Goal: Ask a question: Seek information or help from site administrators or community

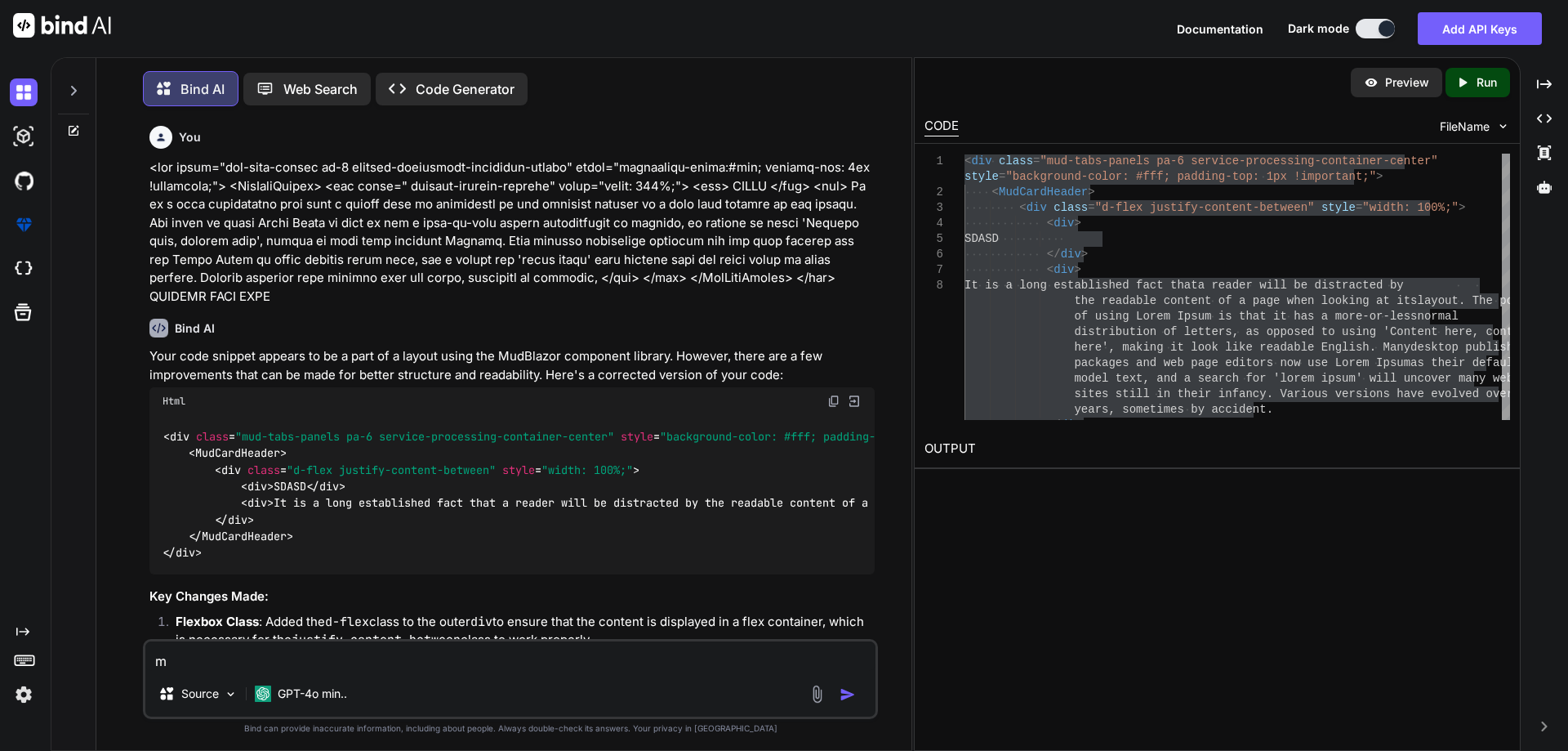
type textarea "mu"
type textarea "x"
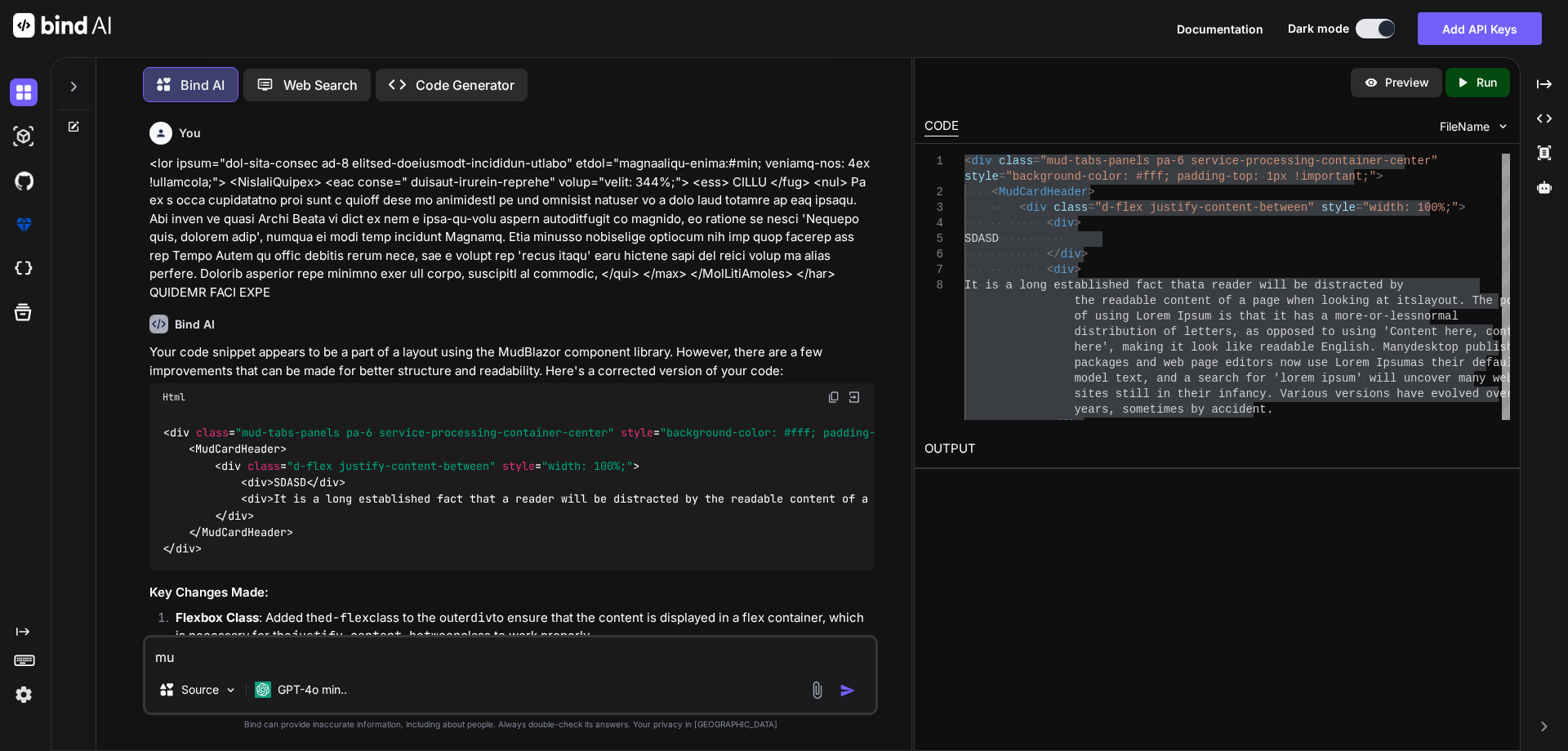
type textarea "mud"
type textarea "x"
type textarea "mud"
type textarea "x"
type textarea "mud b"
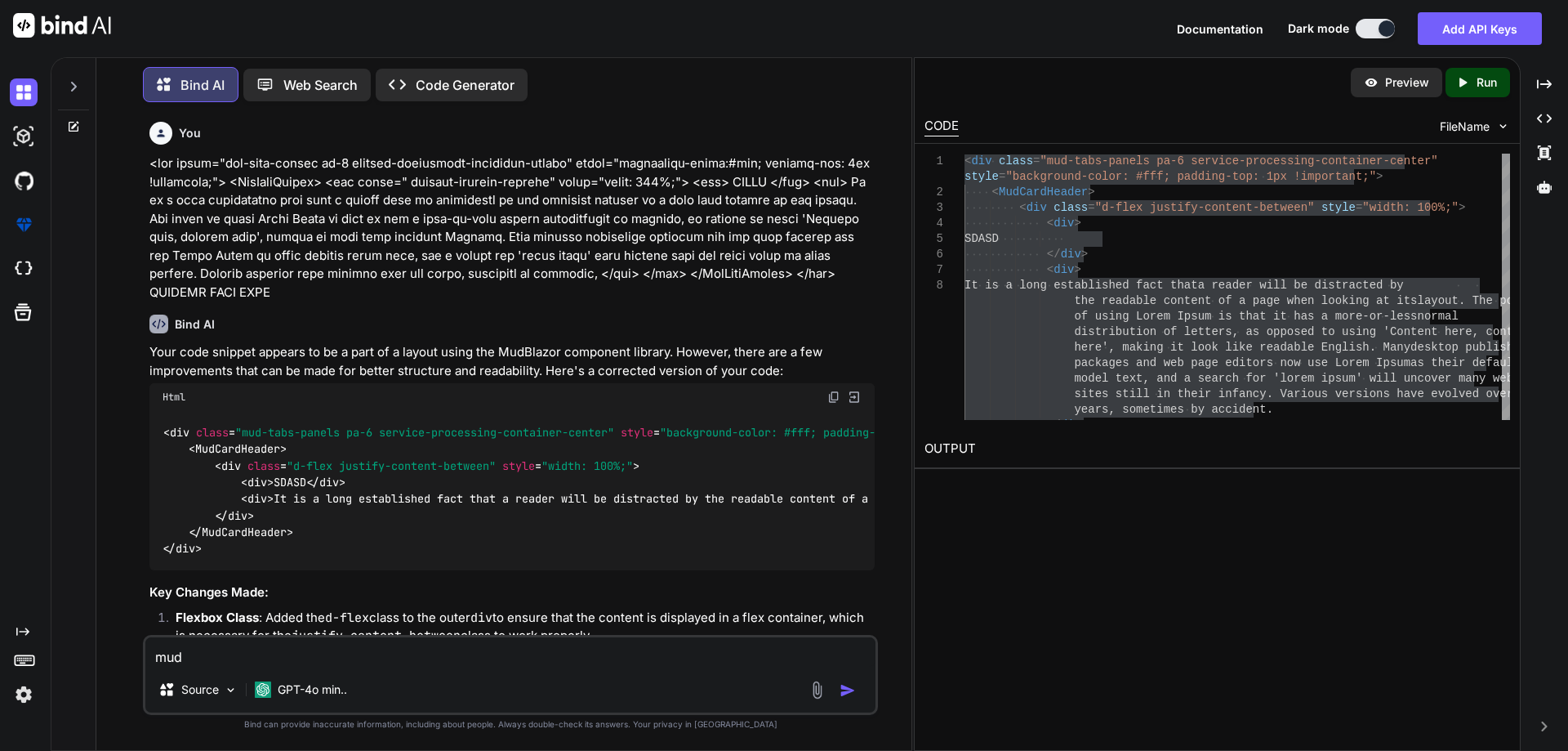
type textarea "x"
type textarea "mud bl"
type textarea "x"
type textarea "mud bla"
type textarea "x"
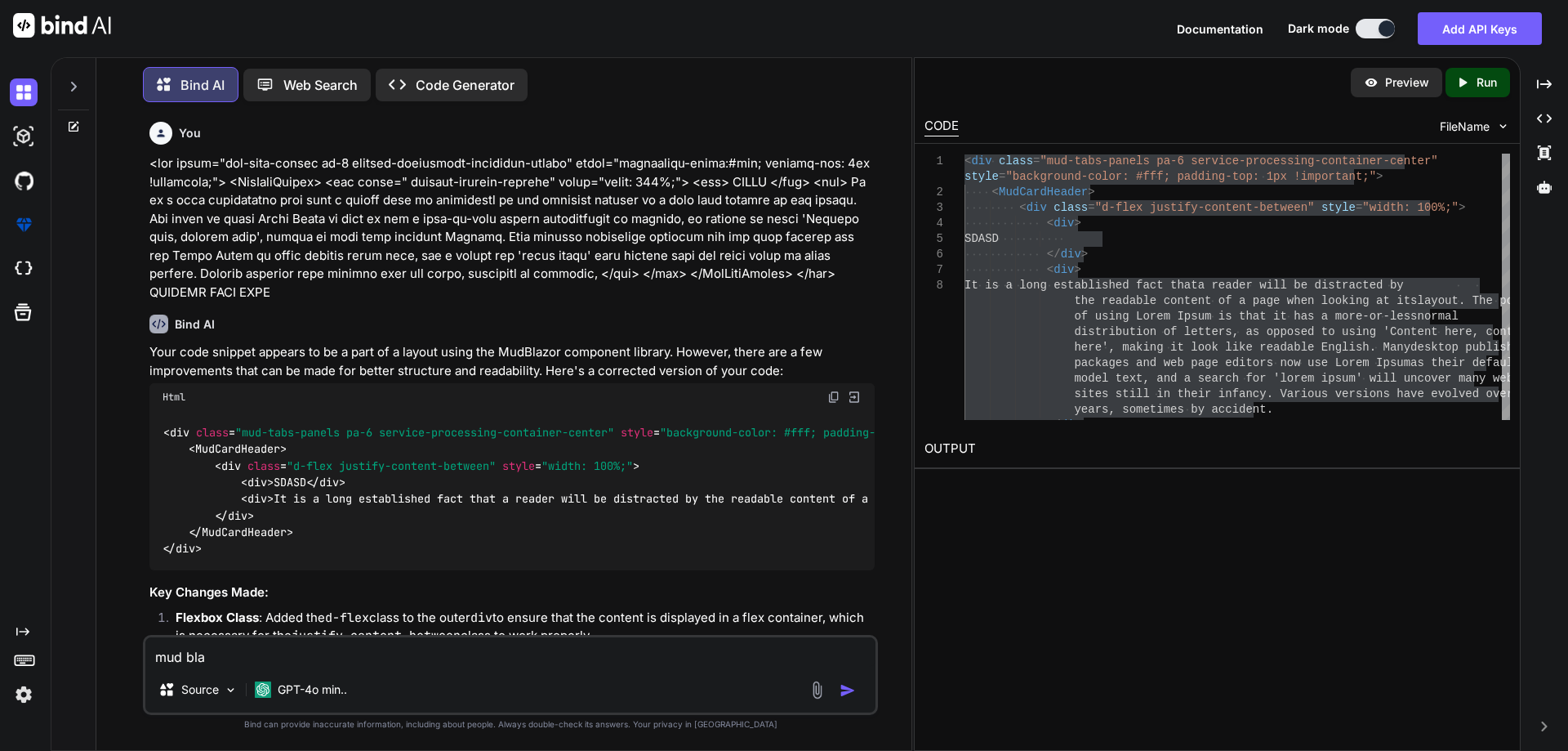
type textarea "mud blaz"
type textarea "x"
type textarea "mud blaze"
type textarea "x"
type textarea "mud blazer"
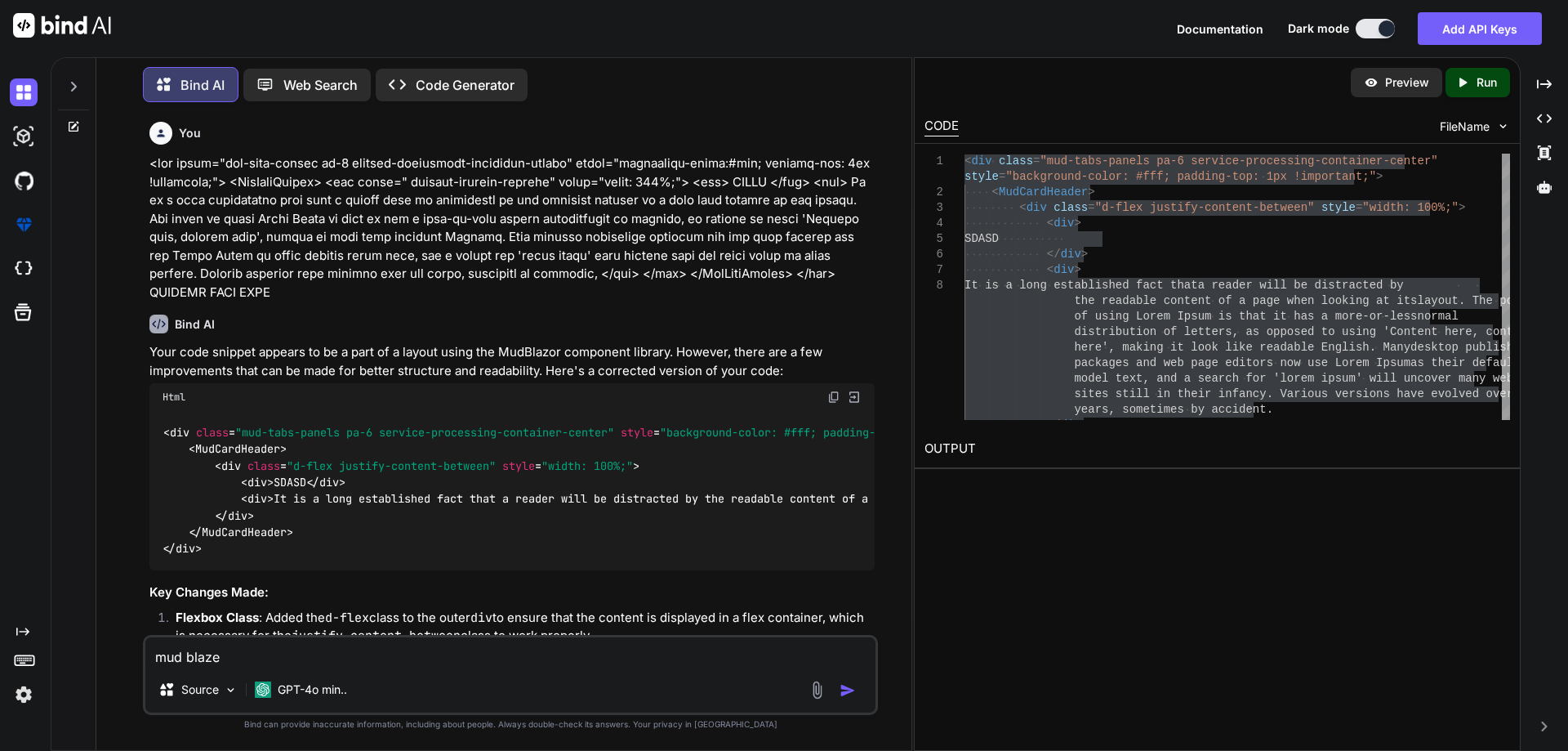
type textarea "x"
type textarea "mud blazer"
type textarea "x"
type textarea "mud blazer i"
type textarea "x"
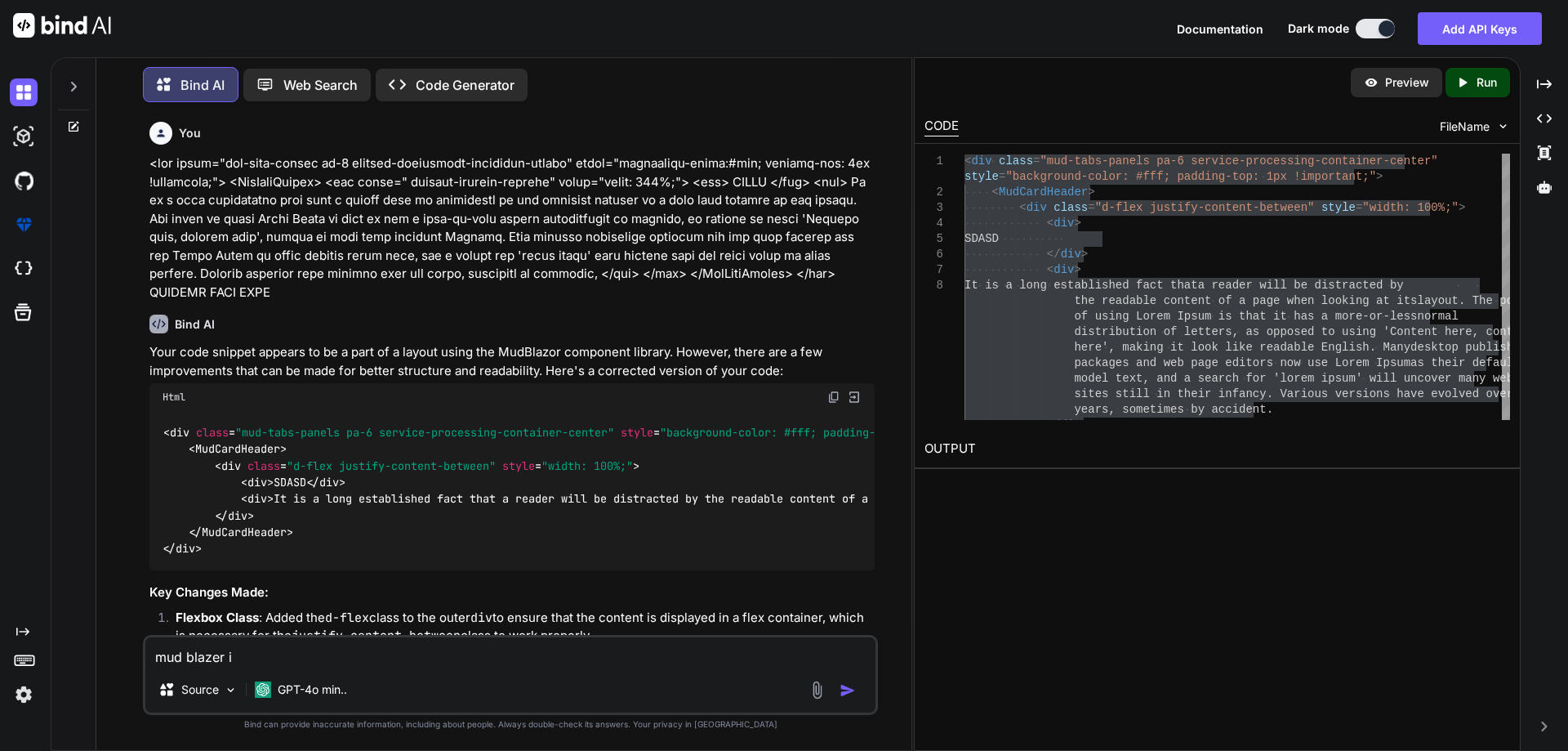
type textarea "mud blazer ic"
type textarea "x"
type textarea "mud blazer ico"
type textarea "x"
type textarea "mud blazer icon"
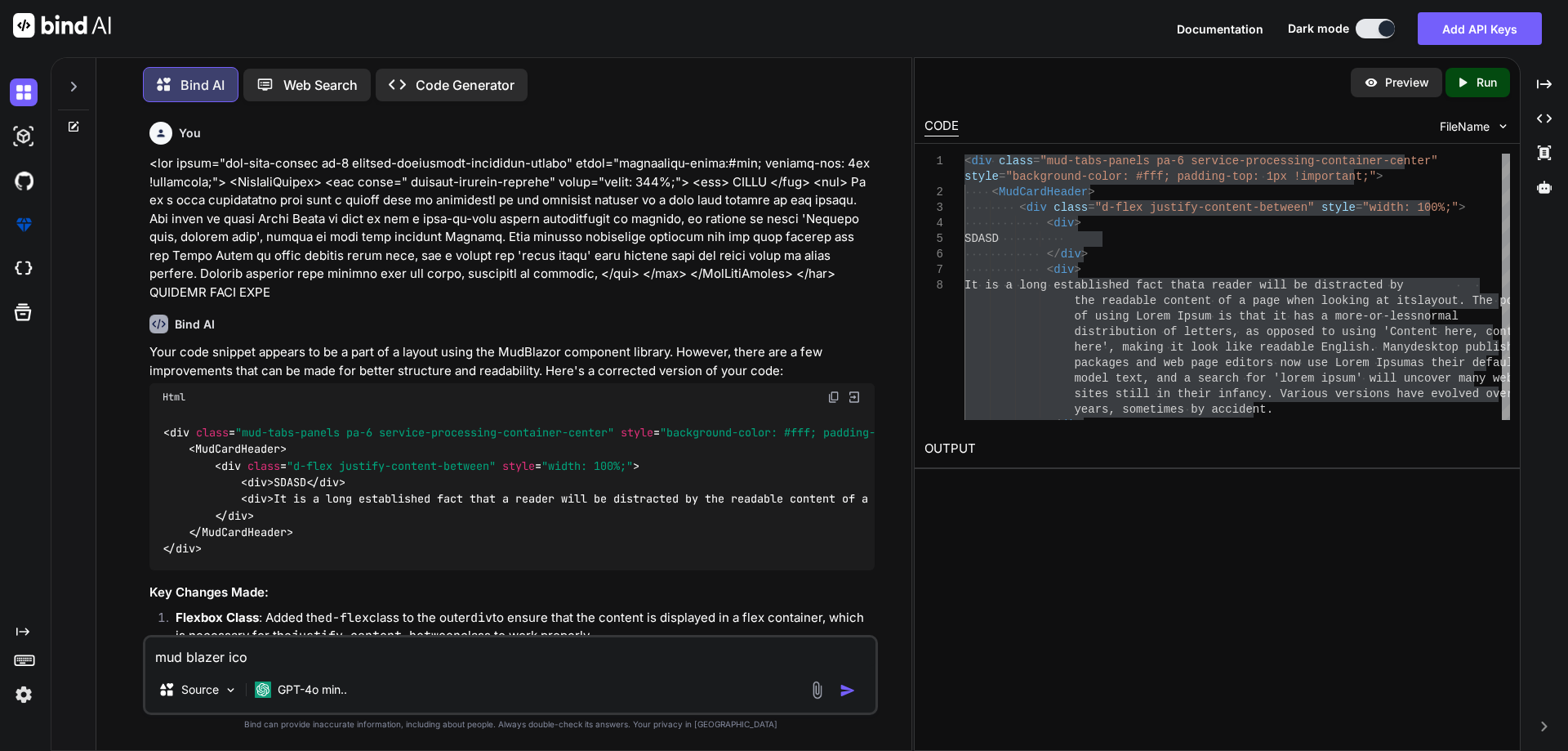
type textarea "x"
type textarea "mud blazer icon"
type textarea "x"
type textarea "mud blazer icon"
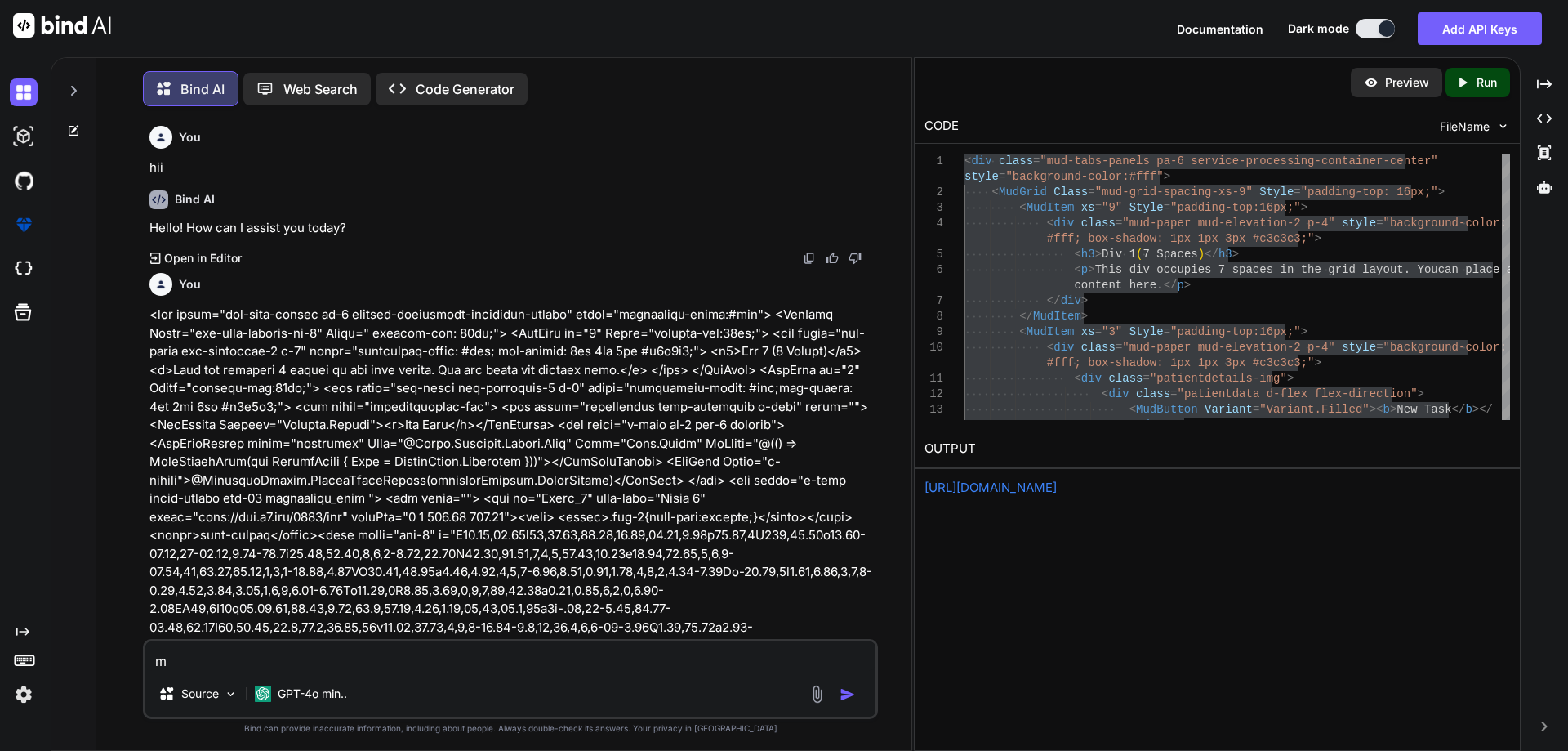
type textarea "x"
type textarea "mu"
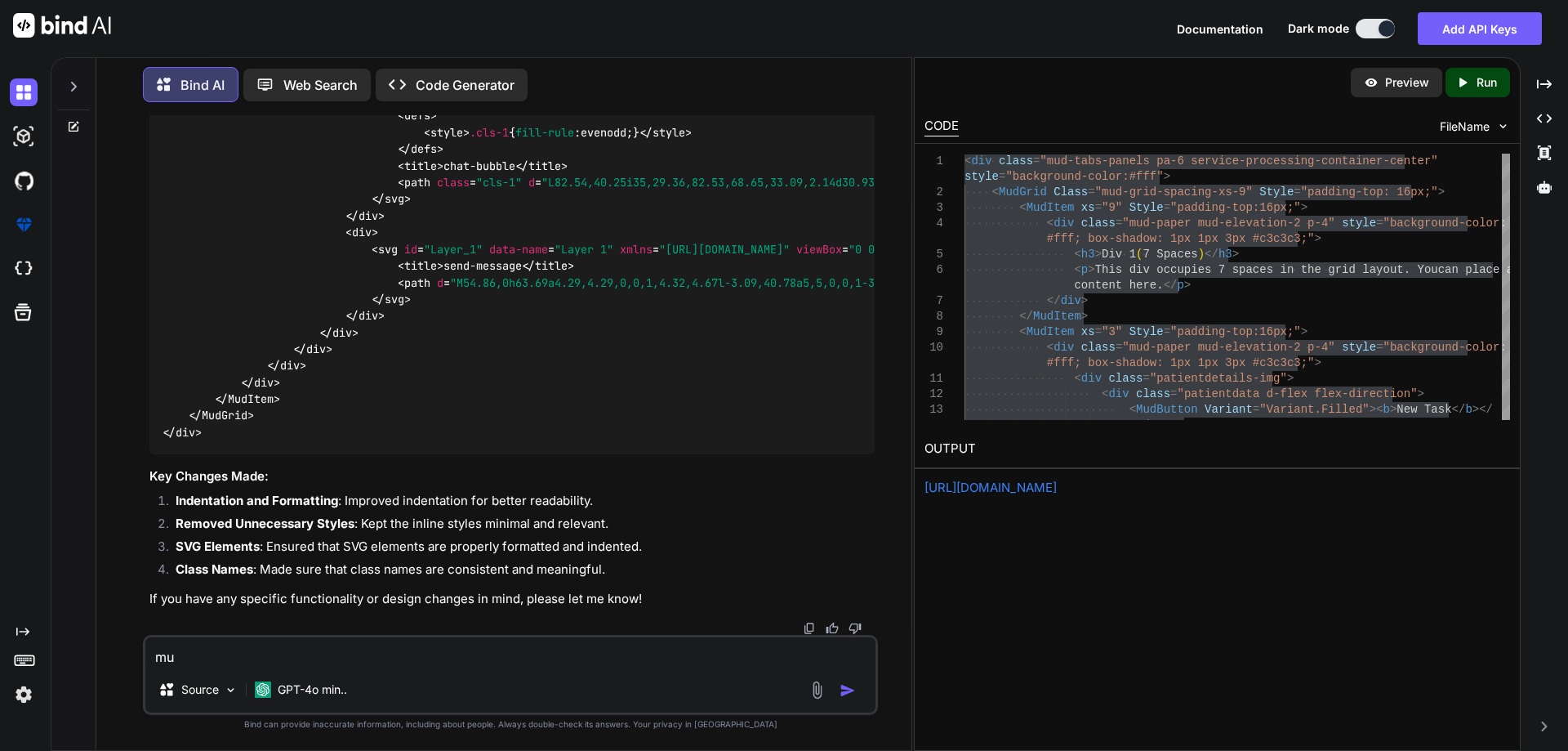
type textarea "x"
type textarea "mud"
type textarea "x"
type textarea "mud"
type textarea "x"
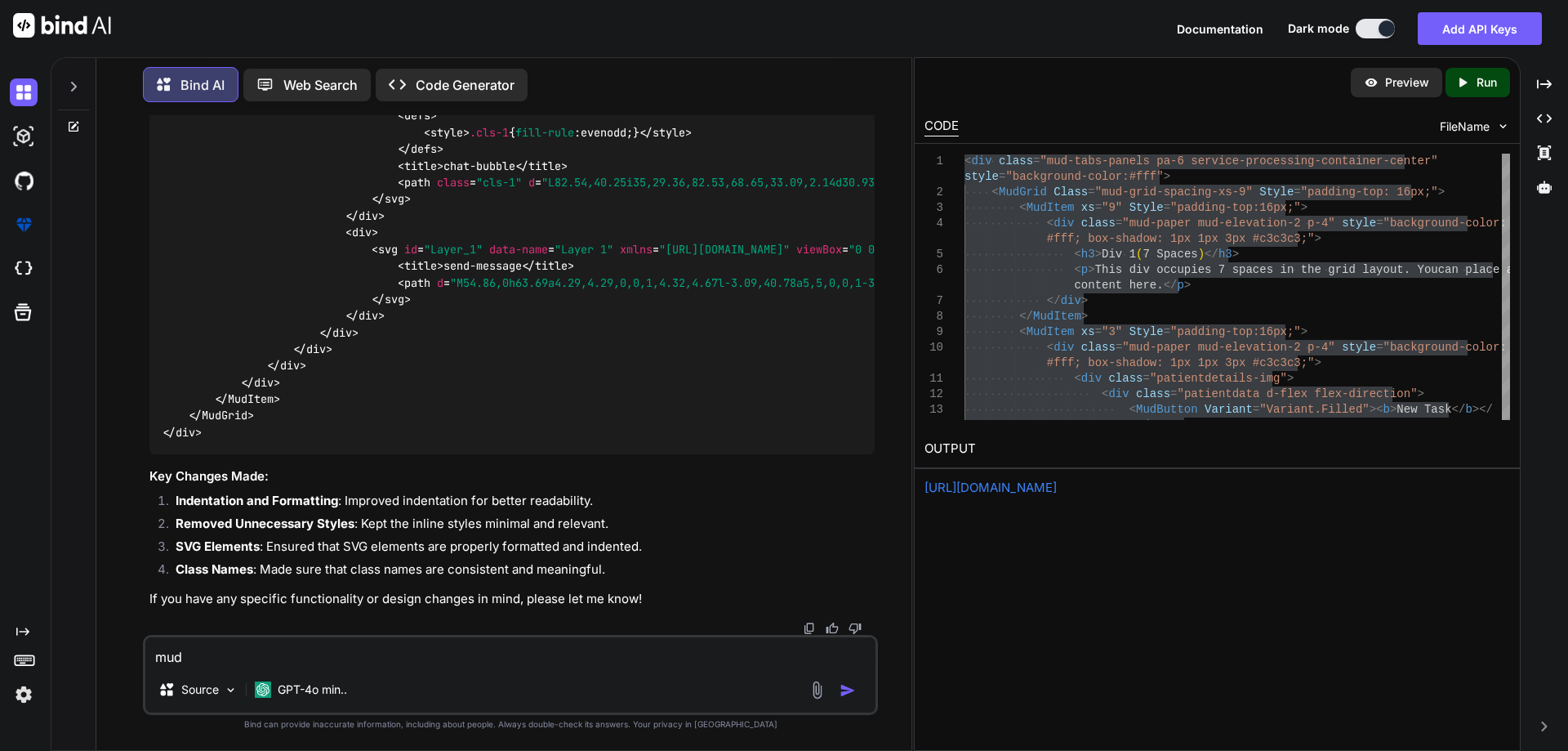
type textarea "mud i"
type textarea "x"
type textarea "mud ic"
type textarea "x"
type textarea "mud ico"
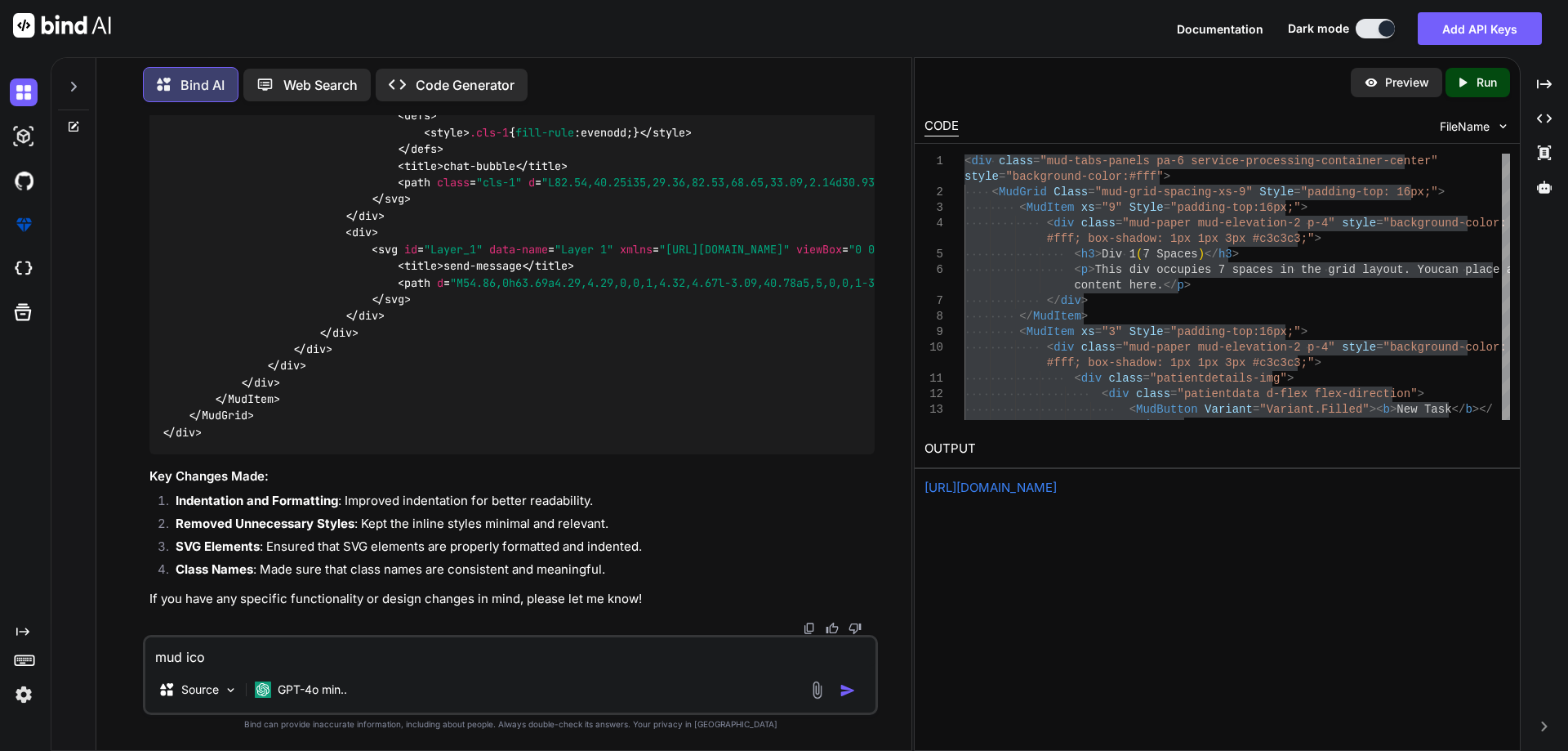
type textarea "x"
type textarea "mud icon"
click at [179, 659] on textarea "mud icon" at bounding box center [510, 652] width 731 height 29
type textarea "x"
type textarea "mudb icon"
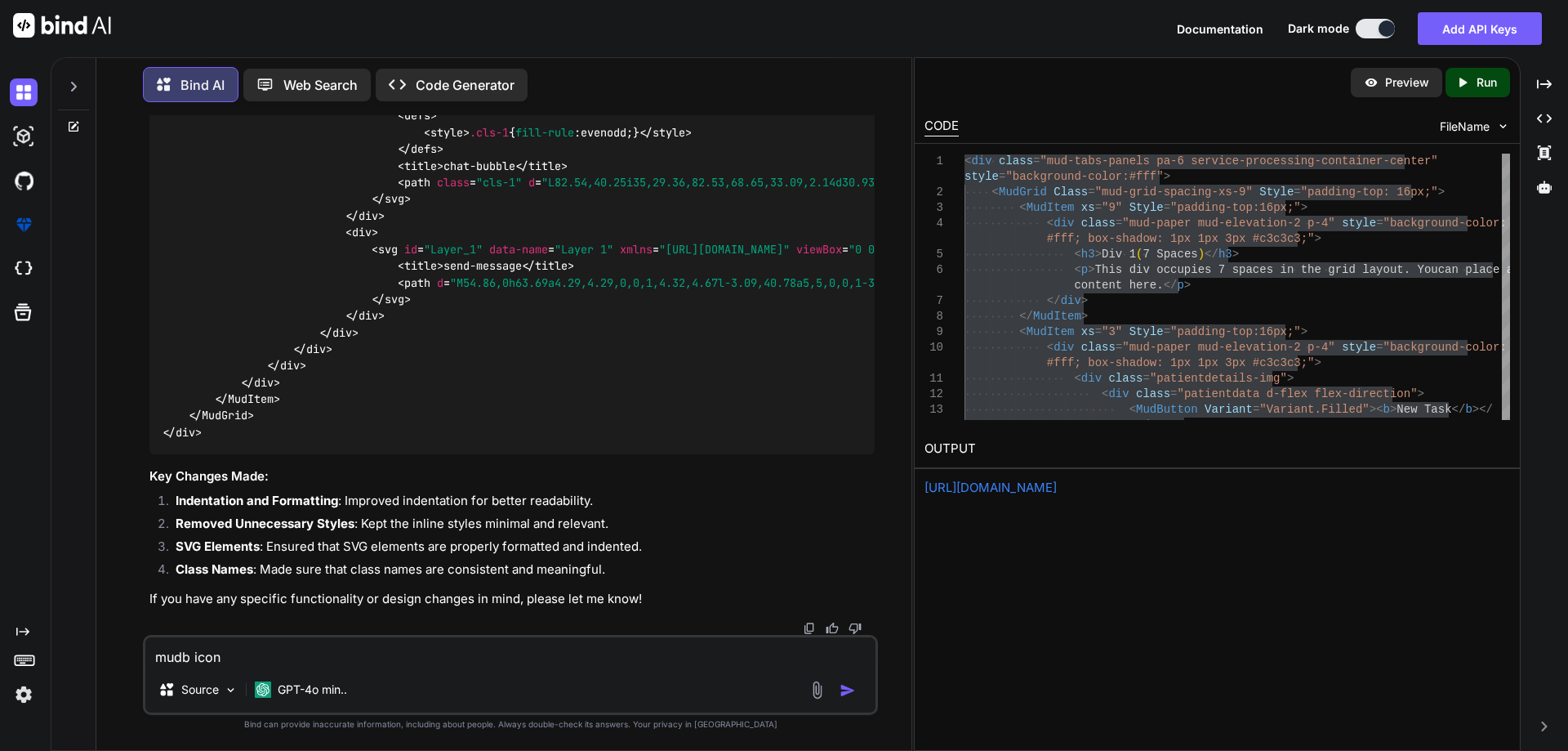
type textarea "x"
type textarea "mudbl icon"
type textarea "x"
type textarea "mudbla icon"
type textarea "x"
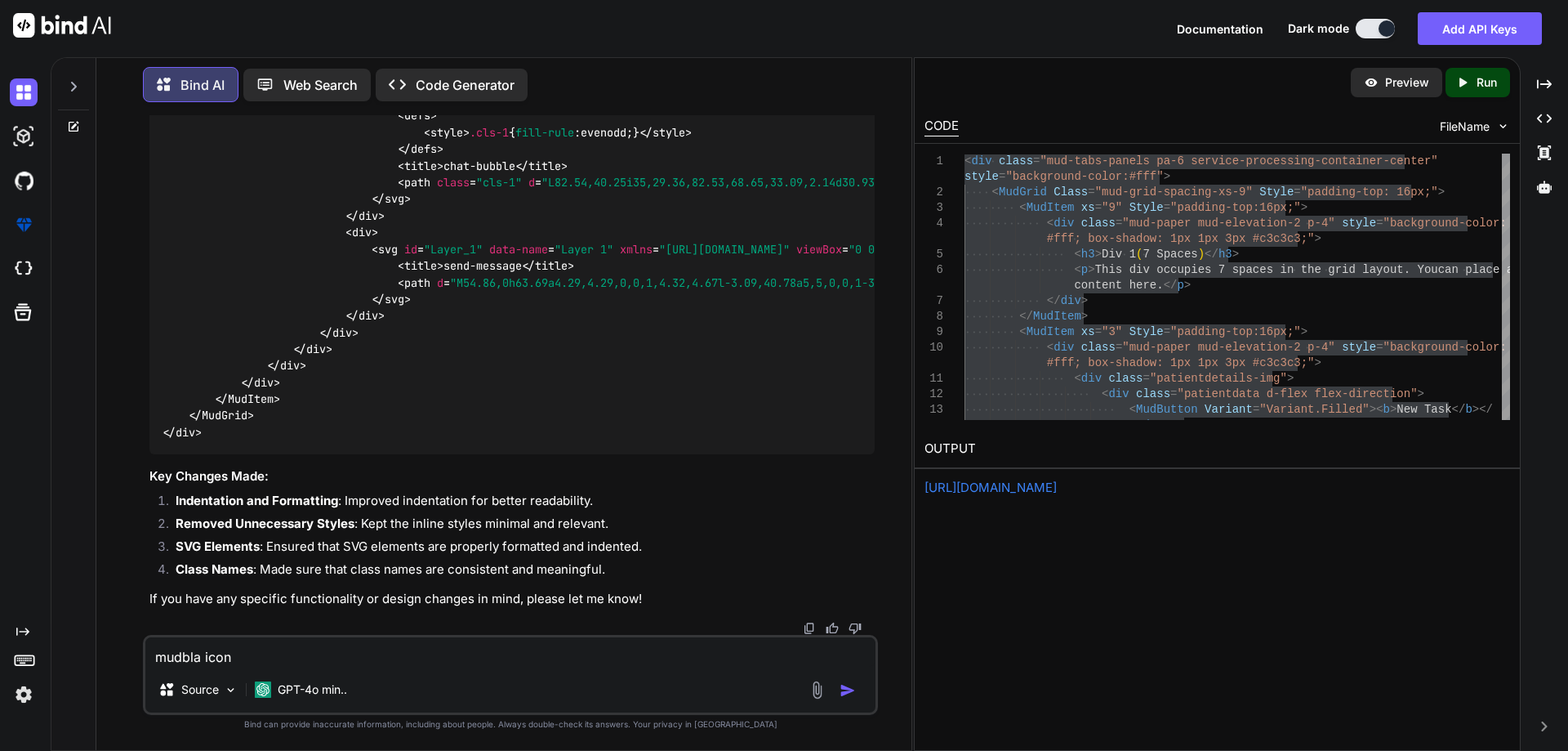
type textarea "mudblaz icon"
type textarea "x"
type textarea "mudblaze icon"
type textarea "x"
type textarea "mudblazer icon"
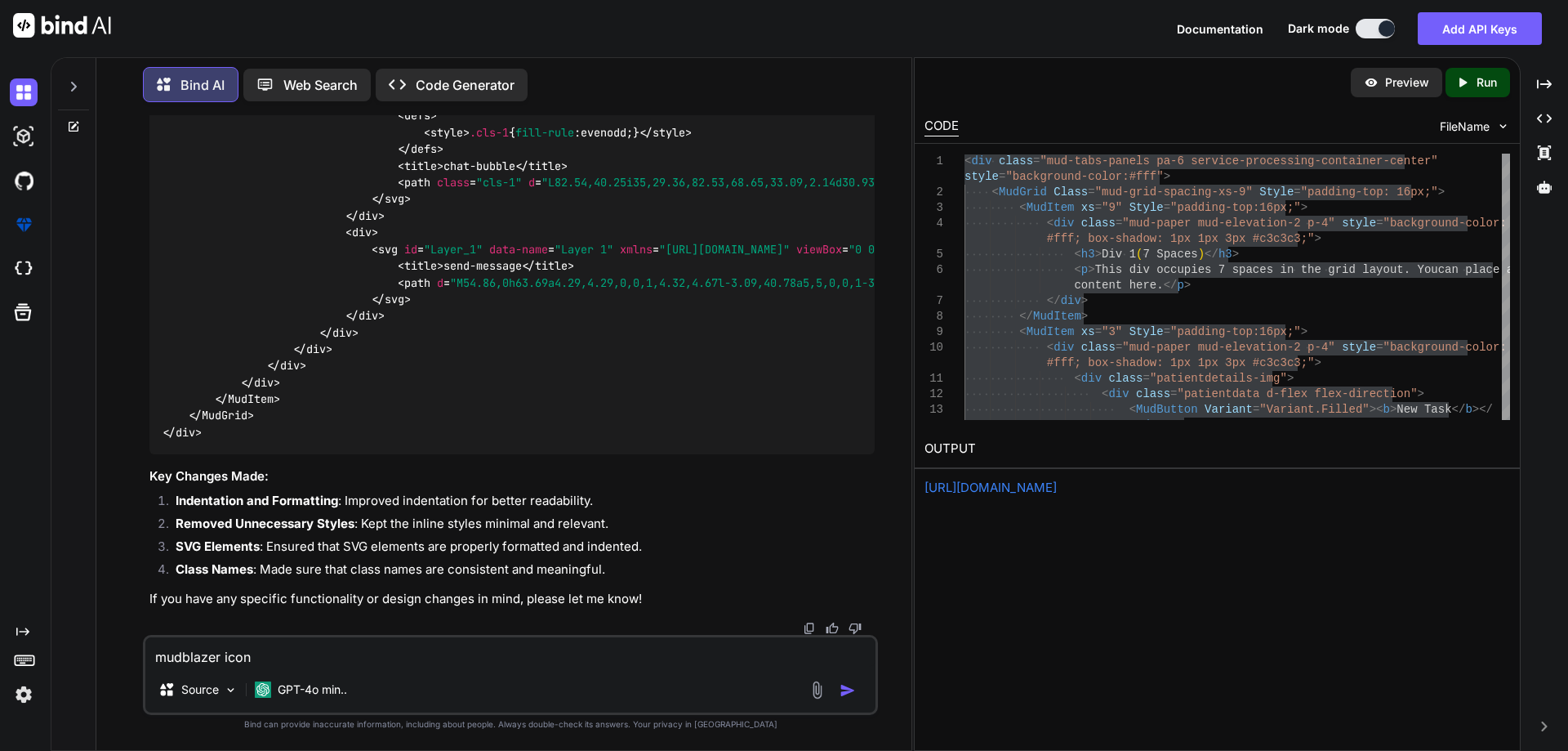
type textarea "x"
type textarea "mudblazer icon"
type textarea "x"
type textarea "mudblazer t icon"
type textarea "x"
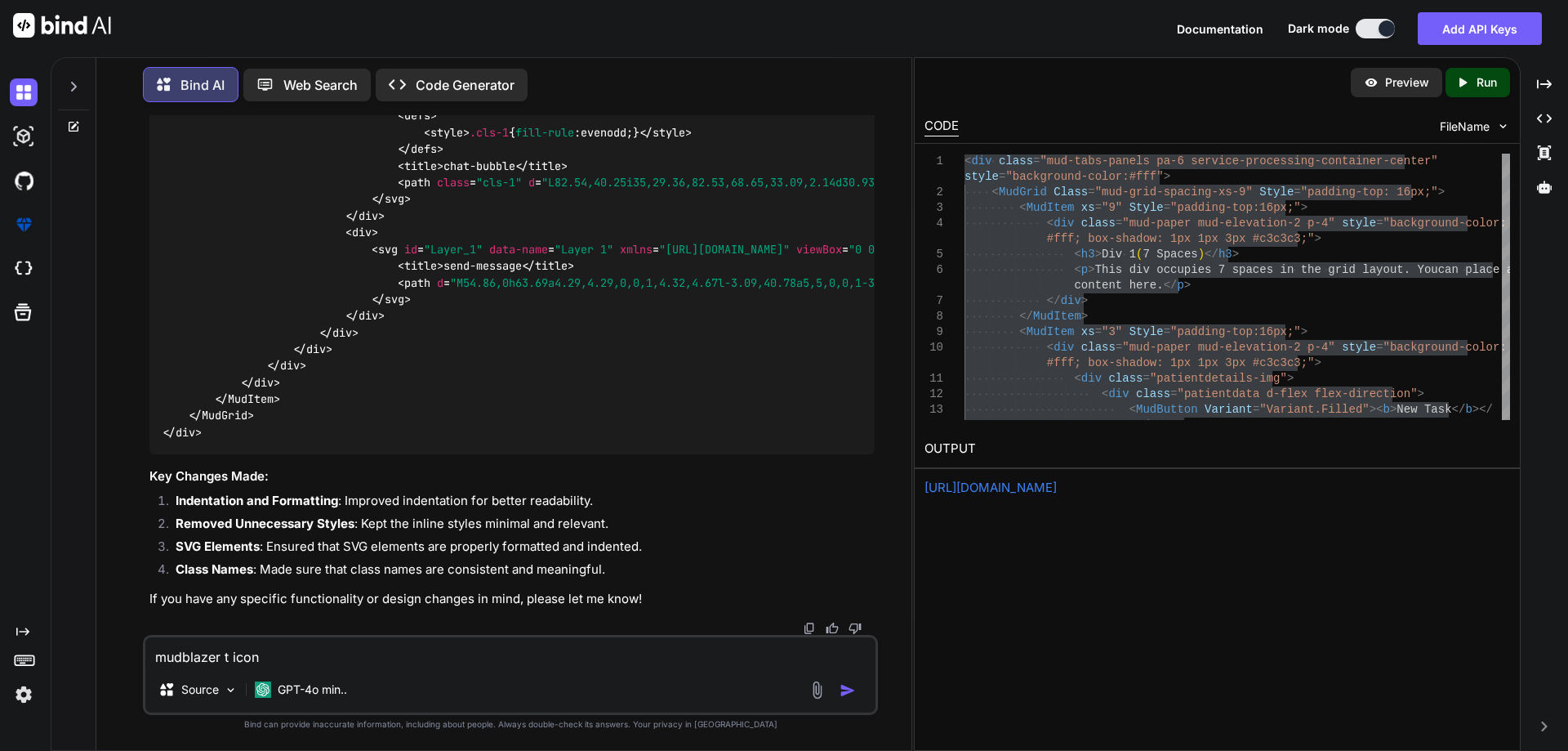
type textarea "mudblazer ta icon"
type textarea "x"
type textarea "mudblazer tag icon"
type textarea "x"
type textarea "mudblazer tag icon"
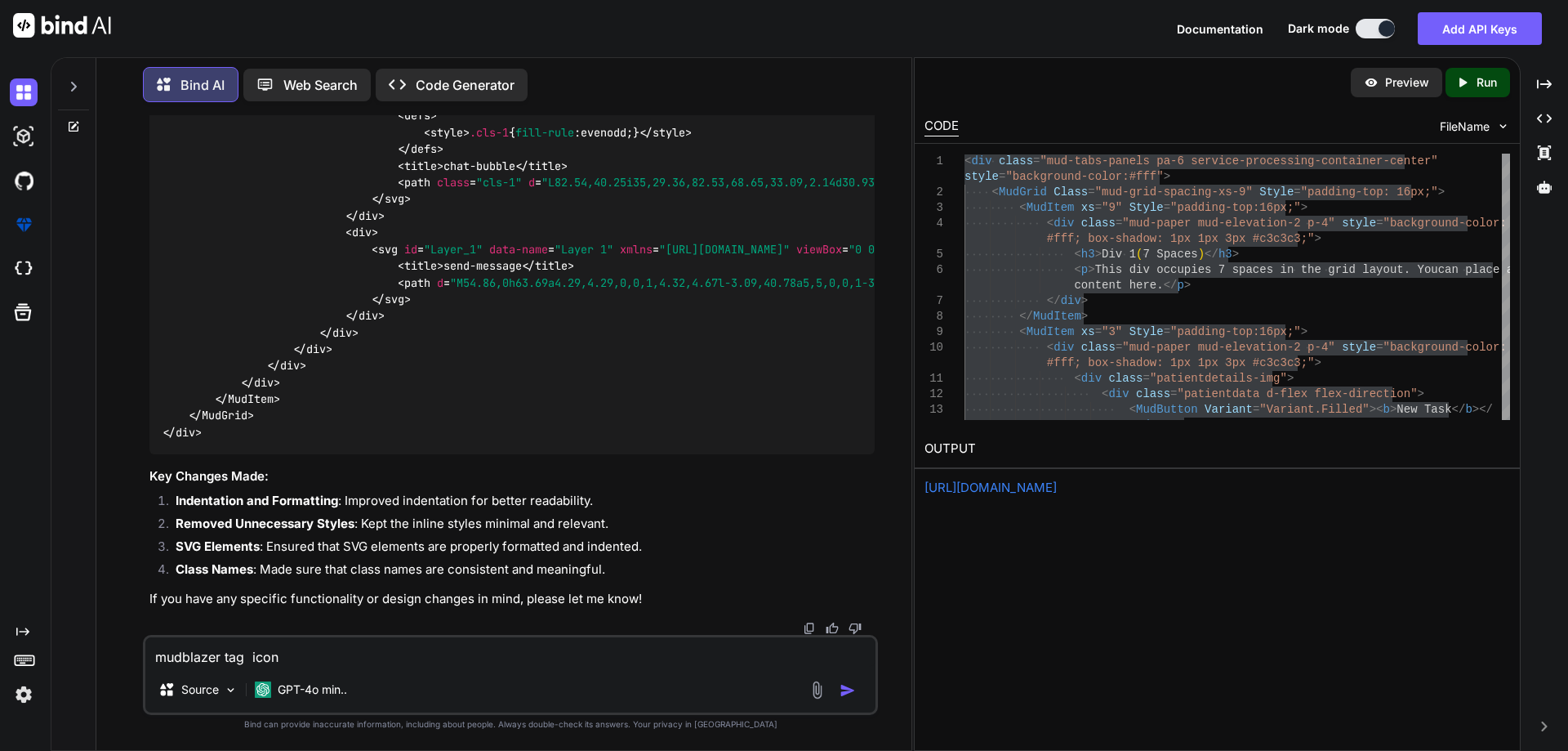
type textarea "x"
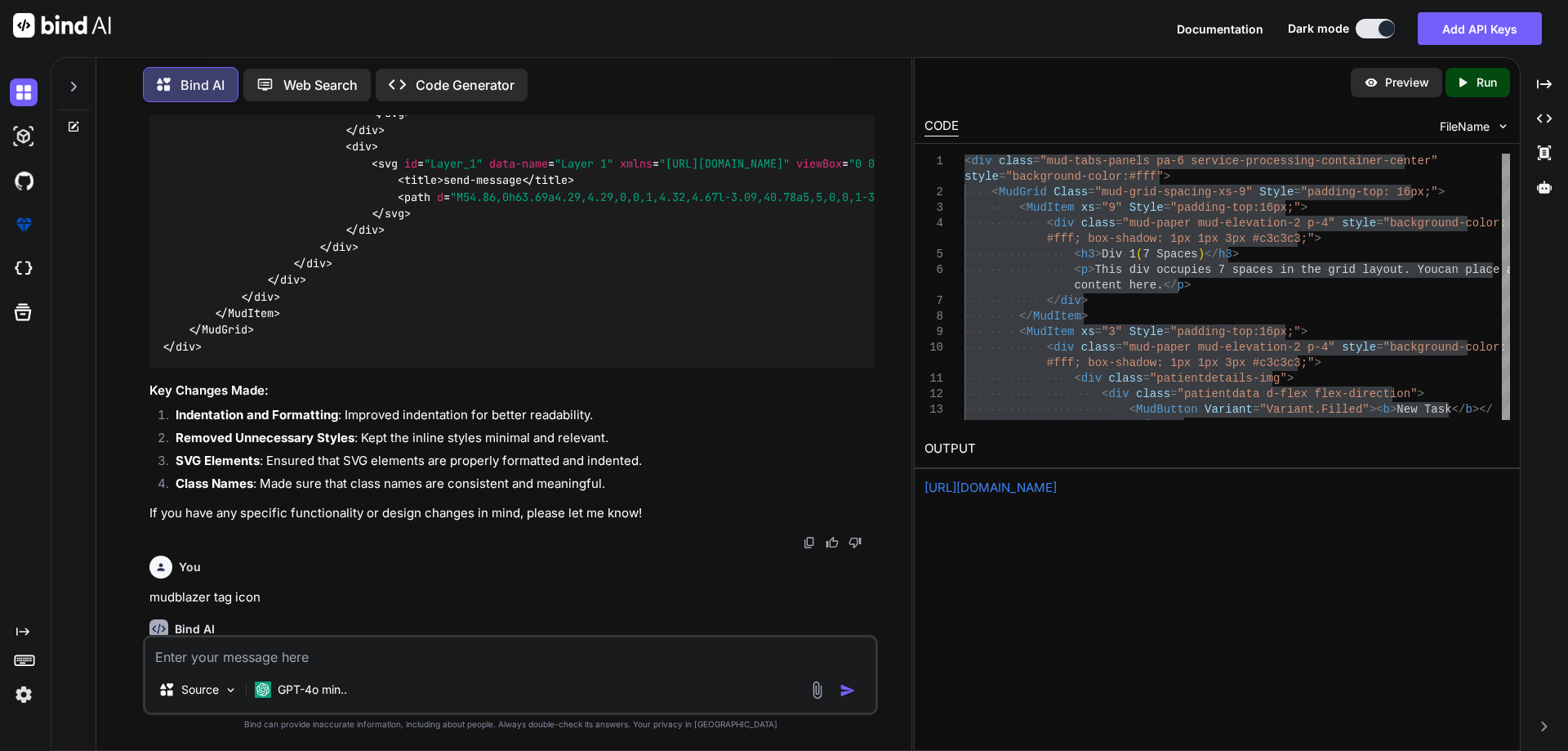
scroll to position [3720, 0]
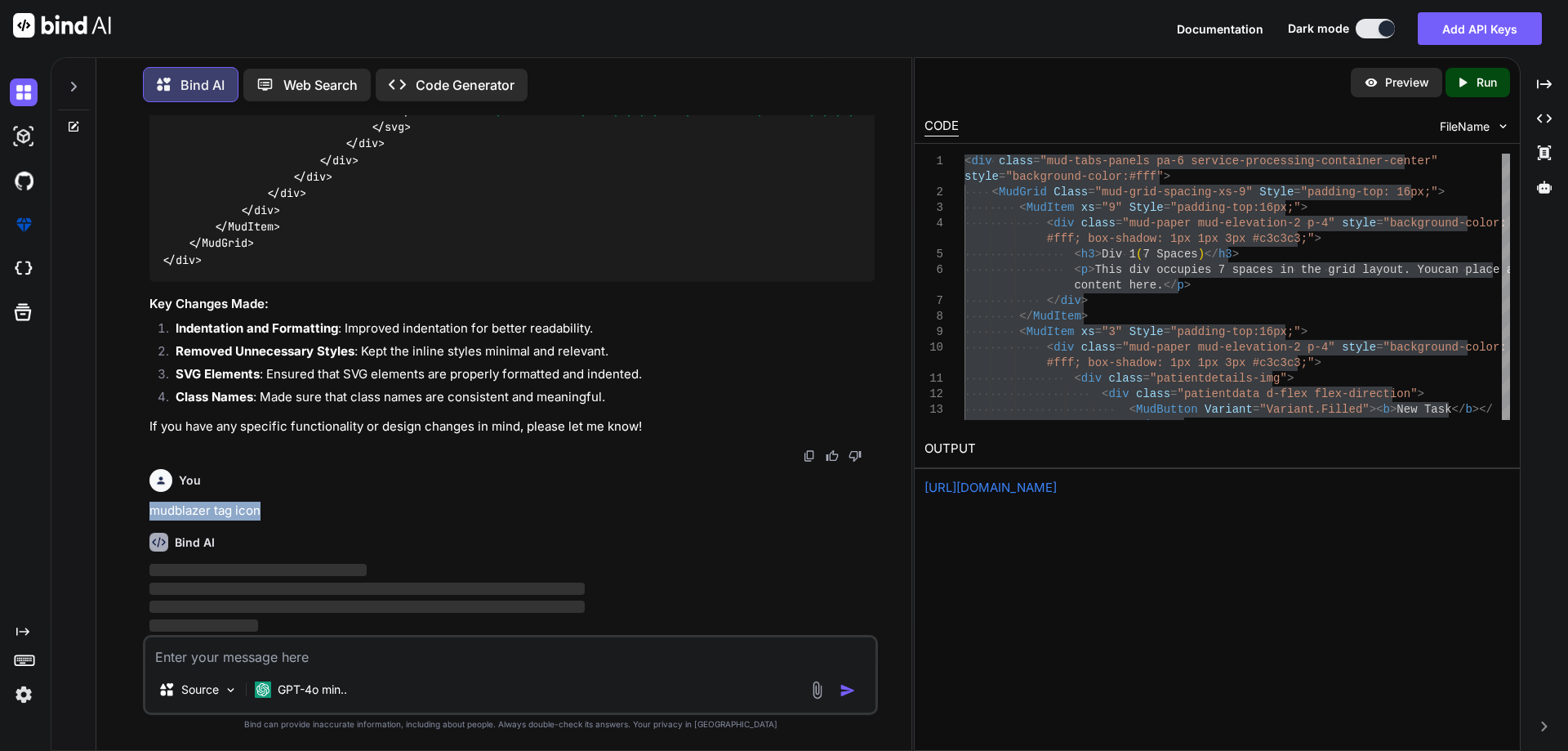
drag, startPoint x: 201, startPoint y: 509, endPoint x: 330, endPoint y: 509, distance: 129.0
click at [330, 509] on div "You hii Bind AI Hello! How can I assist you [DATE]? Created with Pixso. Open in…" at bounding box center [510, 433] width 735 height 635
click at [330, 509] on div "You mudblazer tag icon" at bounding box center [512, 491] width 726 height 58
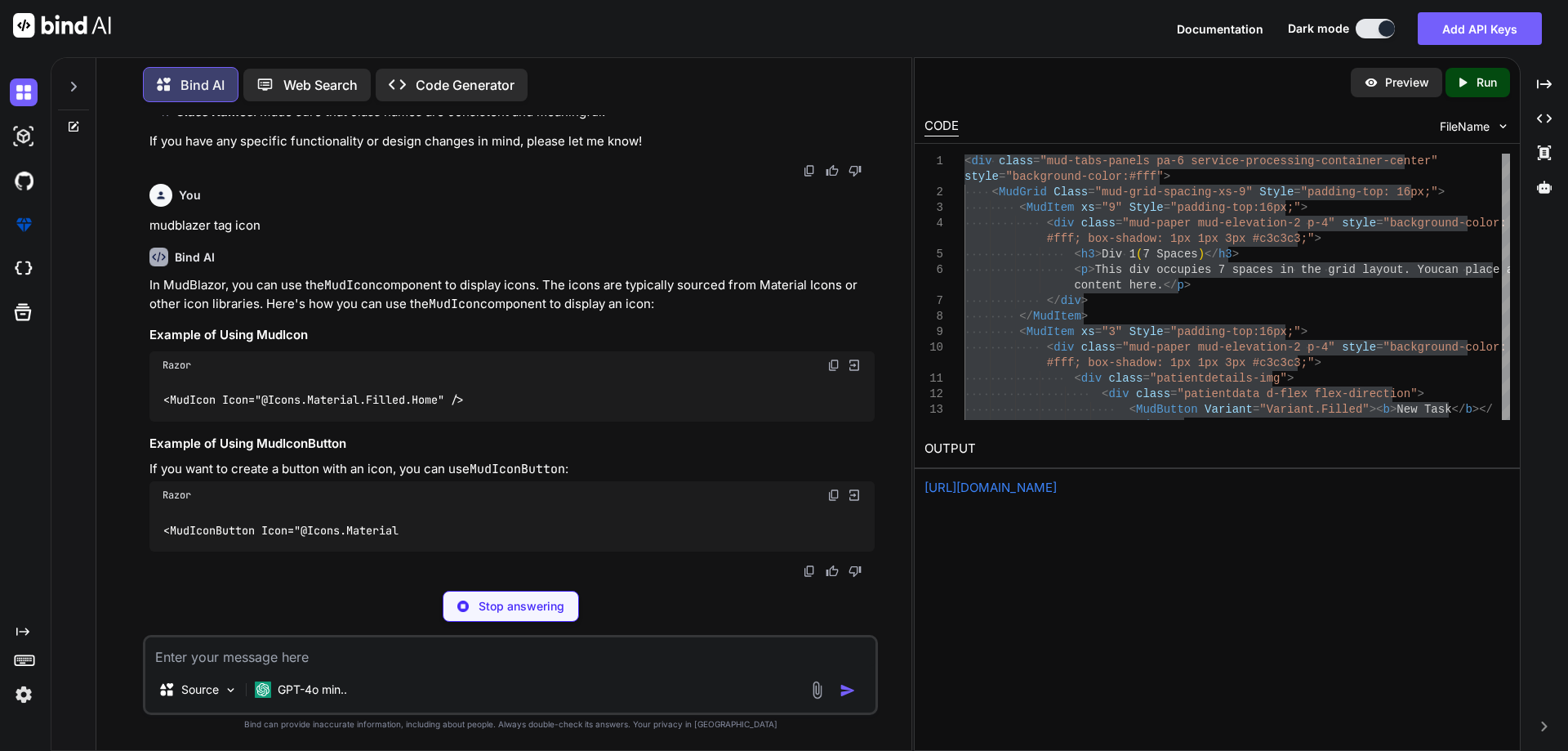
scroll to position [4004, 0]
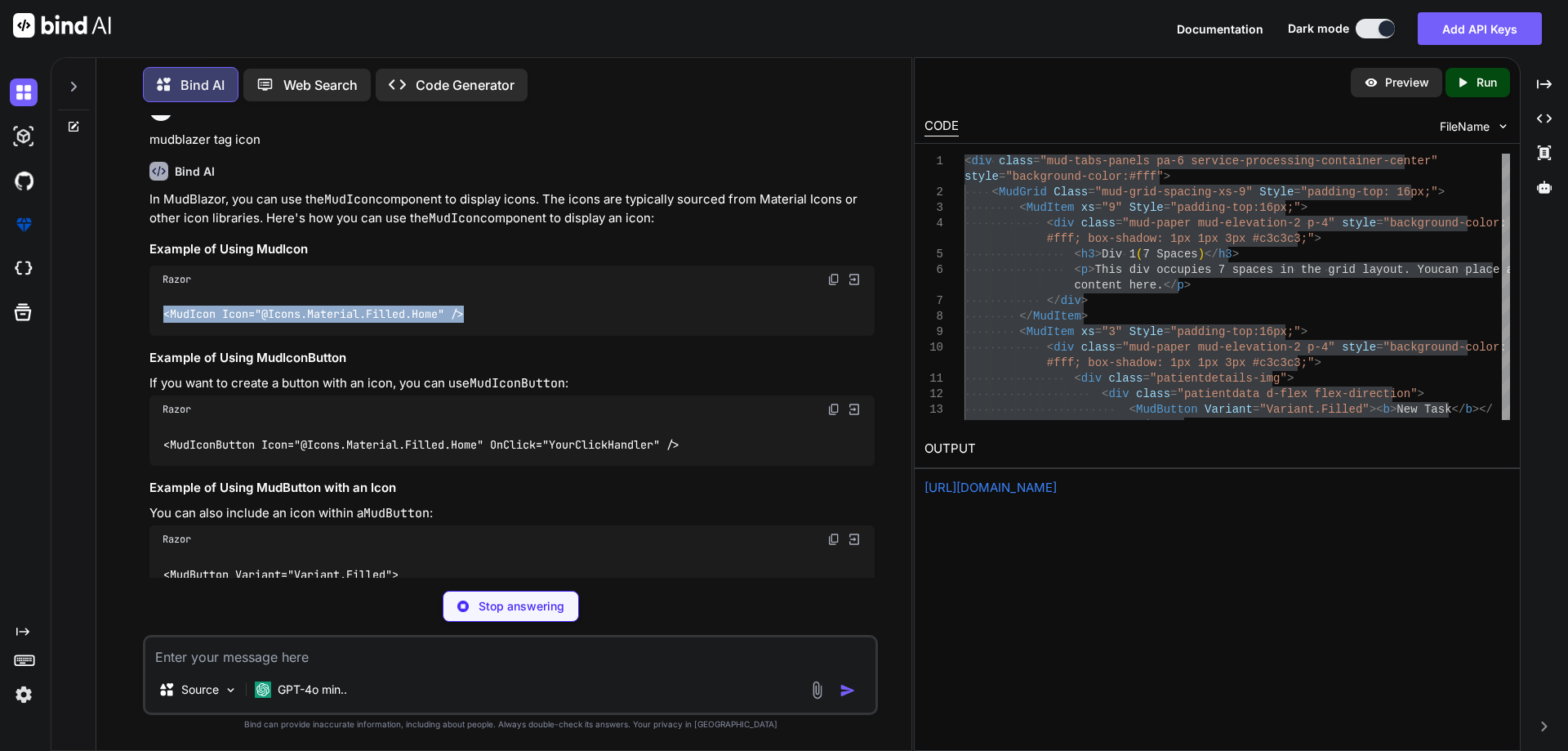
drag, startPoint x: 172, startPoint y: 399, endPoint x: 544, endPoint y: 389, distance: 372.1
click at [544, 336] on div "<MudIcon Icon="@Icons.Material.Filled.Home" />" at bounding box center [512, 314] width 726 height 43
copy code "<MudIcon Icon="@Icons.Material.Filled.Home" />"
click at [258, 466] on div "<MudIconButton Icon="@Icons.Material.Filled.Home" OnClick="YourClickHandler" />" at bounding box center [512, 444] width 726 height 43
click at [260, 453] on code "<MudIconButton Icon="@Icons.Material.Filled.Home" OnClick="YourClickHandler" />" at bounding box center [422, 445] width 519 height 17
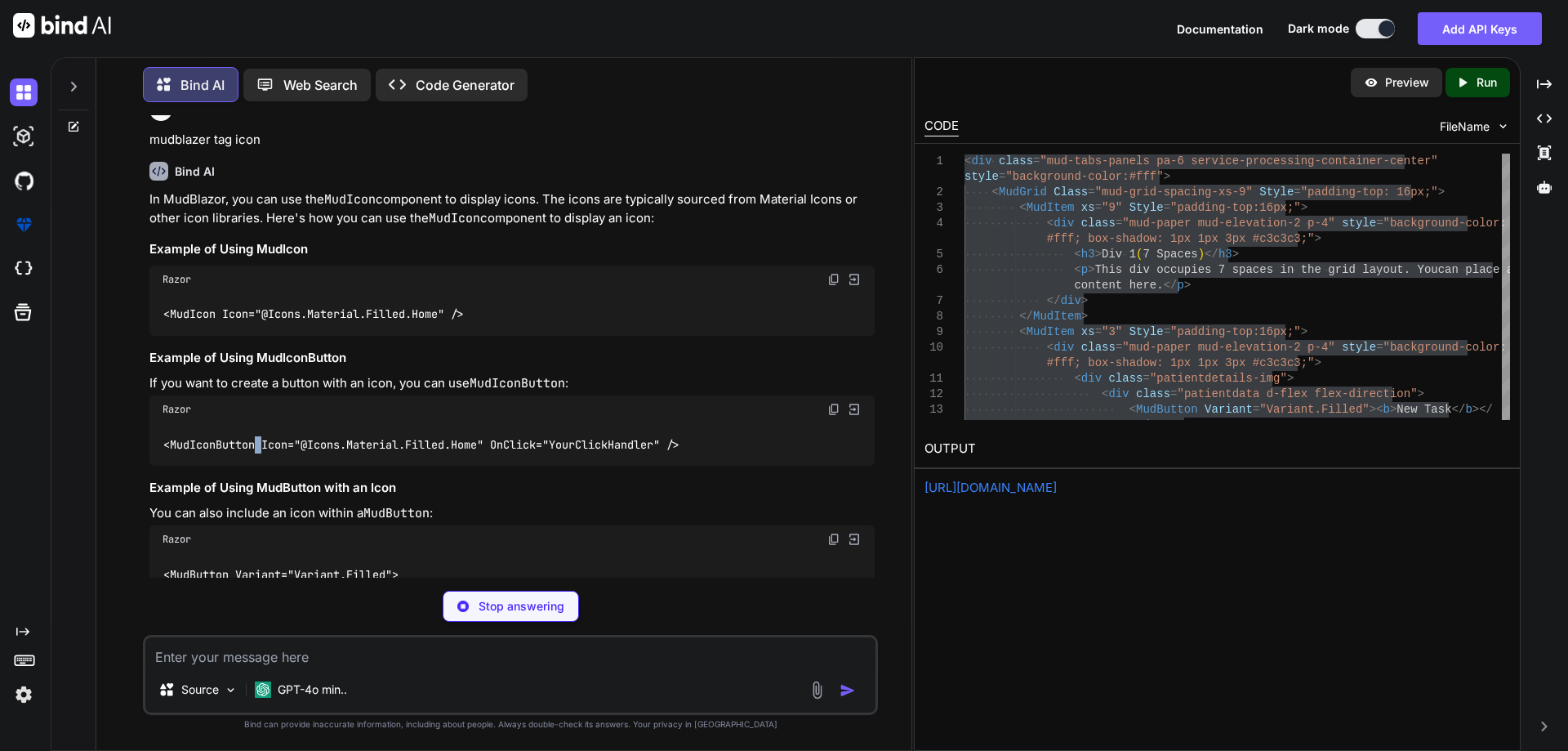
click at [260, 453] on code "<MudIconButton Icon="@Icons.Material.Filled.Home" OnClick="YourClickHandler" />" at bounding box center [422, 445] width 519 height 17
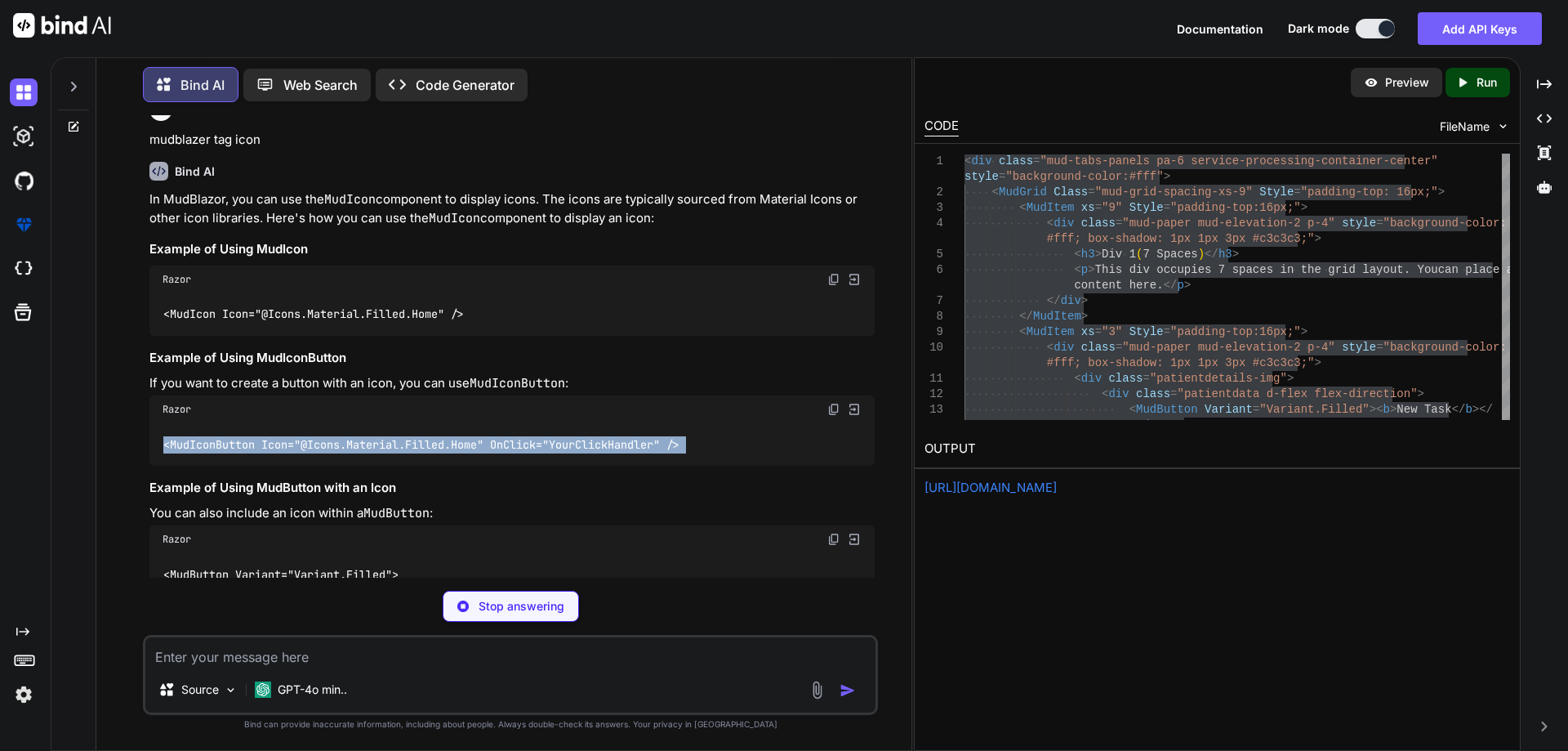
click at [260, 453] on code "<MudIconButton Icon="@Icons.Material.Filled.Home" OnClick="YourClickHandler" />" at bounding box center [422, 445] width 519 height 17
click at [727, 466] on div "<MudIconButton Icon="@Icons.Material.Filled.Home" OnClick="YourClickHandler" />" at bounding box center [512, 444] width 726 height 43
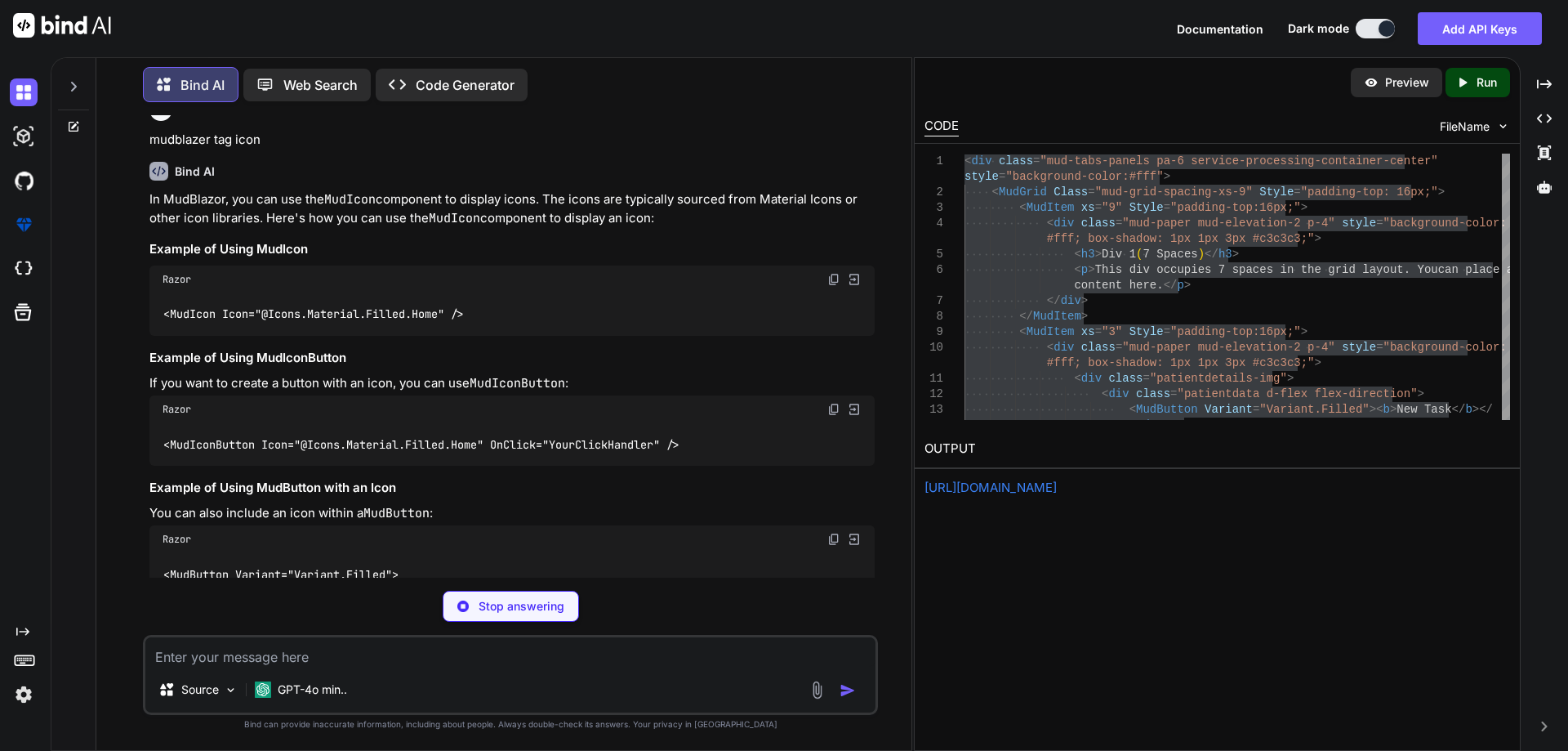
type textarea "x"
type textarea "<MudIcon Icon="@Icons.Material.Filled.Home" />"
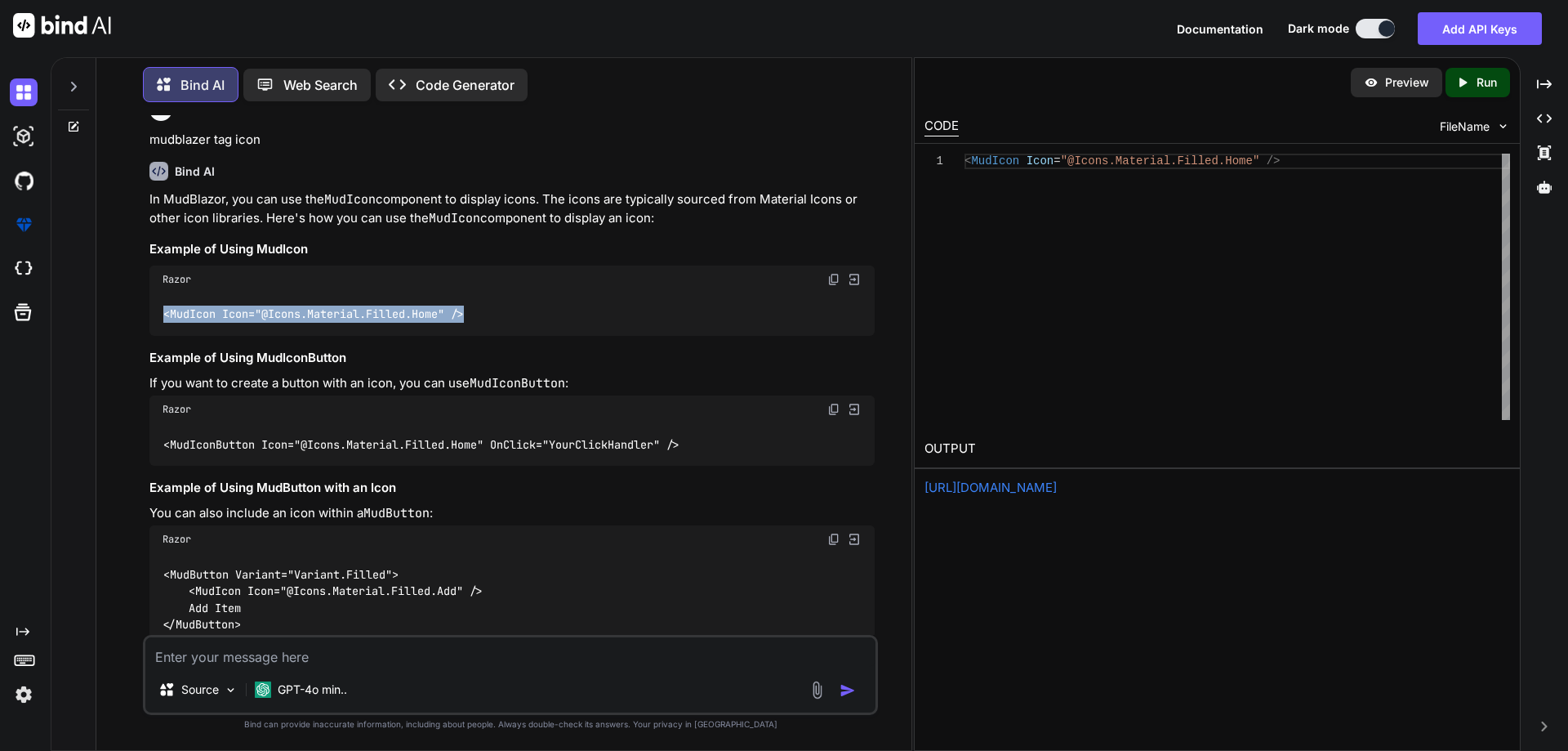
drag, startPoint x: 373, startPoint y: 402, endPoint x: 152, endPoint y: 403, distance: 221.0
click at [152, 336] on div "<MudIcon Icon="@Icons.Material.Filled.Home" />" at bounding box center [512, 314] width 726 height 43
click at [274, 652] on textarea at bounding box center [510, 652] width 731 height 29
paste textarea "private void toggle_left(){ }"
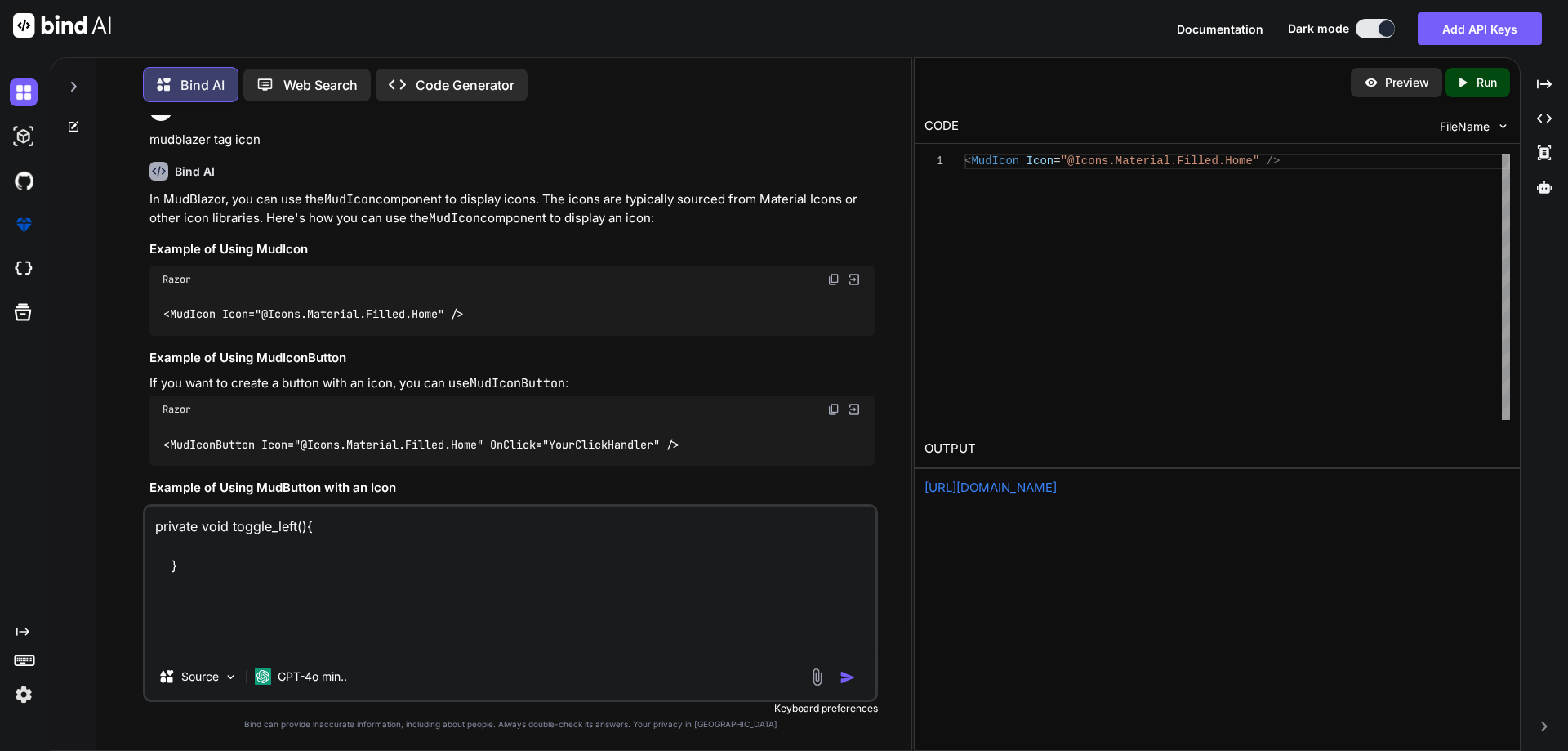
click at [170, 543] on textarea "private void toggle_left(){ }" at bounding box center [510, 580] width 731 height 147
click at [188, 522] on textarea "private void toggle_left(){ }" at bounding box center [510, 580] width 731 height 147
paste textarea "<MudIcon Icon="@Icons.Material.Filled.KeyboardDoubleArrowRight" onclick="toggle…"
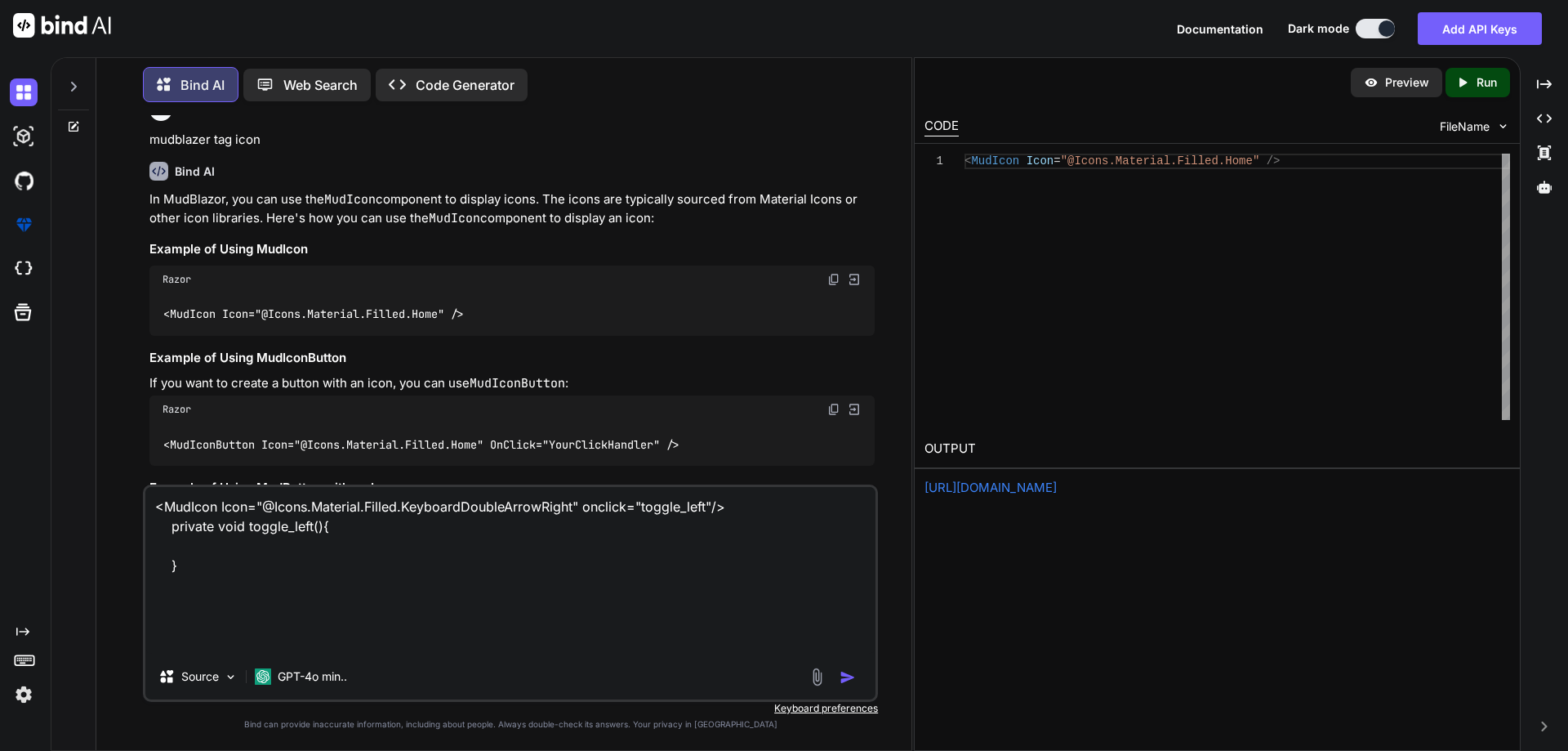
drag, startPoint x: 227, startPoint y: 520, endPoint x: 125, endPoint y: 520, distance: 102.0
type textarea "<MudIcon Icon="@Icons.Material.Filled.KeyboardDoubleArrowRight" onclick="toggle…"
click at [760, 525] on textarea "<MudIcon Icon="@Icons.Material.Filled.KeyboardDoubleArrowRight" onclick="toggle…" at bounding box center [510, 571] width 731 height 167
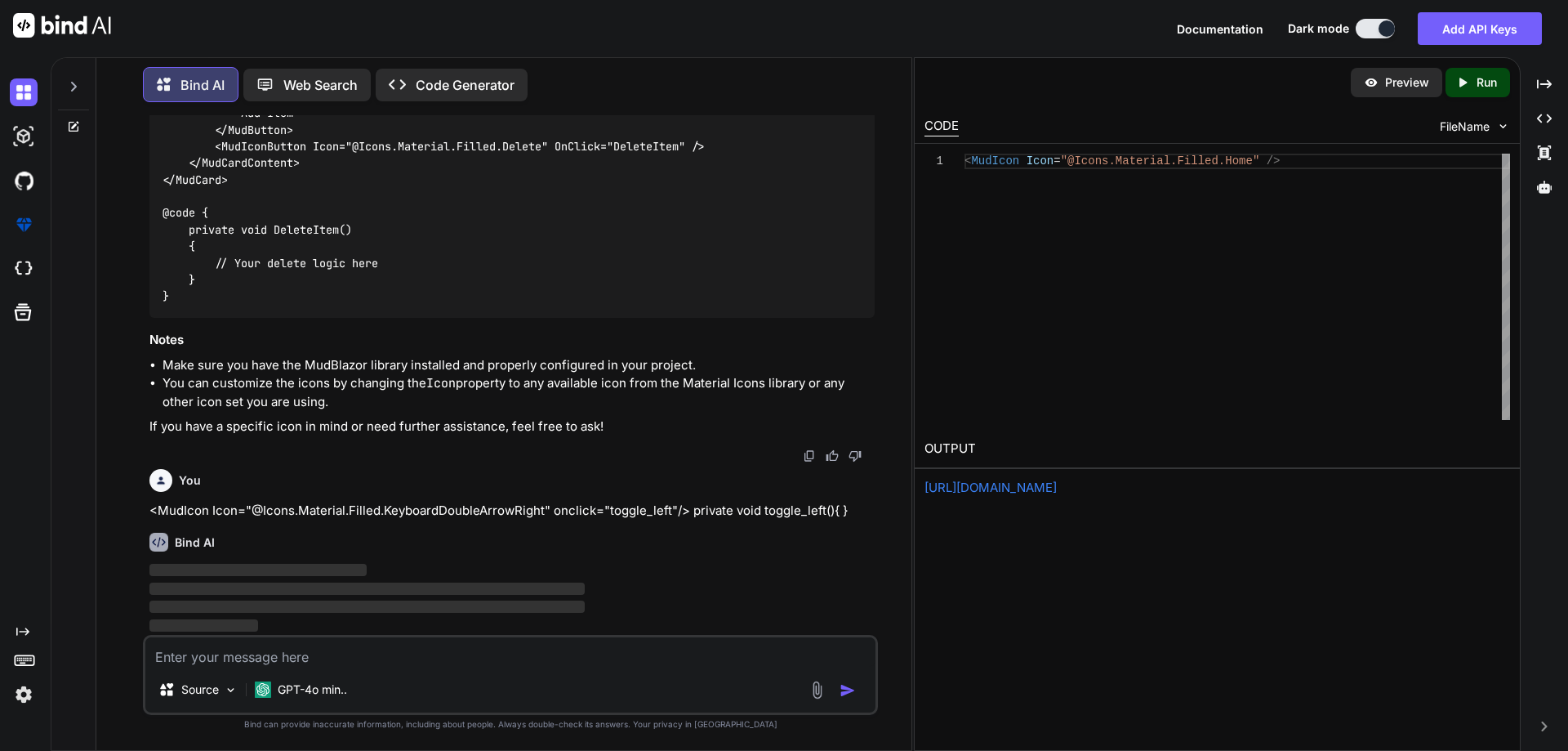
scroll to position [4882, 0]
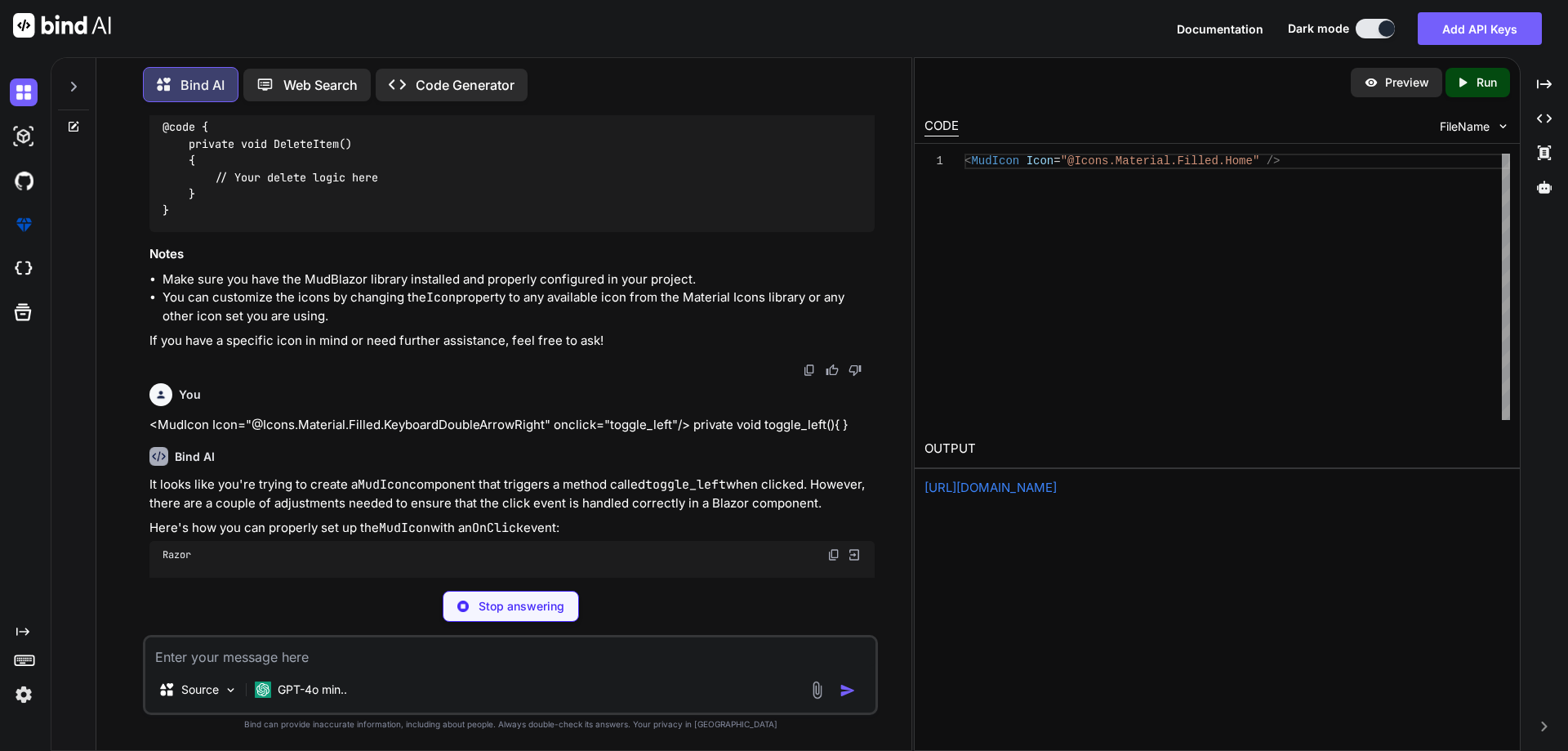
drag, startPoint x: 152, startPoint y: 509, endPoint x: 855, endPoint y: 508, distance: 703.0
click at [855, 508] on div "You hii Bind AI Hello! How can I assist you [DATE]? Created with Pixso. Open in…" at bounding box center [510, 433] width 802 height 635
copy p "<MudIcon Icon="@Icons.Material.Filled.KeyboardDoubleArrowRight" onclick="toggle…"
click at [276, 642] on textarea at bounding box center [510, 652] width 731 height 29
paste textarea "<MudIcon Icon="@Icons.Material.Filled.KeyboardDoubleArrowRight" onclick="toggle…"
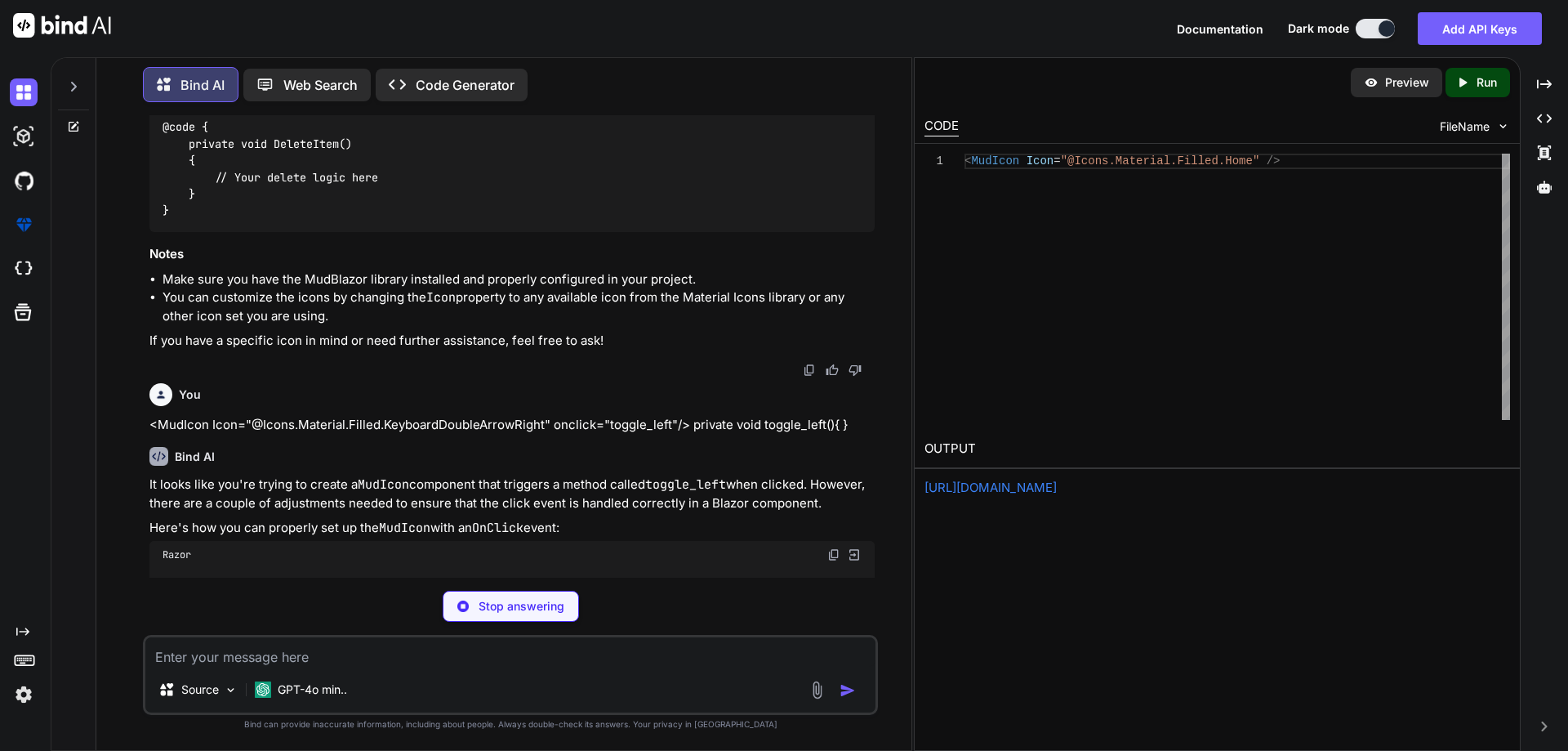
type textarea "<MudIcon Icon="@Icons.Material.Filled.KeyboardDoubleArrowRight" onclick="toggle…"
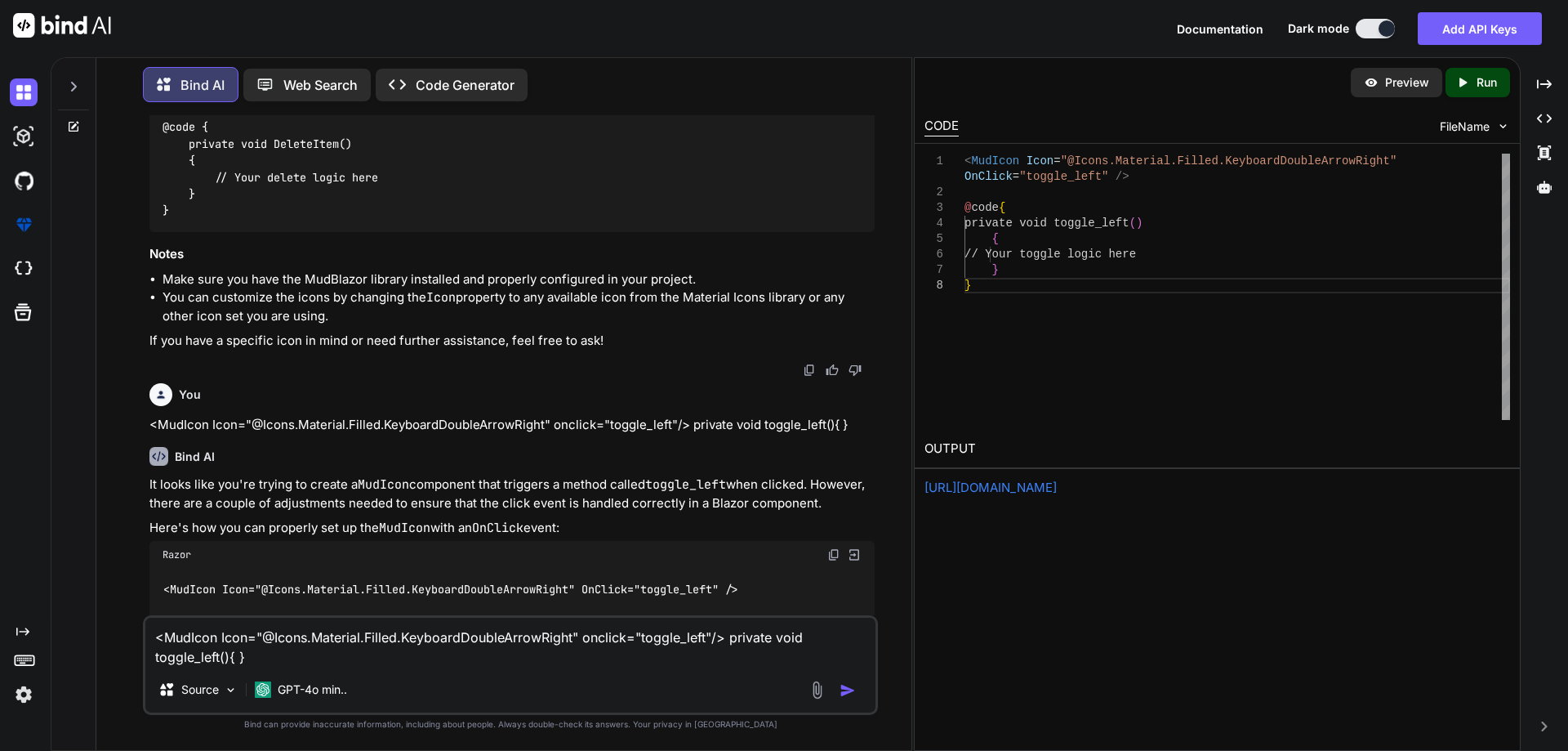
click at [730, 642] on textarea "<MudIcon Icon="@Icons.Material.Filled.KeyboardDoubleArrowRight" onclick="toggle…" at bounding box center [510, 641] width 731 height 49
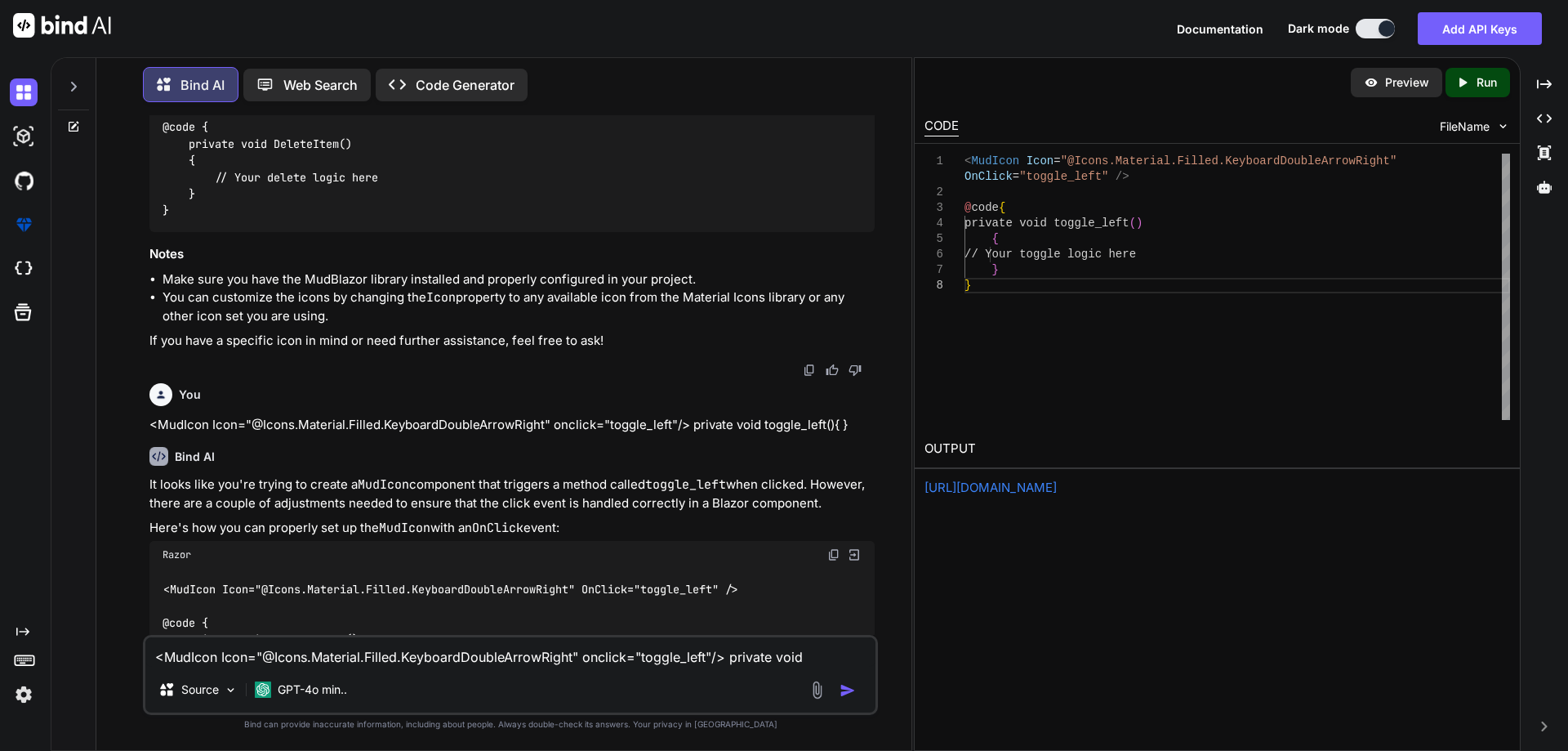
scroll to position [5889, 0]
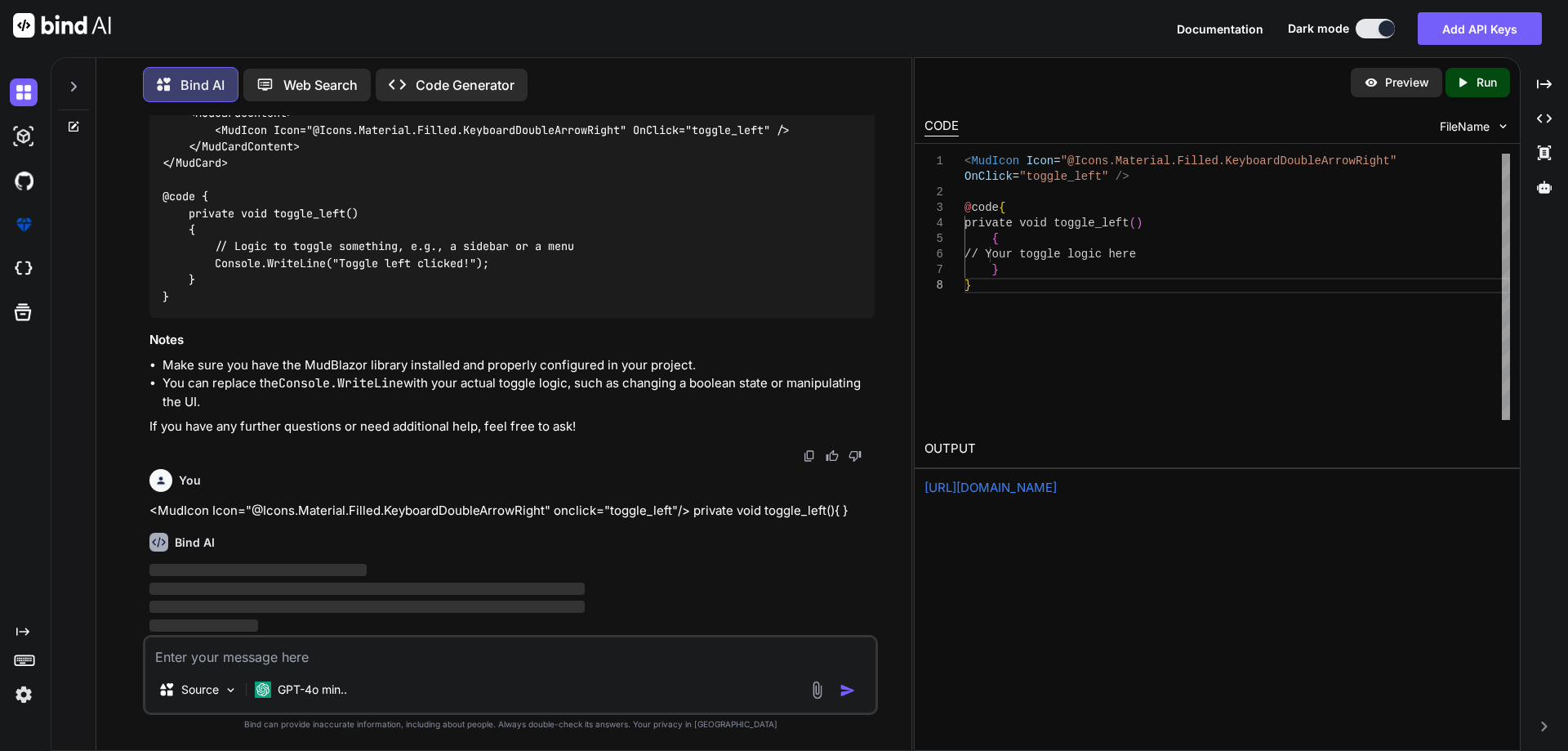
click at [681, 653] on textarea at bounding box center [510, 652] width 731 height 29
paste textarea "<MudIcon Icon="@Icons.Material.Filled.KeyboardDoubleArrowRight" onclick="toggle…"
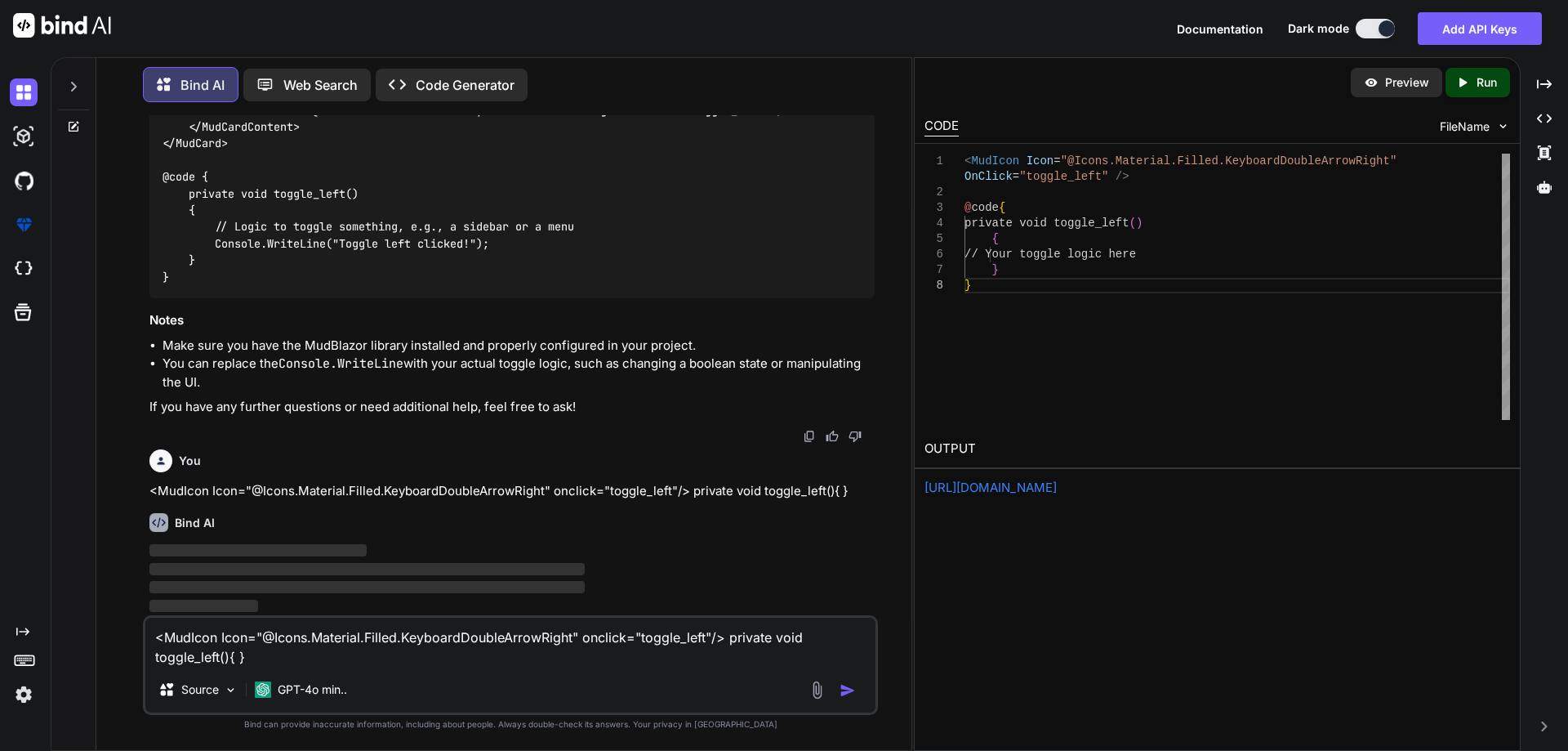
drag, startPoint x: 733, startPoint y: 626, endPoint x: 732, endPoint y: 639, distance: 13.0
click at [733, 625] on textarea "<MudIcon Icon="@Icons.Material.Filled.KeyboardDoubleArrowRight" onclick="toggle…" at bounding box center [510, 641] width 731 height 49
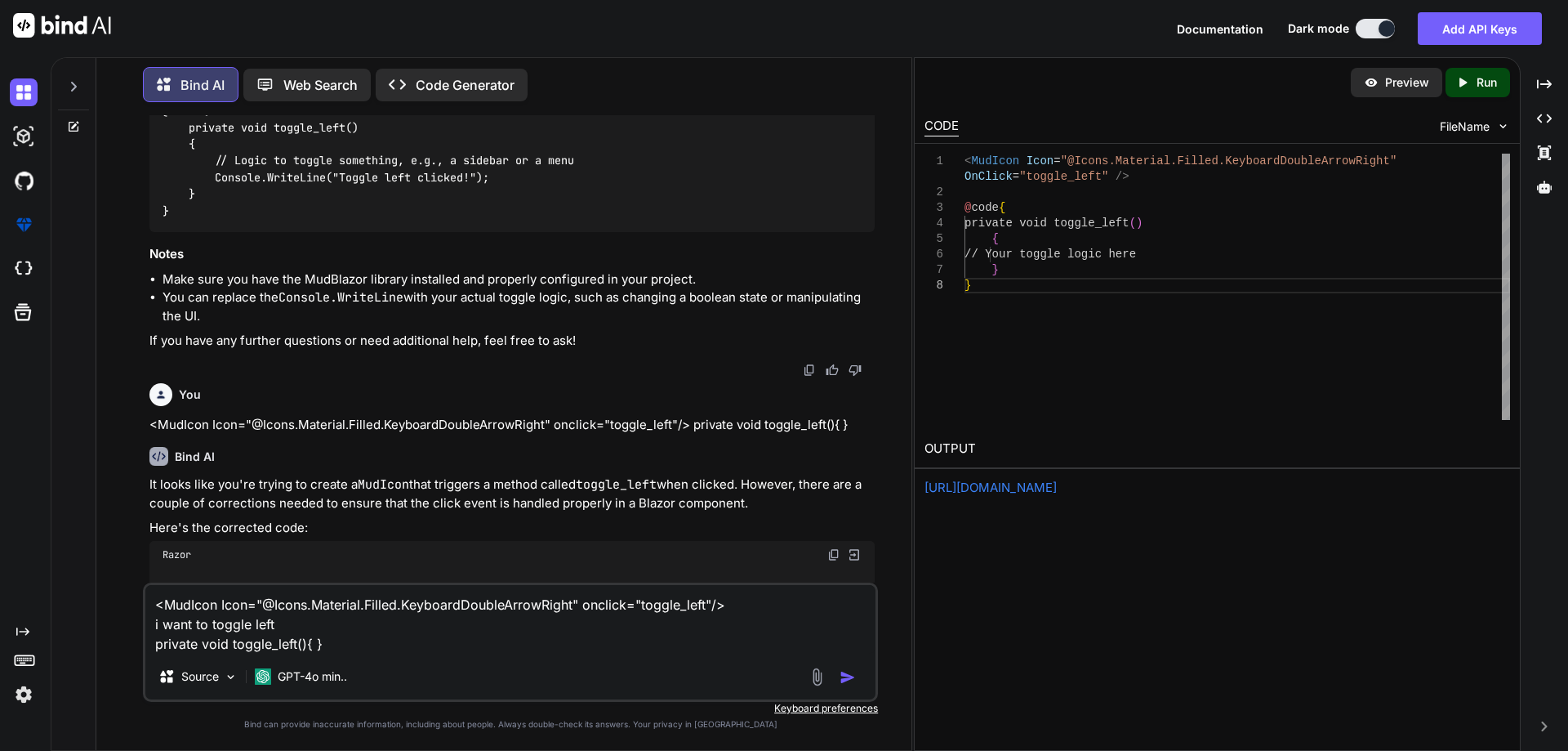
paste textarea "mud-drawer"
paste textarea "mud-tabs"
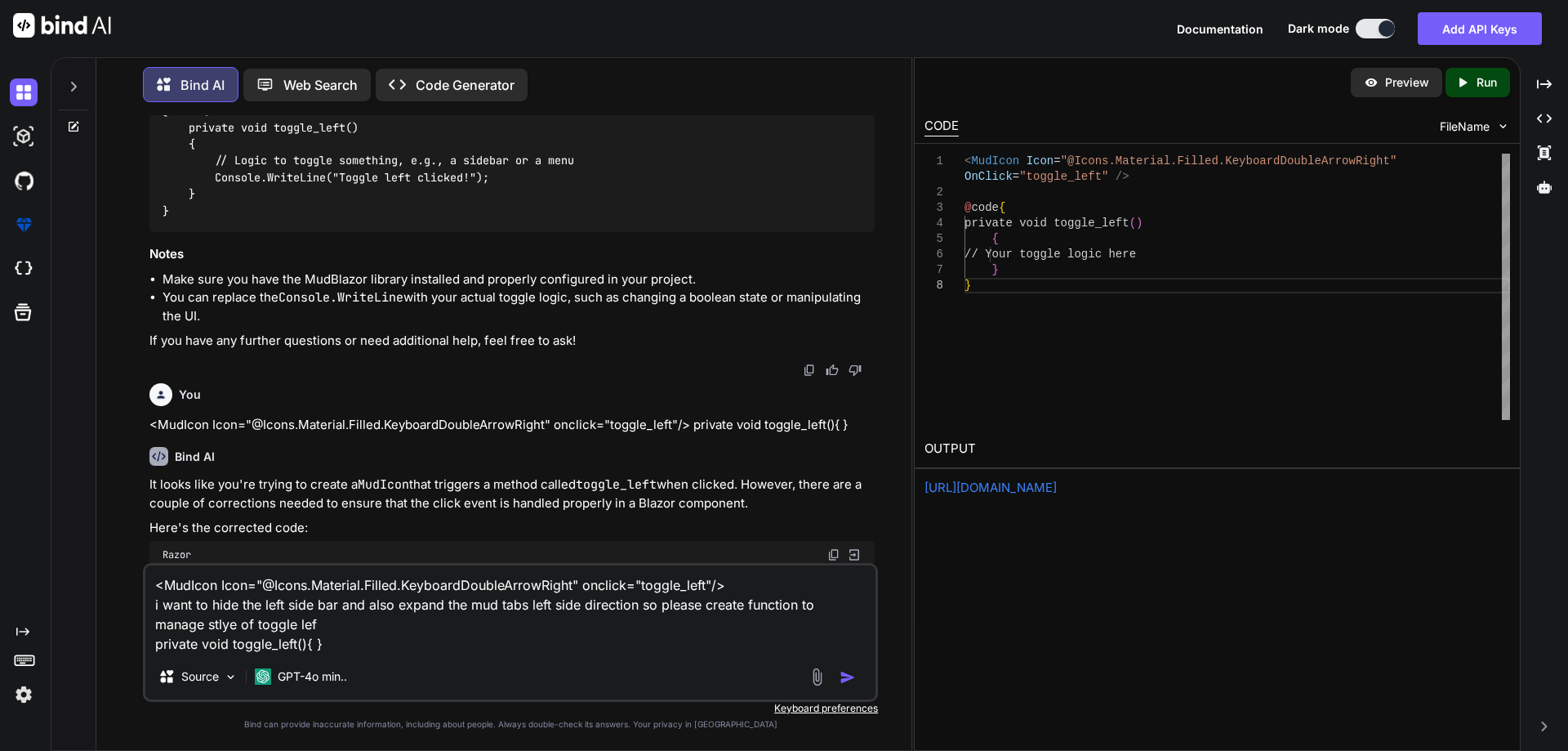
type textarea "<MudIcon Icon="@Icons.Material.Filled.KeyboardDoubleArrowRight" onclick="toggle…"
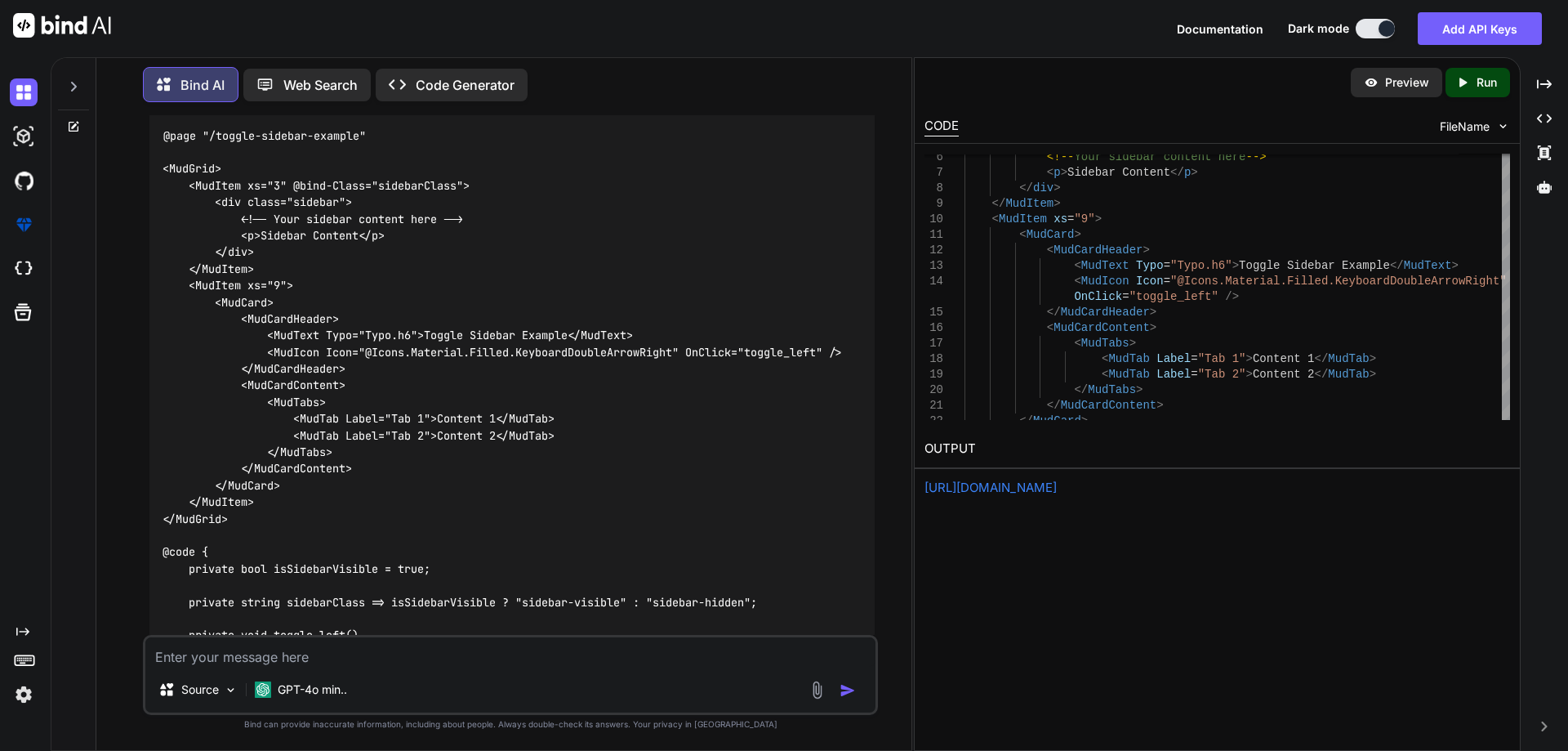
scroll to position [7403, 0]
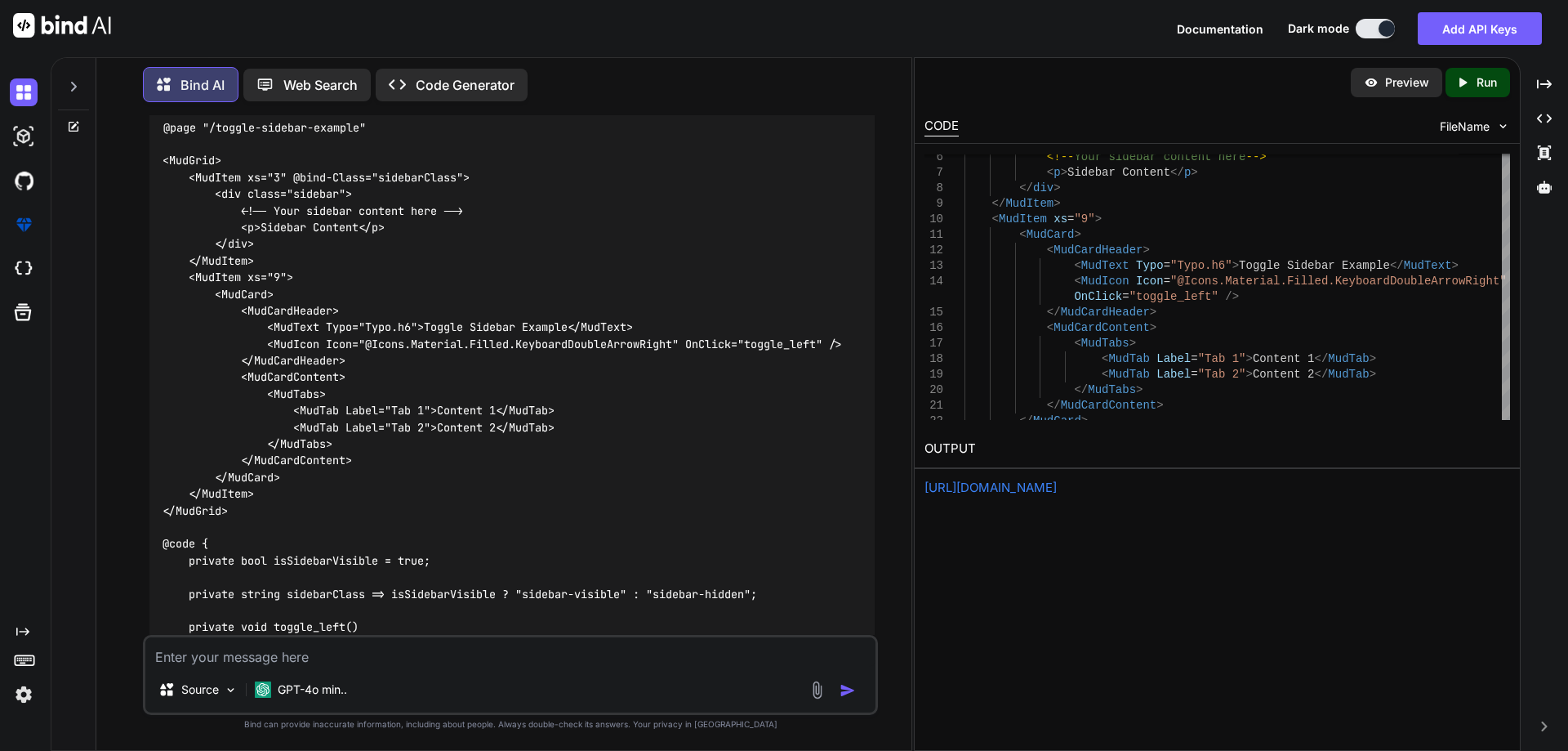
click at [180, 244] on code "@page "/toggle-sidebar-example" <MudGrid> <MudItem xs="3" @bind-Class="sidebarC…" at bounding box center [503, 410] width 679 height 583
click at [442, 268] on code "@page "/toggle-sidebar-example" <MudGrid> <MudItem xs="3" @bind-Class="sidebarC…" at bounding box center [503, 410] width 679 height 583
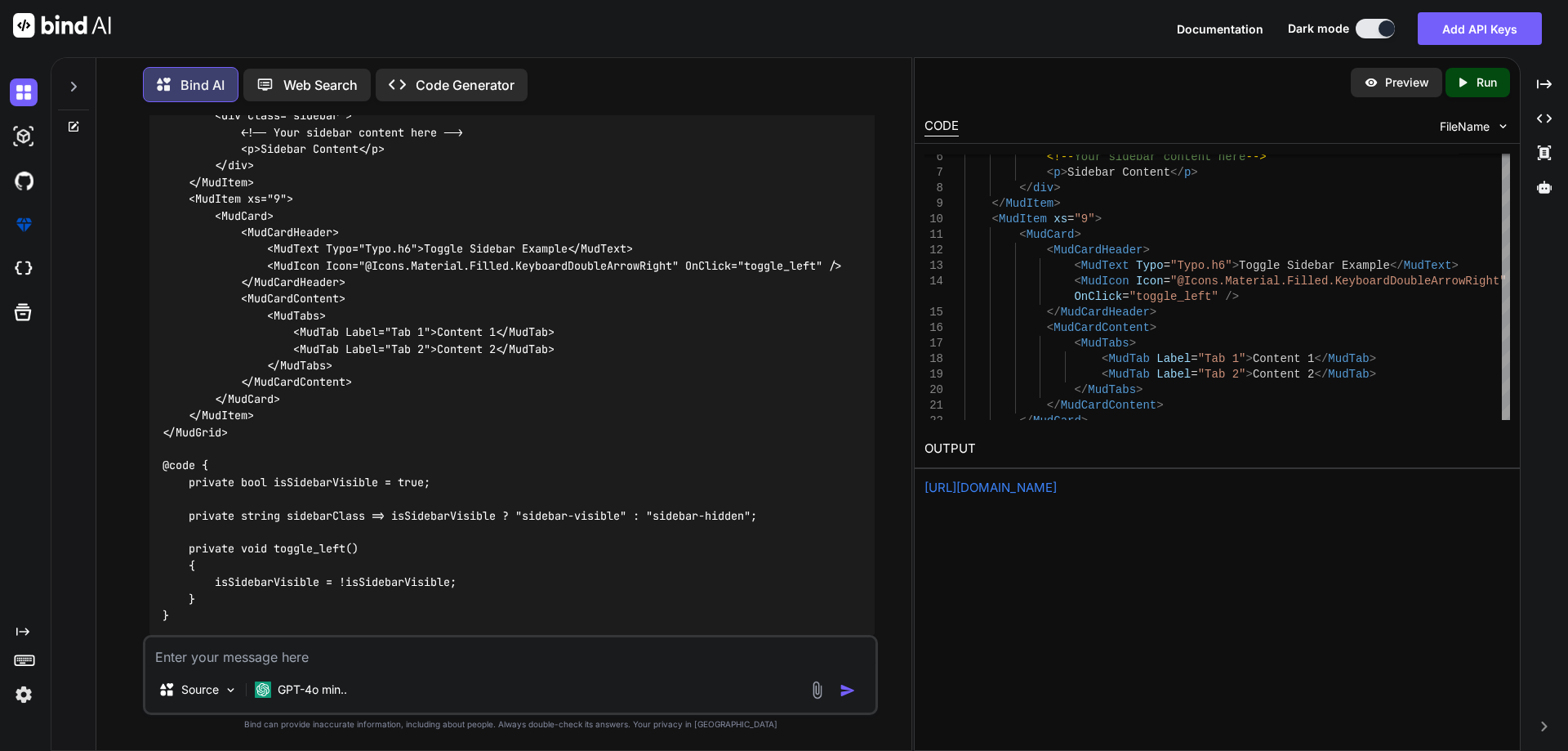
scroll to position [7485, 0]
click at [433, 179] on code "@page "/toggle-sidebar-example" <MudGrid> <MudItem xs="3" @bind-Class="sidebarC…" at bounding box center [503, 329] width 679 height 583
drag, startPoint x: 389, startPoint y: 180, endPoint x: 444, endPoint y: 184, distance: 55.1
click at [444, 184] on code "@page "/toggle-sidebar-example" <MudGrid> <MudItem xs="3" @bind-Class="sidebarC…" at bounding box center [503, 329] width 679 height 583
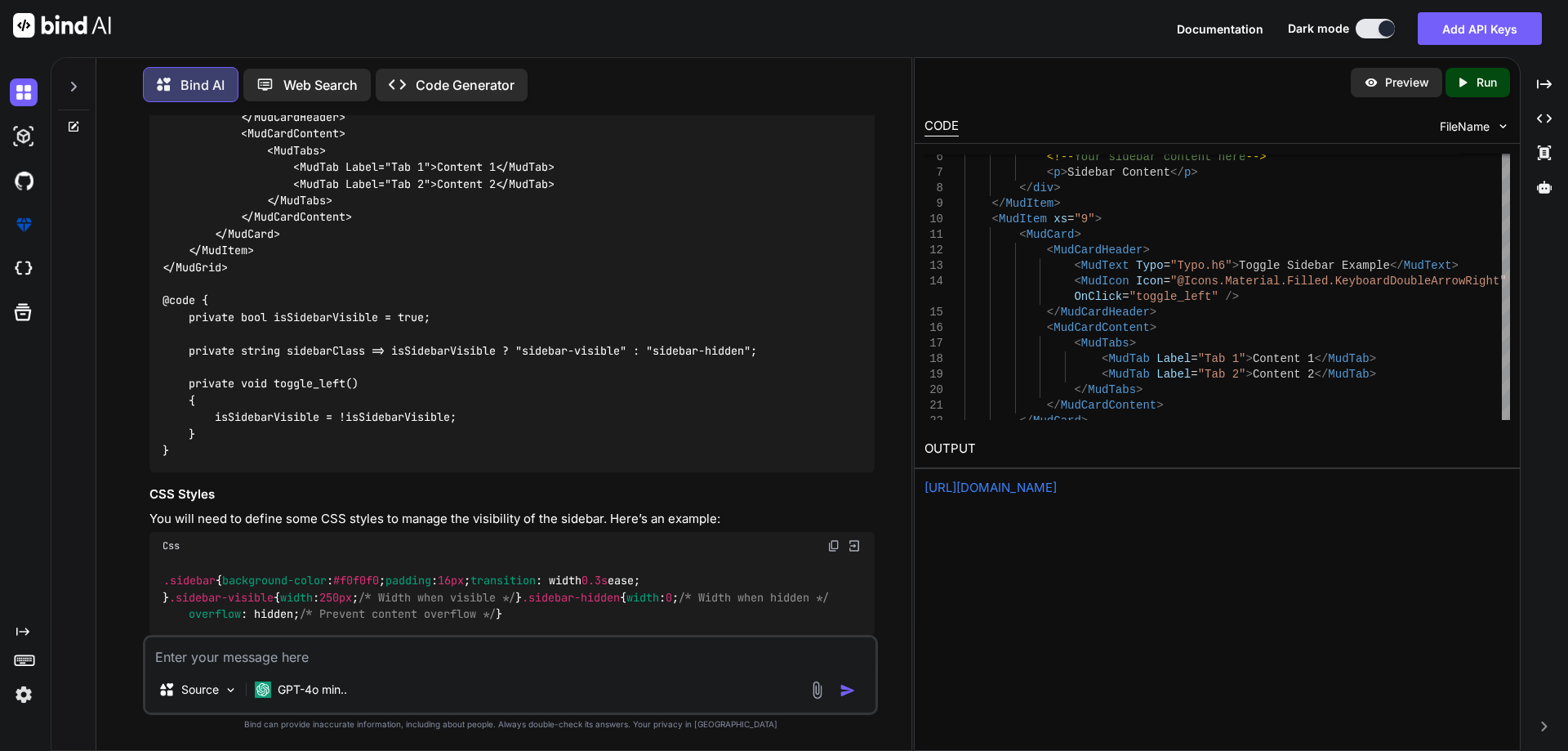
scroll to position [7649, 0]
click at [387, 184] on code "@page "/toggle-sidebar-example" <MudGrid> <MudItem xs="3" @bind-Class="sidebarC…" at bounding box center [503, 165] width 679 height 583
click at [270, 183] on code "@page "/toggle-sidebar-example" <MudGrid> <MudItem xs="3" @bind-Class="sidebarC…" at bounding box center [503, 165] width 679 height 583
click at [788, 188] on code "@page "/toggle-sidebar-example" <MudGrid> <MudItem xs="3" @bind-Class="sidebarC…" at bounding box center [503, 165] width 679 height 583
click at [220, 404] on code "@page "/toggle-sidebar-example" <MudGrid> <MudItem xs="3" @bind-Class="sidebarC…" at bounding box center [503, 165] width 679 height 583
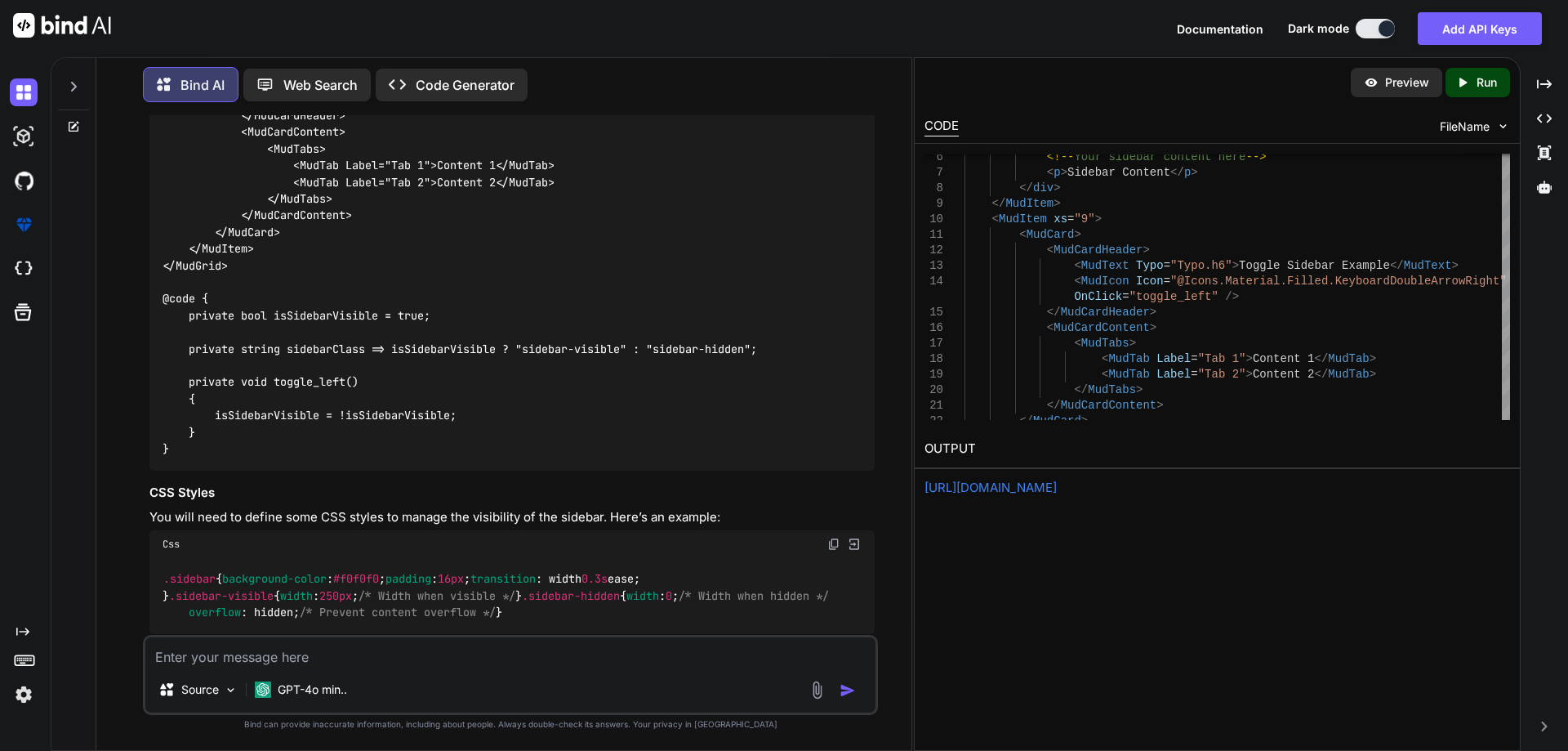
drag, startPoint x: 260, startPoint y: 401, endPoint x: 272, endPoint y: 403, distance: 12.2
click at [262, 402] on code "@page "/toggle-sidebar-example" <MudGrid> <MudItem xs="3" @bind-Class="sidebarC…" at bounding box center [503, 165] width 679 height 583
click at [321, 403] on code "@page "/toggle-sidebar-example" <MudGrid> <MudItem xs="3" @bind-Class="sidebarC…" at bounding box center [503, 165] width 679 height 583
click at [550, 431] on code "@page "/toggle-sidebar-example" <MudGrid> <MudItem xs="3" @bind-Class="sidebarC…" at bounding box center [503, 165] width 679 height 583
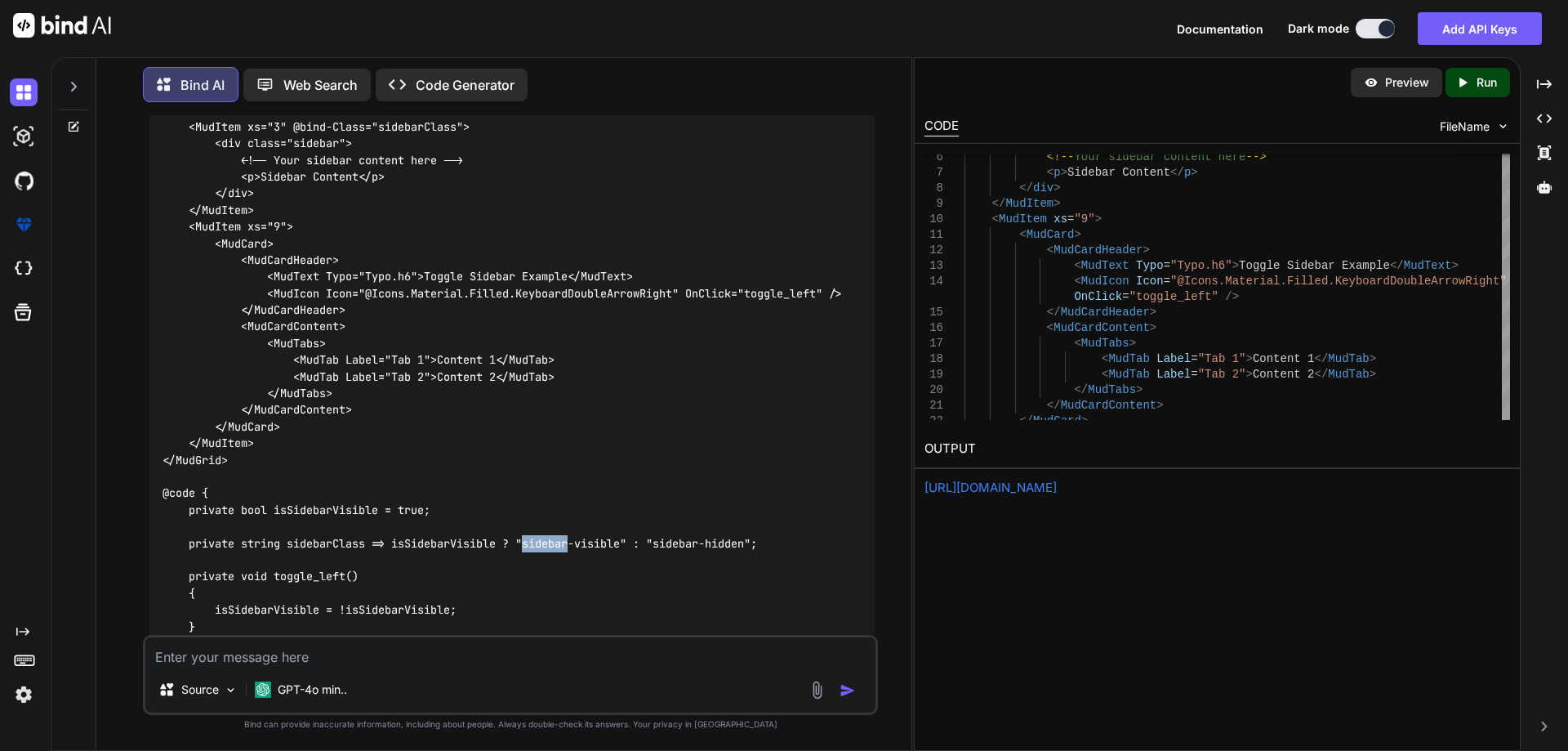
scroll to position [7403, 0]
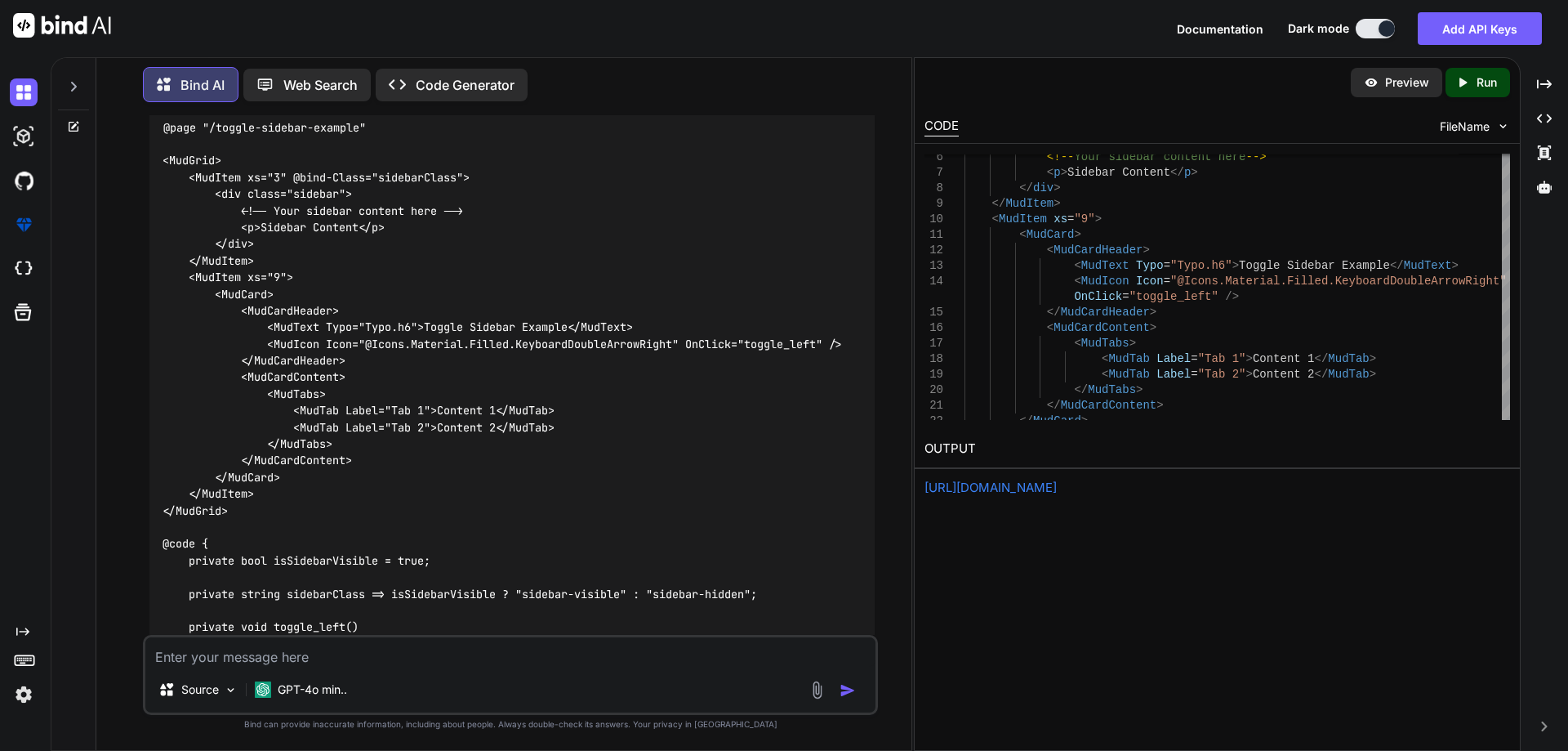
click at [436, 255] on code "@page "/toggle-sidebar-example" <MudGrid> <MudItem xs="3" @bind-Class="sidebarC…" at bounding box center [503, 410] width 679 height 583
click at [316, 278] on code "@page "/toggle-sidebar-example" <MudGrid> <MudItem xs="3" @bind-Class="sidebarC…" at bounding box center [503, 410] width 679 height 583
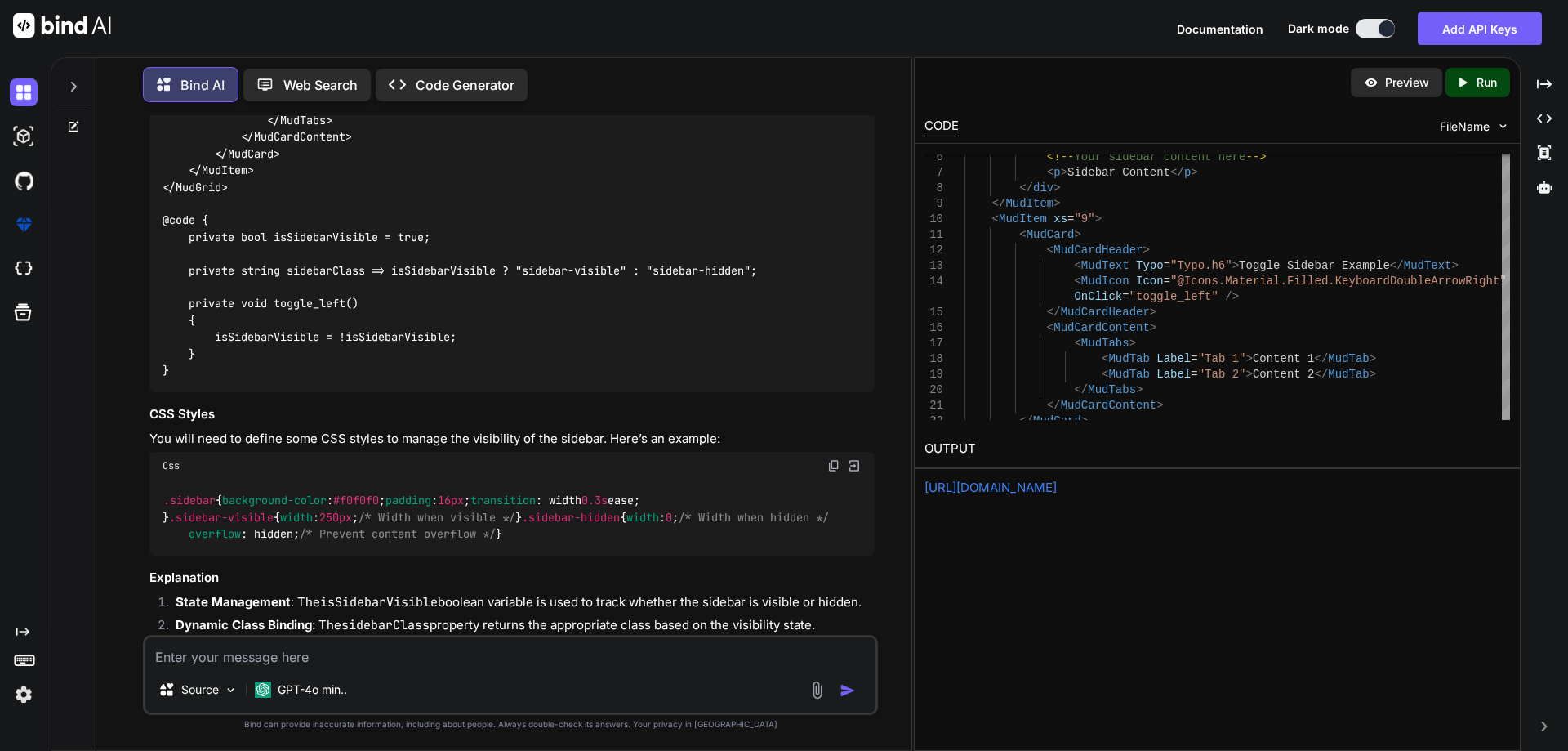
scroll to position [7730, 0]
click at [555, 352] on code "@page "/toggle-sidebar-example" <MudGrid> <MudItem xs="3" @bind-Class="sidebarC…" at bounding box center [503, 83] width 679 height 583
click at [581, 354] on code "@page "/toggle-sidebar-example" <MudGrid> <MudItem xs="3" @bind-Class="sidebarC…" at bounding box center [503, 83] width 679 height 583
click at [600, 354] on code "@page "/toggle-sidebar-example" <MudGrid> <MudItem xs="3" @bind-Class="sidebarC…" at bounding box center [503, 83] width 679 height 583
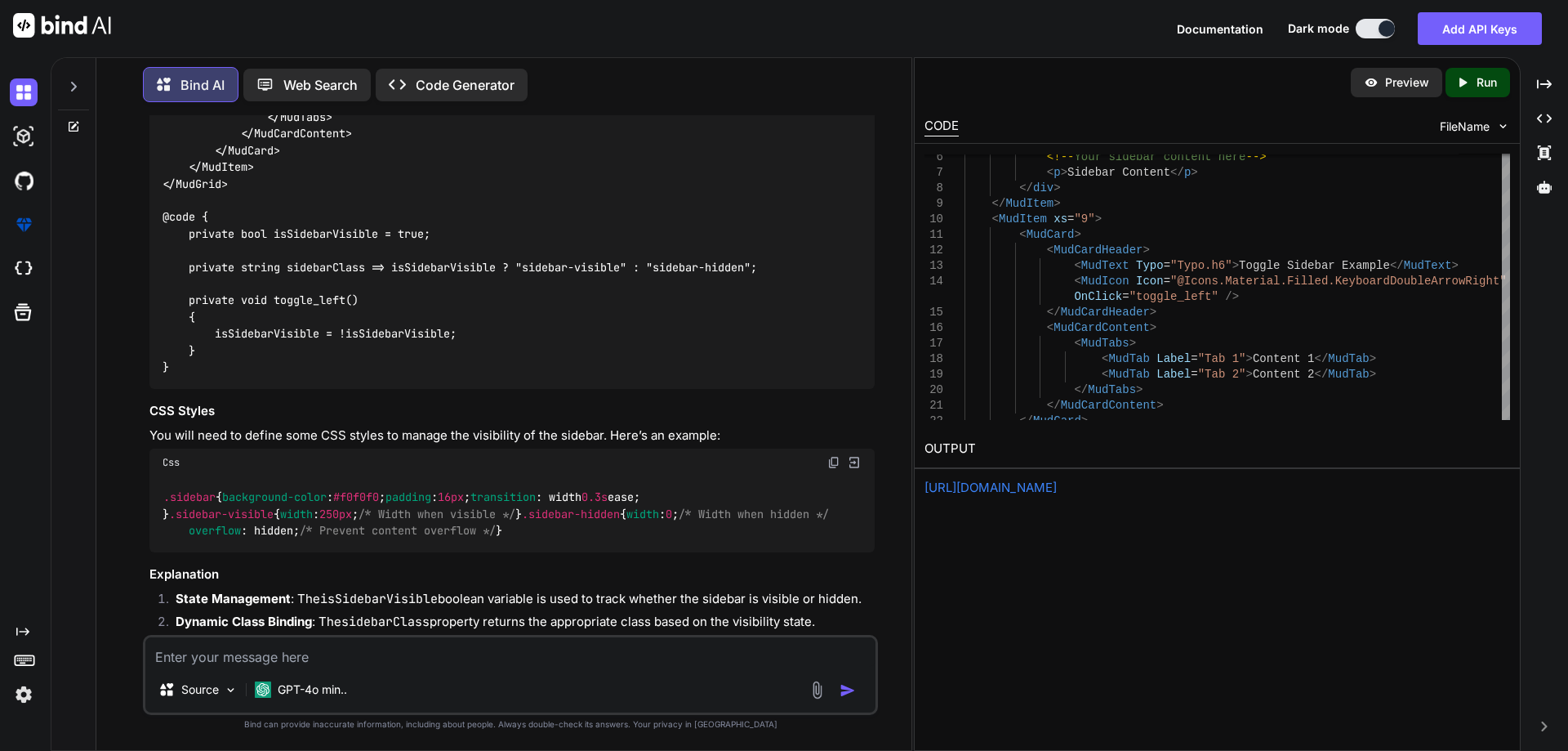
drag, startPoint x: 702, startPoint y: 350, endPoint x: 729, endPoint y: 354, distance: 27.3
click at [703, 350] on code "@page "/toggle-sidebar-example" <MudGrid> <MudItem xs="3" @bind-Class="sidebarC…" at bounding box center [503, 83] width 679 height 583
click at [746, 359] on code "@page "/toggle-sidebar-example" <MudGrid> <MudItem xs="3" @bind-Class="sidebarC…" at bounding box center [503, 83] width 679 height 583
click at [441, 351] on code "@page "/toggle-sidebar-example" <MudGrid> <MudItem xs="3" @bind-Class="sidebarC…" at bounding box center [503, 83] width 679 height 583
click at [341, 353] on code "@page "/toggle-sidebar-example" <MudGrid> <MudItem xs="3" @bind-Class="sidebarC…" at bounding box center [503, 83] width 679 height 583
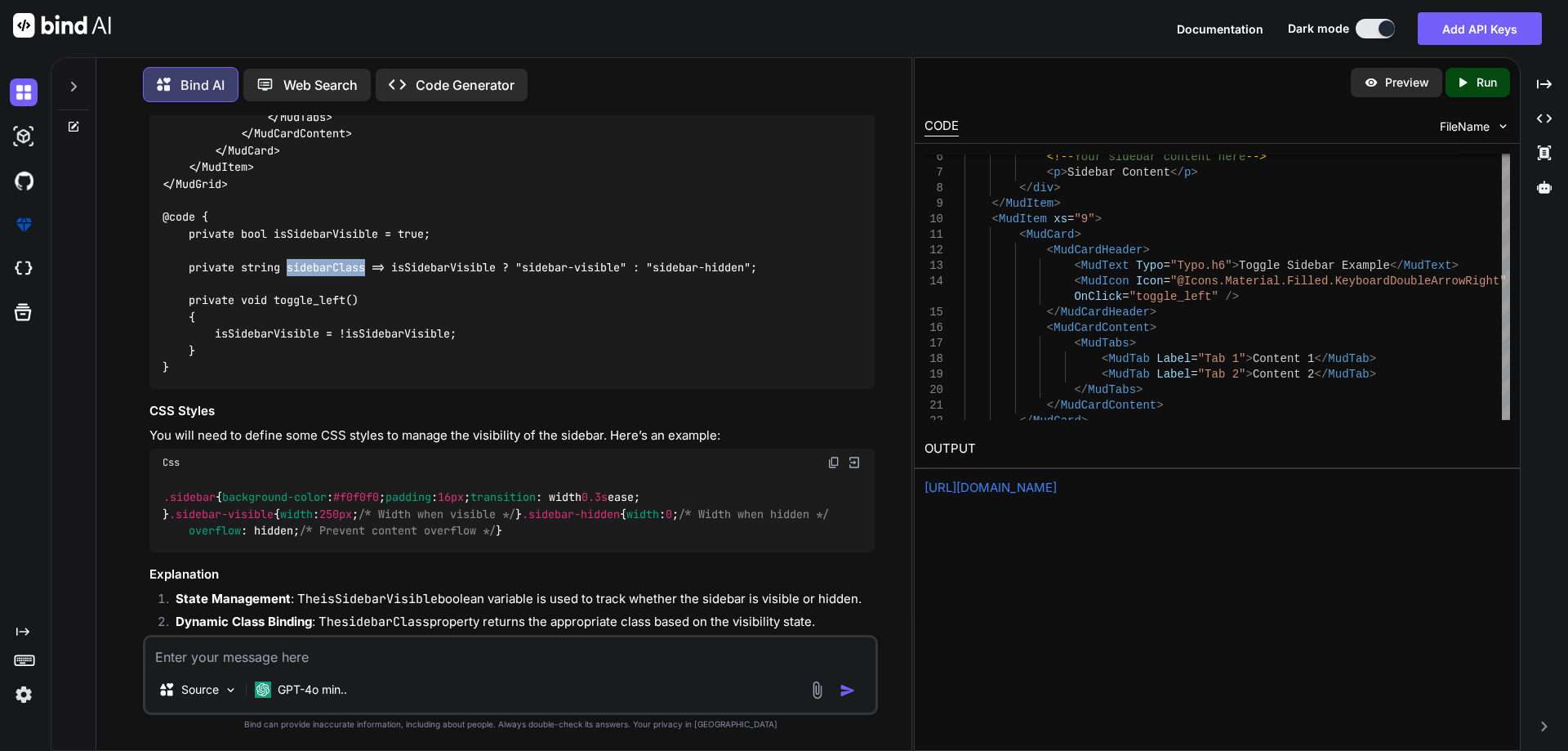
drag, startPoint x: 369, startPoint y: 357, endPoint x: 296, endPoint y: 358, distance: 73.0
click at [290, 358] on code "@page "/toggle-sidebar-example" <MudGrid> <MudItem xs="3" @bind-Class="sidebarC…" at bounding box center [503, 83] width 679 height 583
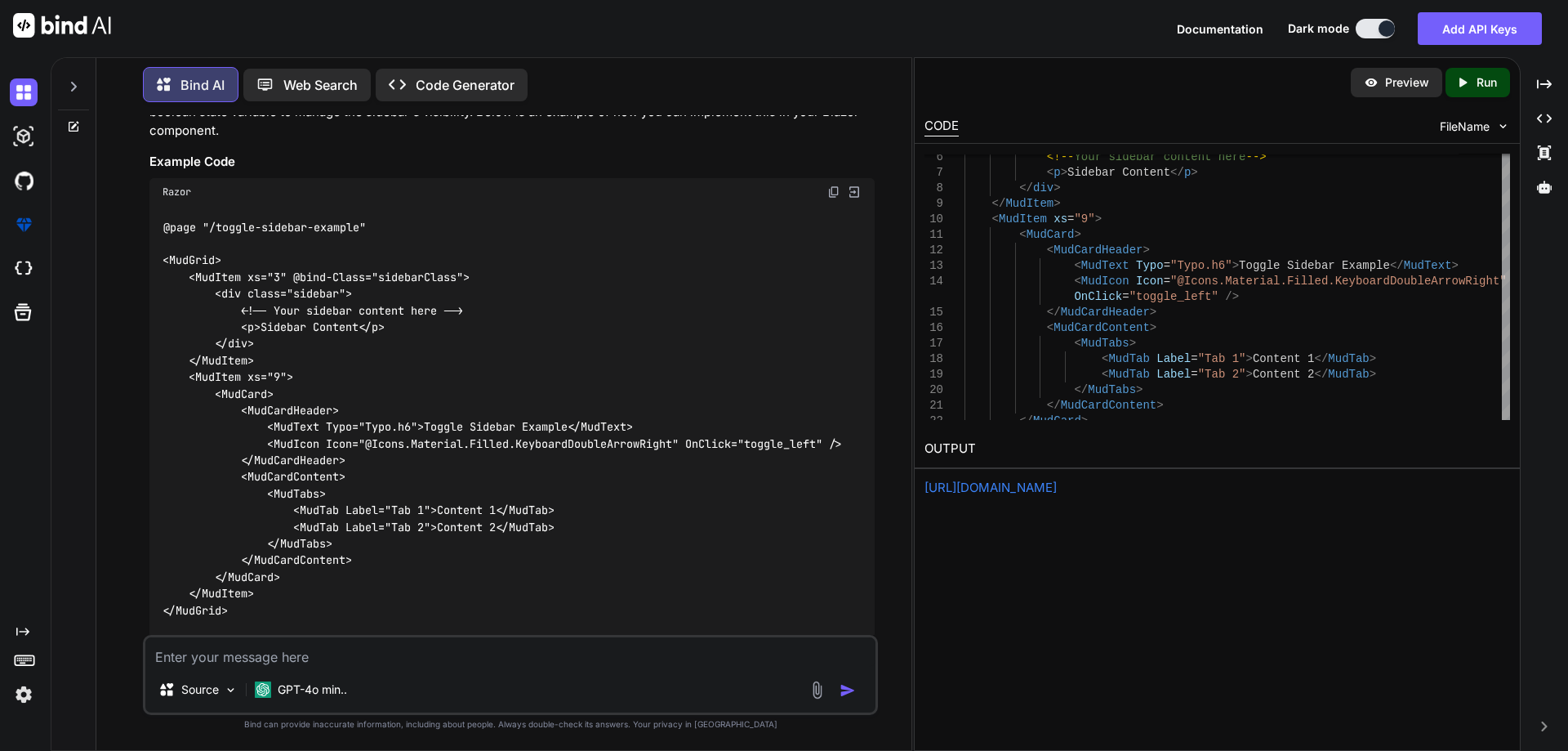
scroll to position [7240, 0]
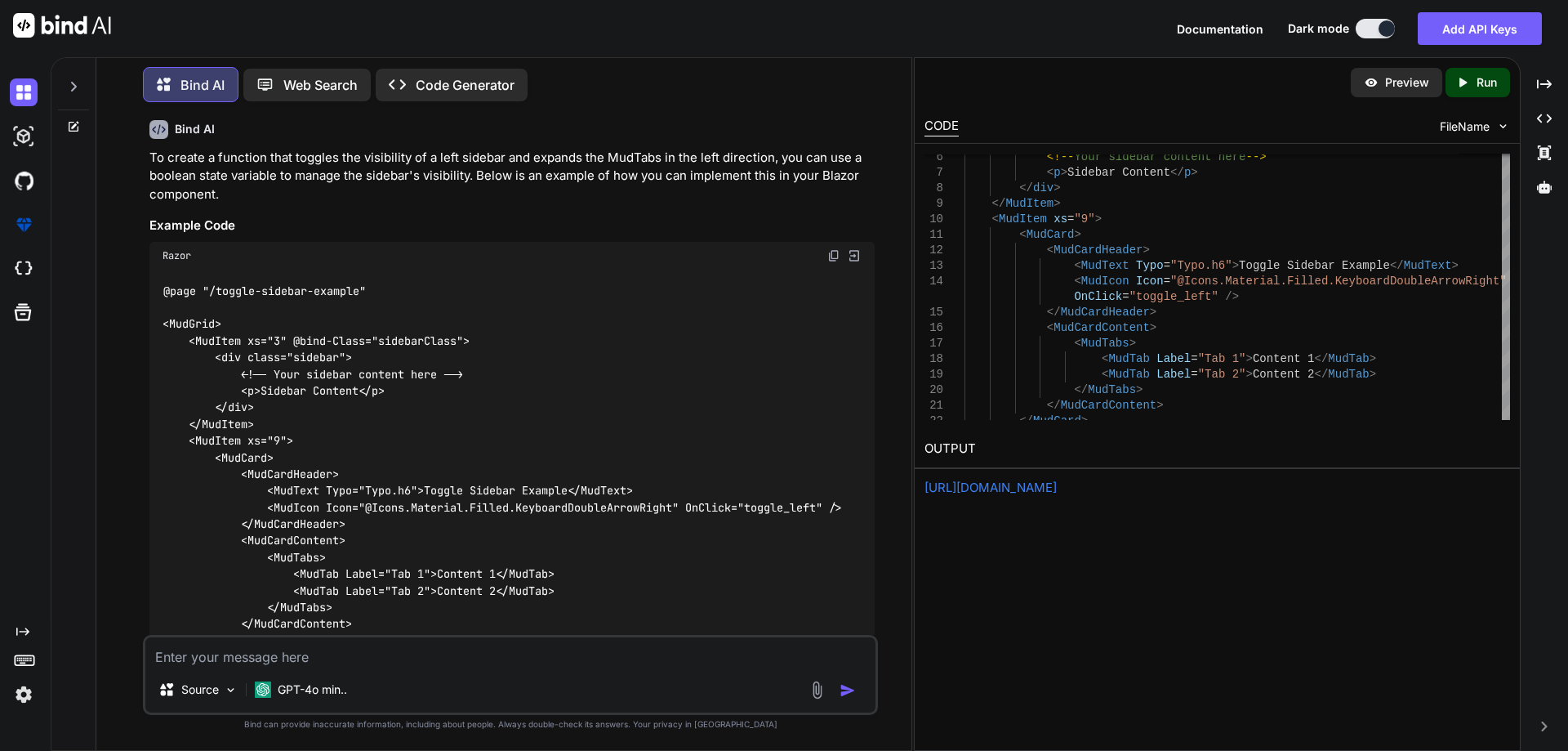
click at [421, 428] on code "@page "/toggle-sidebar-example" <MudGrid> <MudItem xs="3" @bind-Class="sidebarC…" at bounding box center [503, 573] width 679 height 583
drag, startPoint x: 292, startPoint y: 426, endPoint x: 467, endPoint y: 427, distance: 175.0
click at [467, 427] on code "@page "/toggle-sidebar-example" <MudGrid> <MudItem xs="3" @bind-Class="sidebarC…" at bounding box center [503, 573] width 679 height 583
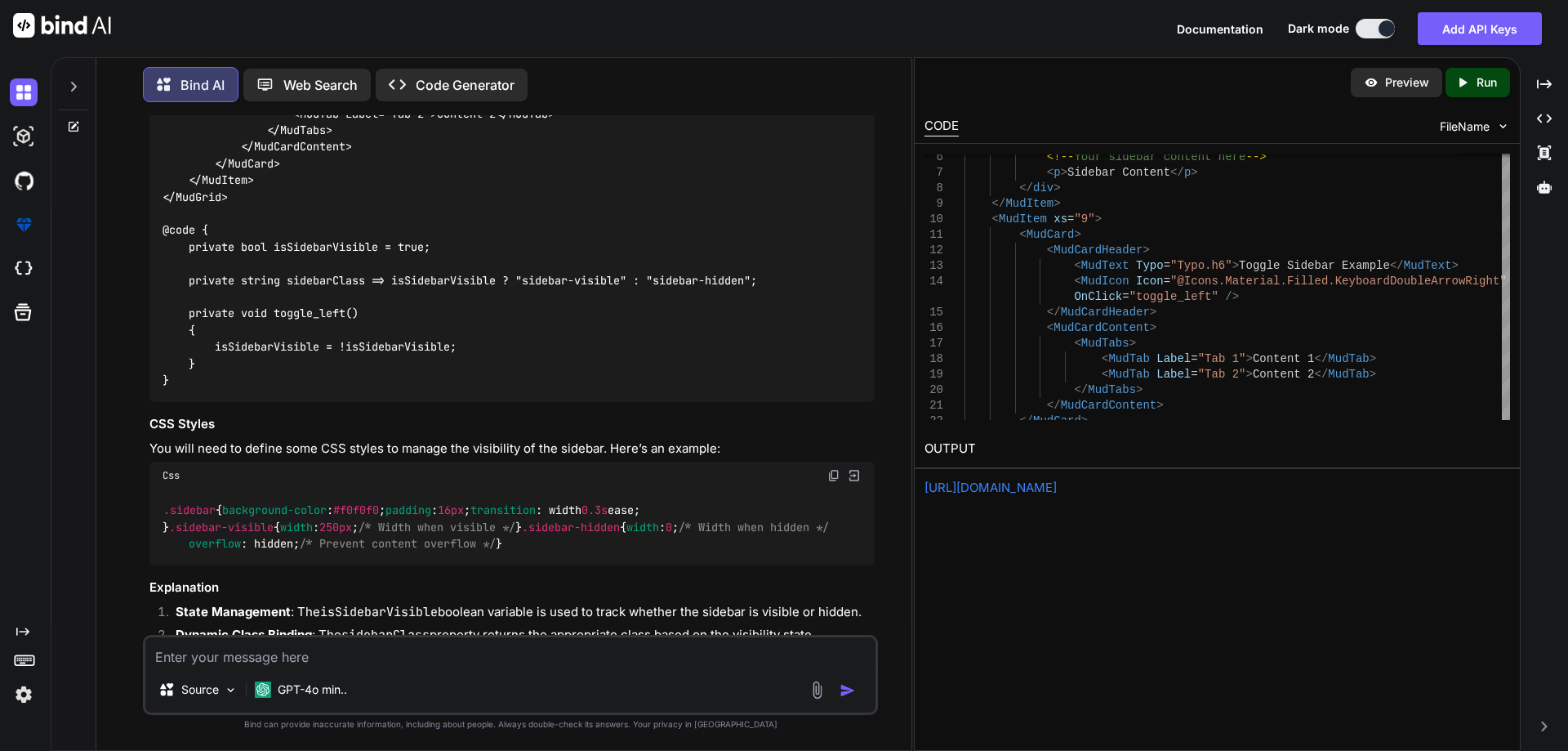
scroll to position [7730, 0]
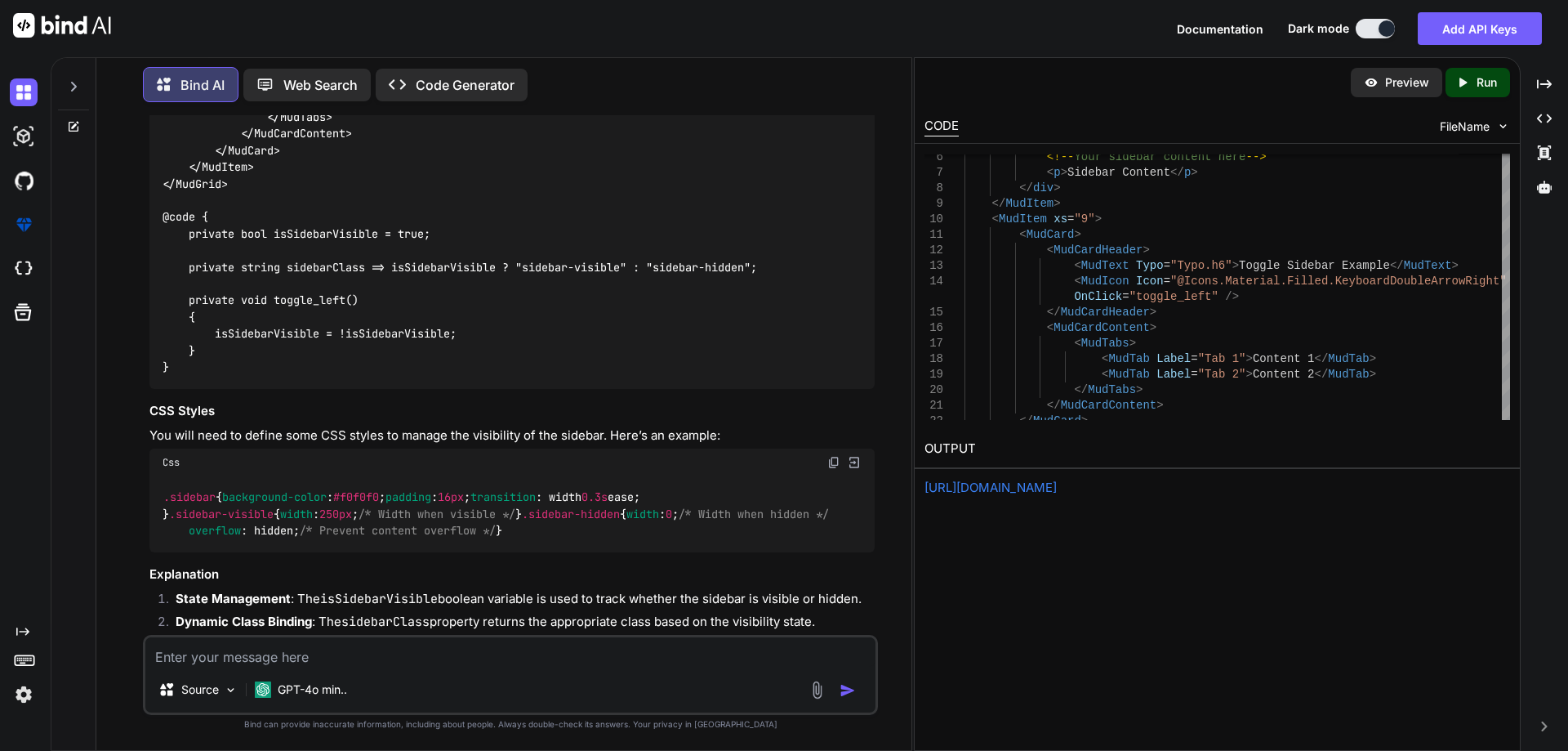
click at [325, 349] on code "@page "/toggle-sidebar-example" <MudGrid> <MudItem xs="3" @bind-Class="sidebarC…" at bounding box center [503, 83] width 679 height 583
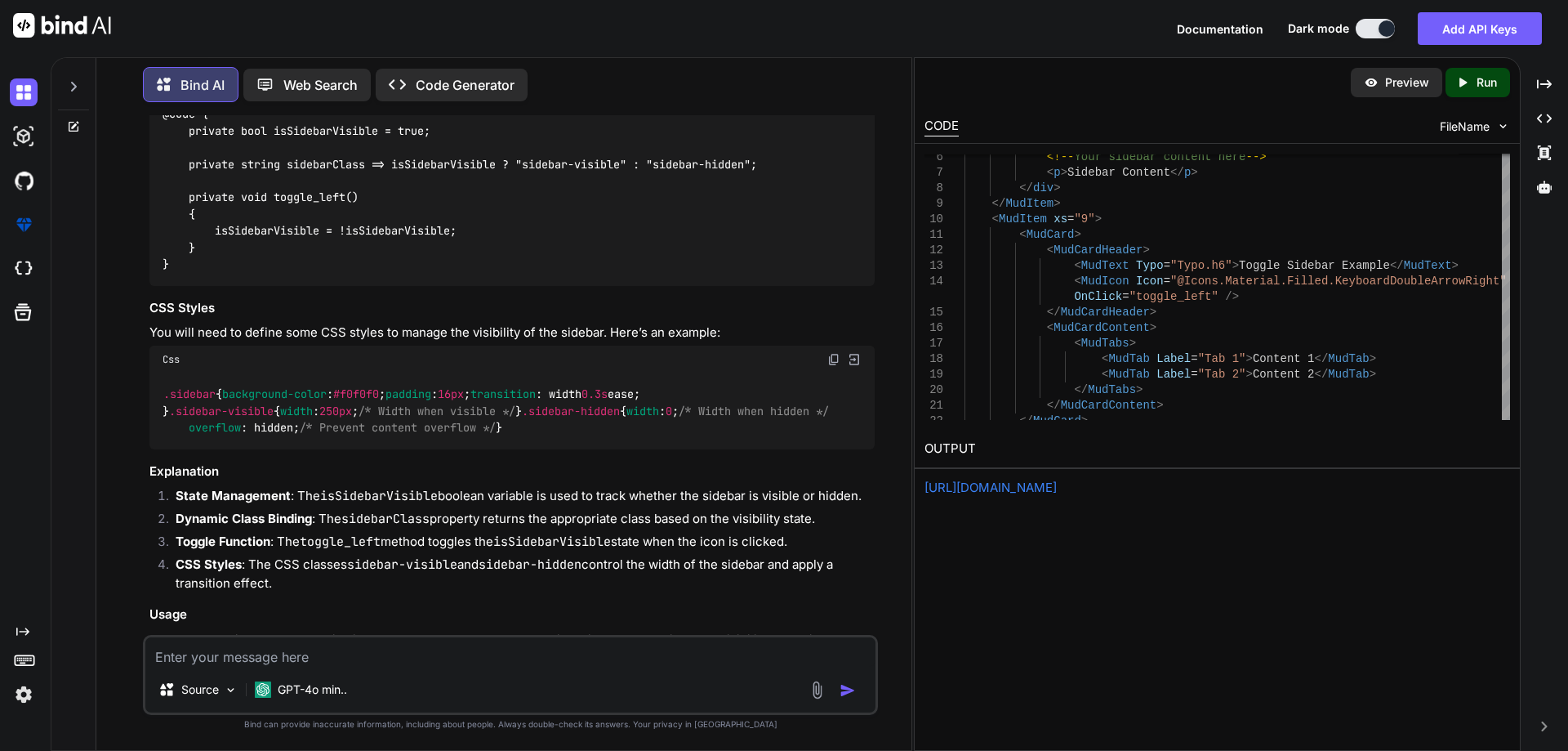
scroll to position [7893, 0]
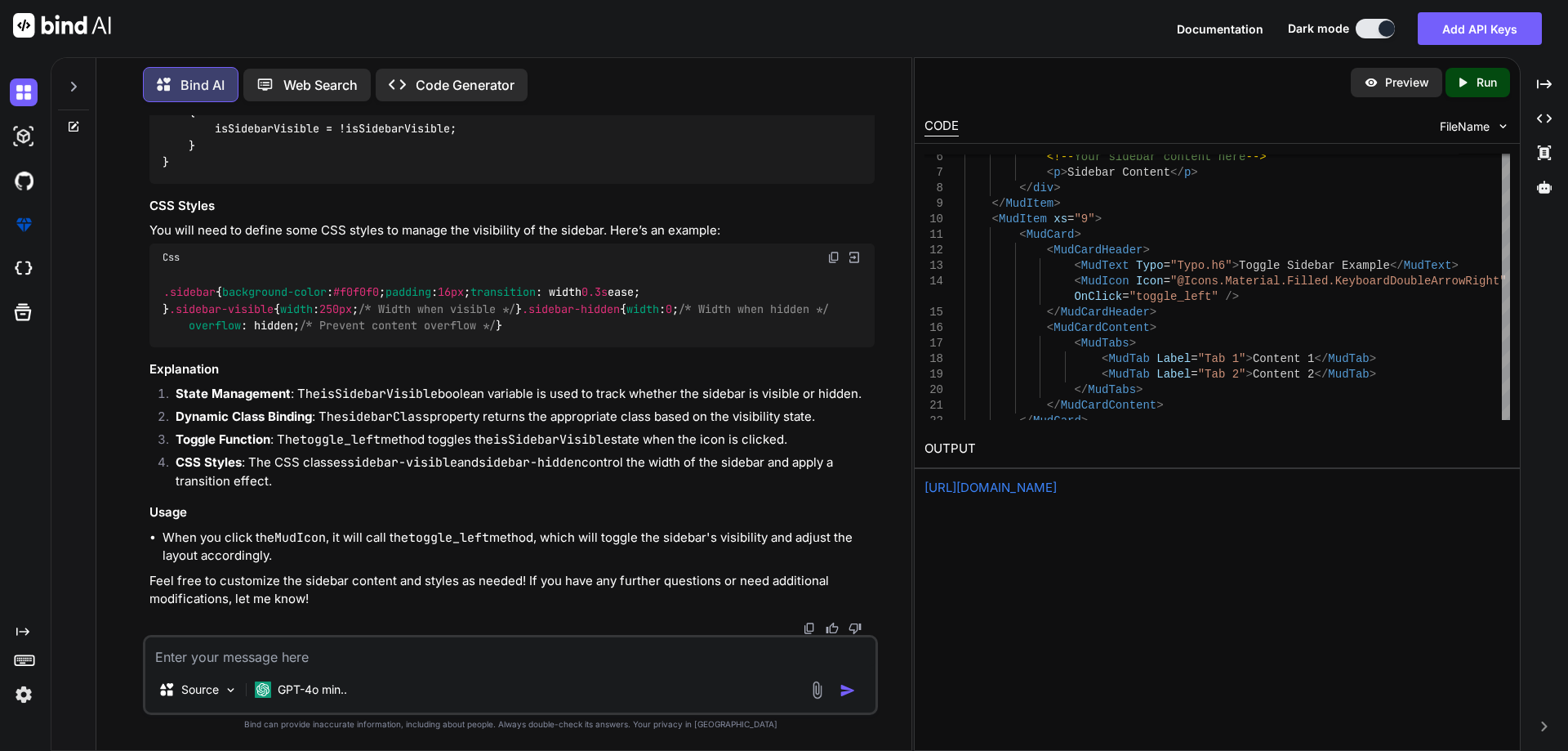
scroll to position [8057, 0]
drag, startPoint x: 163, startPoint y: 255, endPoint x: 221, endPoint y: 370, distance: 128.8
click at [225, 337] on div ".sidebar { background-color : #f0f0f0 ; padding : 16px ; transition : width 0.3…" at bounding box center [512, 309] width 726 height 76
drag, startPoint x: 158, startPoint y: 357, endPoint x: 201, endPoint y: 410, distance: 68.2
click at [201, 347] on div ".sidebar { background-color : #f0f0f0 ; padding : 16px ; transition : width 0.3…" at bounding box center [512, 309] width 726 height 76
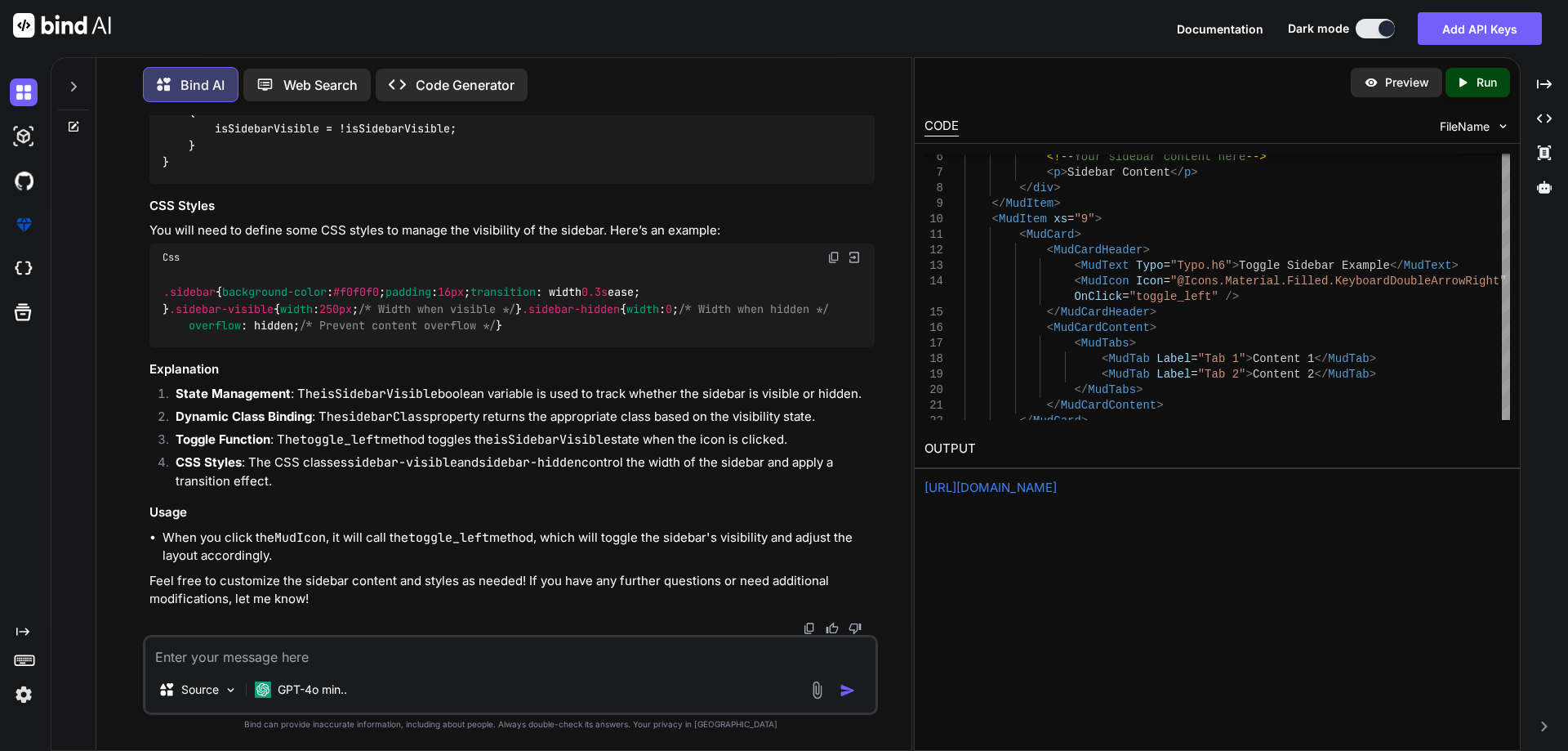
drag, startPoint x: 160, startPoint y: 419, endPoint x: 223, endPoint y: 483, distance: 89.8
click at [223, 347] on div ".sidebar { background-color : #f0f0f0 ; padding : 16px ; transition : width 0.3…" at bounding box center [512, 309] width 726 height 76
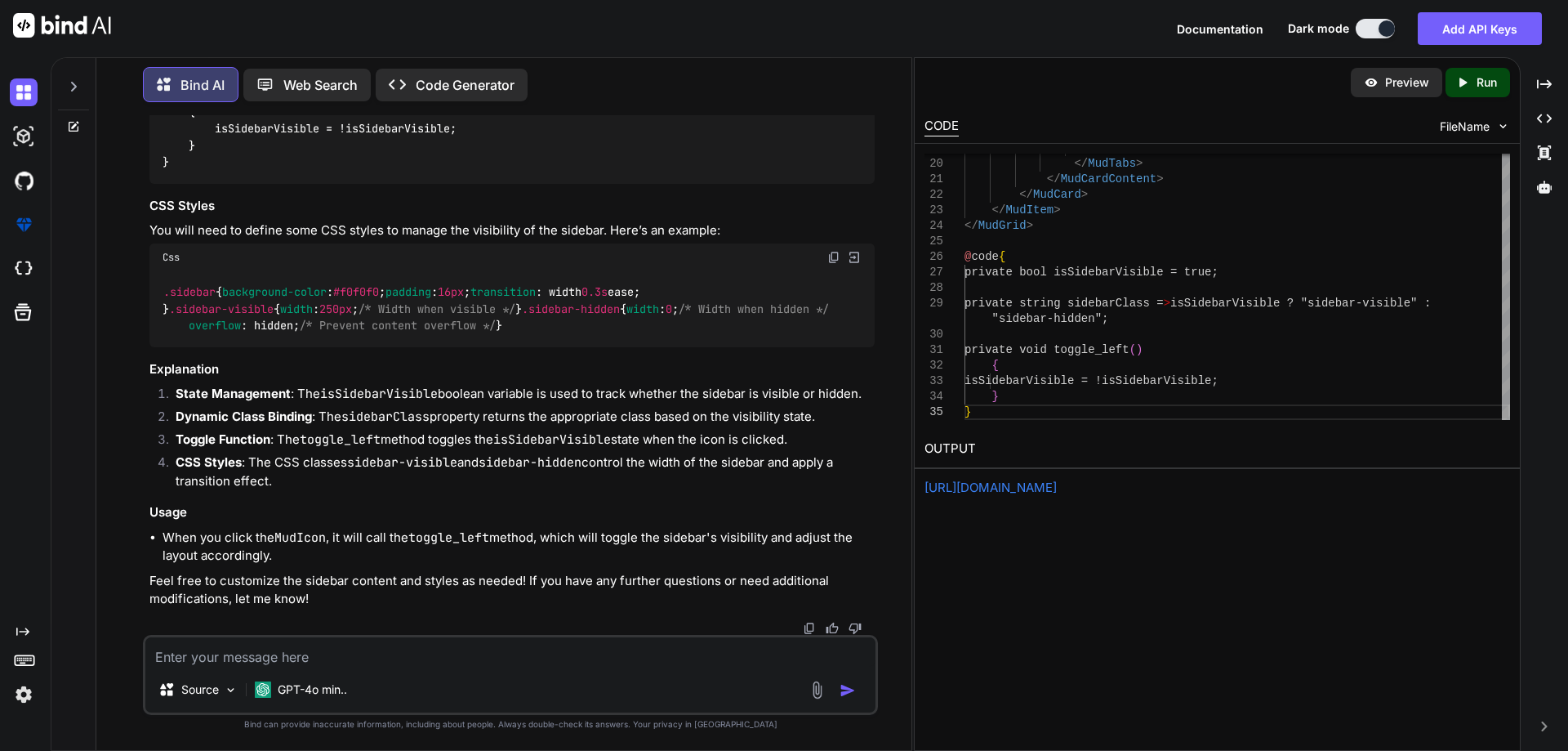
scroll to position [8122, 0]
drag, startPoint x: 157, startPoint y: 289, endPoint x: 248, endPoint y: 413, distance: 153.8
click at [248, 347] on div ".sidebar { background-color : #f0f0f0 ; padding : 16px ; transition : width 0.3…" at bounding box center [512, 309] width 726 height 76
drag, startPoint x: 280, startPoint y: 533, endPoint x: 219, endPoint y: 323, distance: 218.7
click at [219, 323] on div ".sidebar { background-color : #f0f0f0 ; padding : 16px ; transition : width 0.3…" at bounding box center [512, 309] width 726 height 76
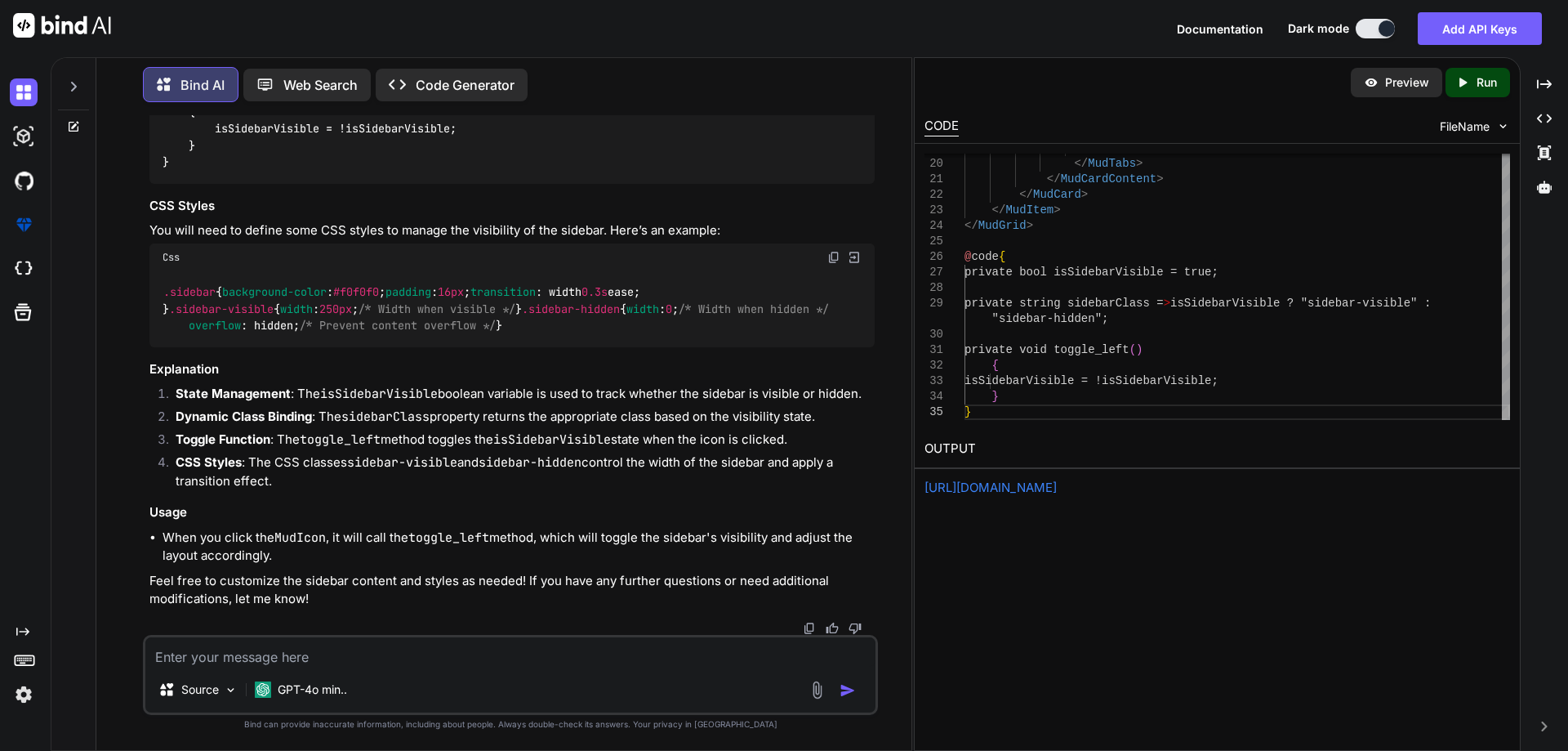
scroll to position [8041, 0]
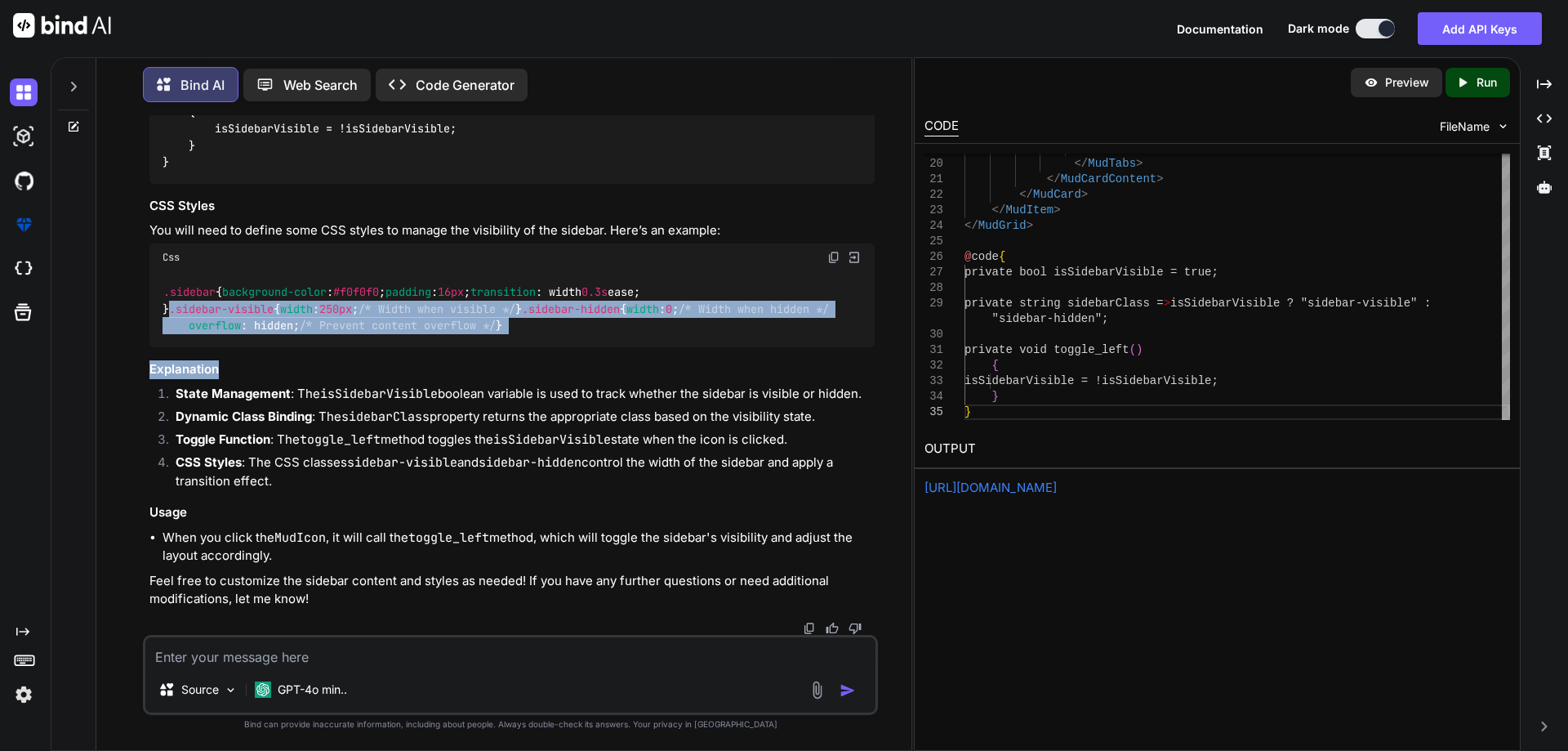
drag, startPoint x: 163, startPoint y: 365, endPoint x: 213, endPoint y: 515, distance: 158.1
click at [213, 515] on div "To create a function that toggles the visibility of a left sidebar and expands …" at bounding box center [512, 31] width 726 height 1155
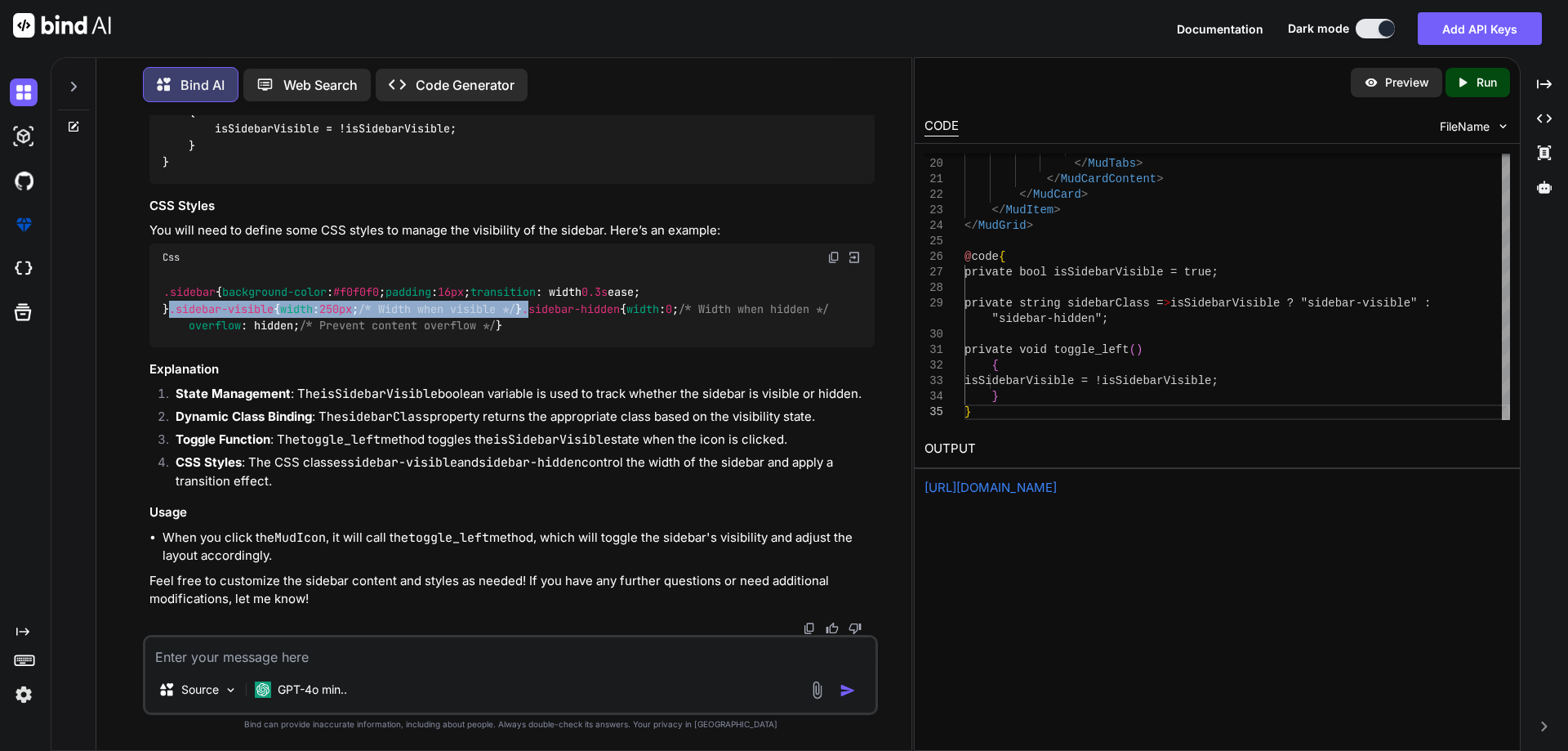
click at [166, 334] on code ".sidebar { background-color : #f0f0f0 ; padding : 16px ; transition : width 0.3…" at bounding box center [496, 309] width 667 height 50
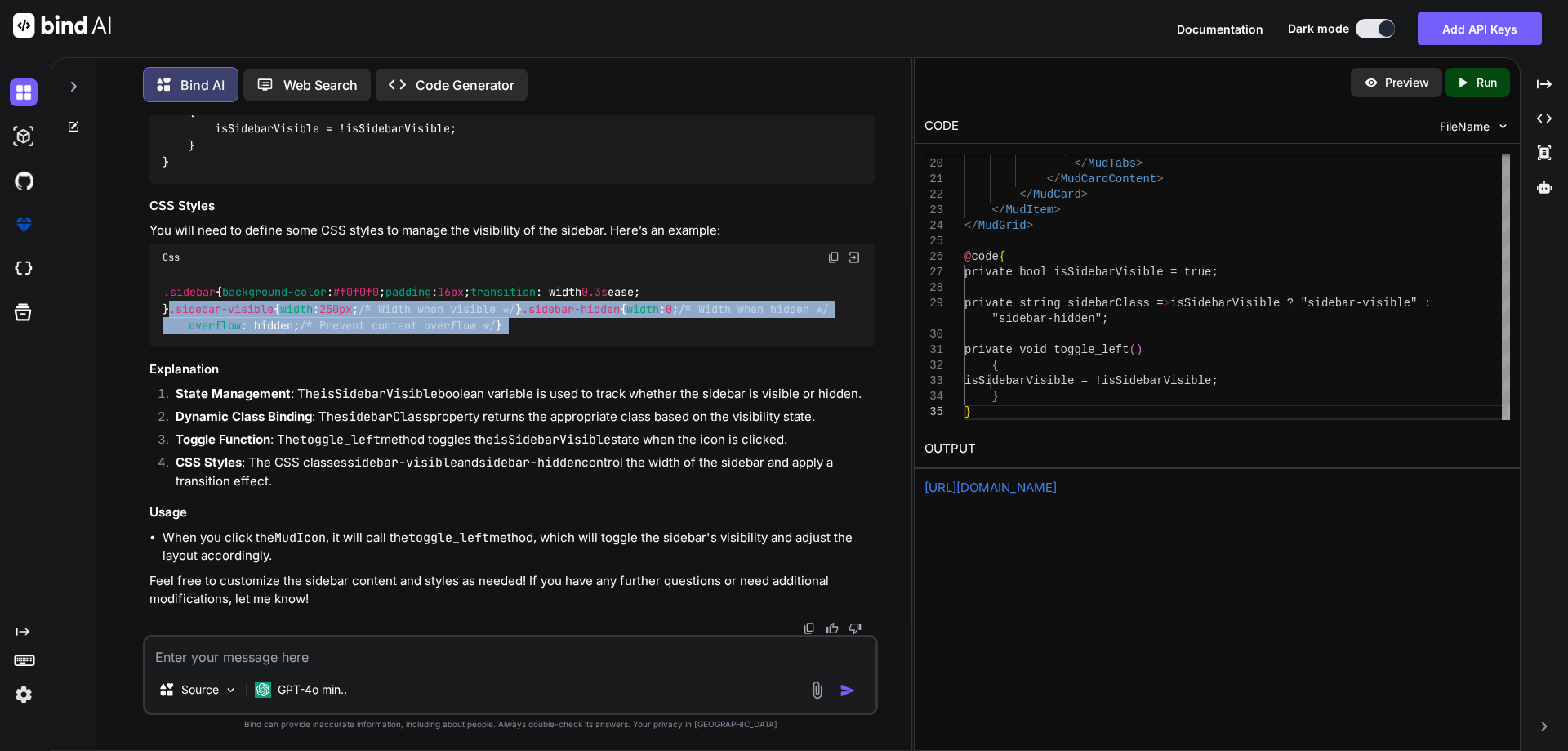
click at [294, 347] on div ".sidebar { background-color : #f0f0f0 ; padding : 16px ; transition : width 0.3…" at bounding box center [512, 309] width 726 height 76
copy div ".sidebar-visible { width : 250px ; /* Width when visible */ } .sidebar-hidden {…"
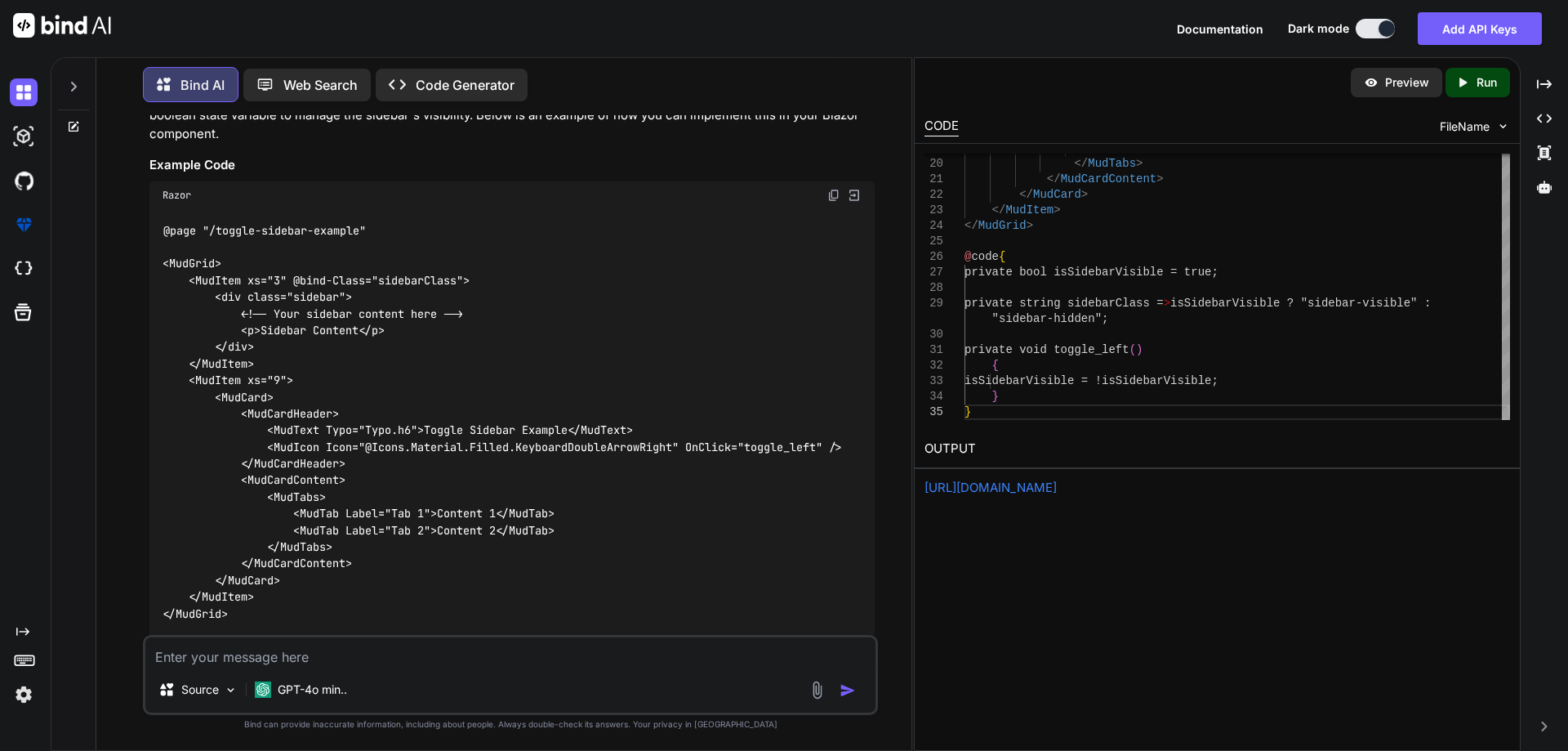
scroll to position [7224, 0]
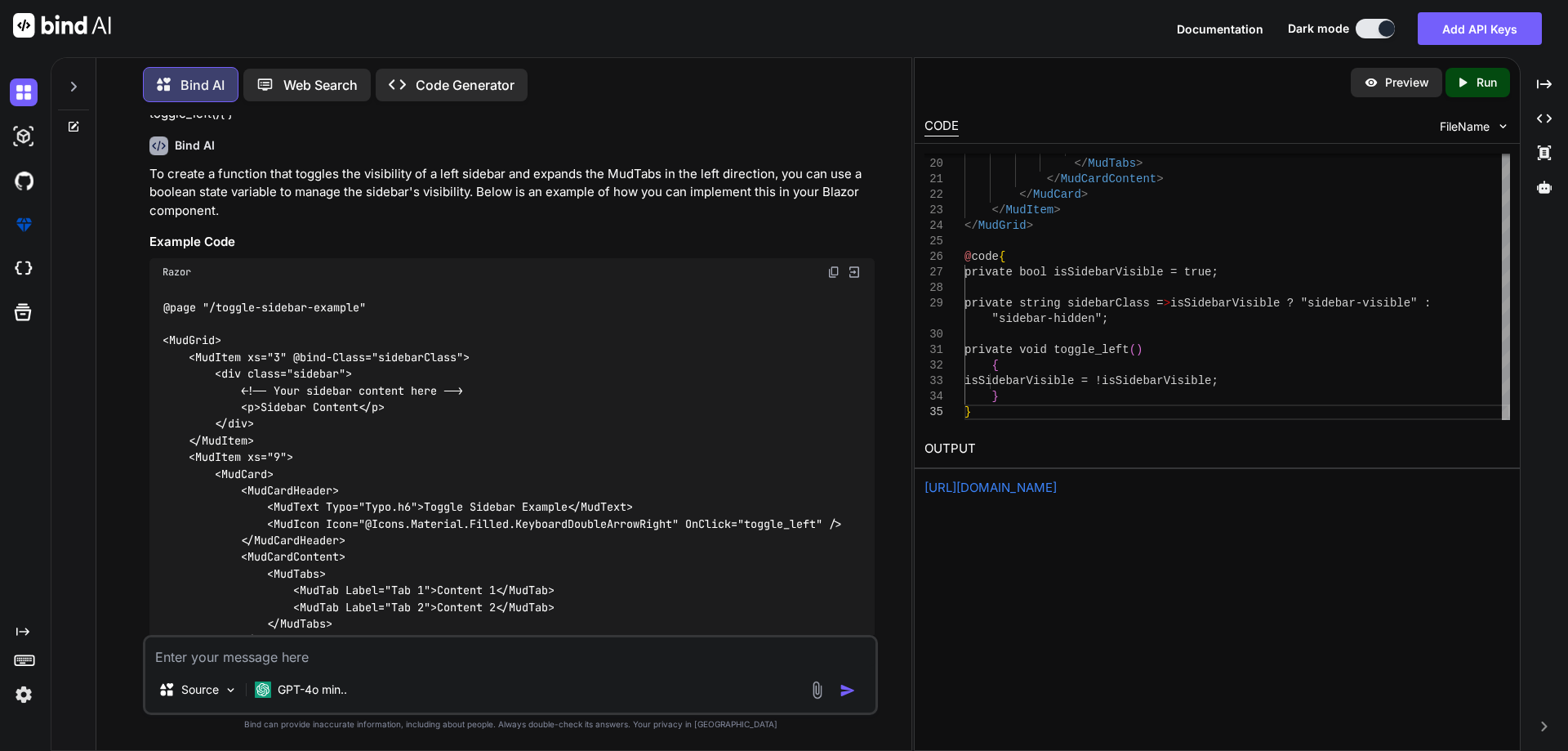
click at [278, 444] on code "@page "/toggle-sidebar-example" <MudGrid> <MudItem xs="3" @bind-Class="sidebarC…" at bounding box center [503, 590] width 679 height 583
drag, startPoint x: 292, startPoint y: 448, endPoint x: 469, endPoint y: 446, distance: 177.0
click at [469, 446] on code "@page "/toggle-sidebar-example" <MudGrid> <MudItem xs="3" @bind-Class="sidebarC…" at bounding box center [503, 590] width 679 height 583
copy code "@bind-Class="sidebarClass""
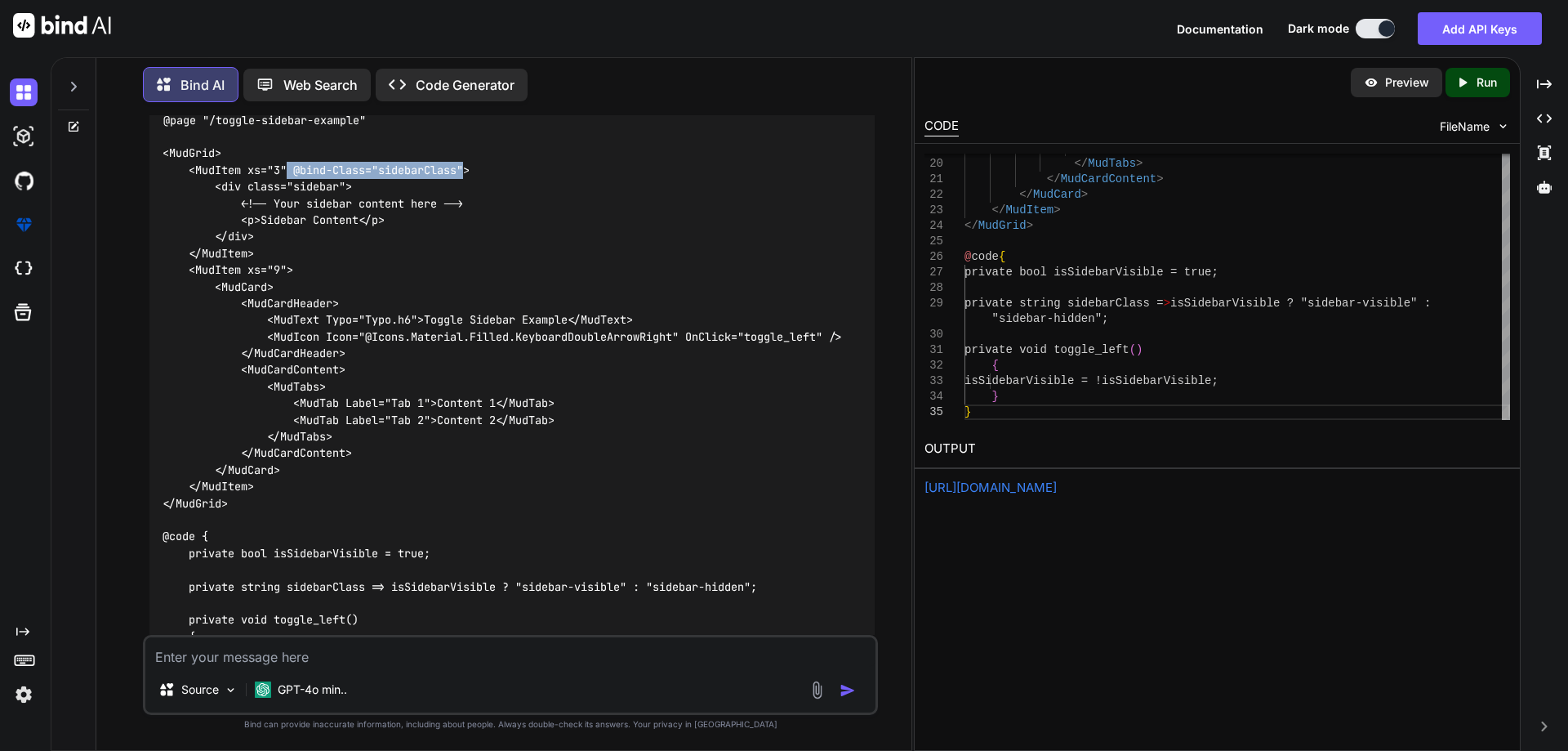
scroll to position [7387, 0]
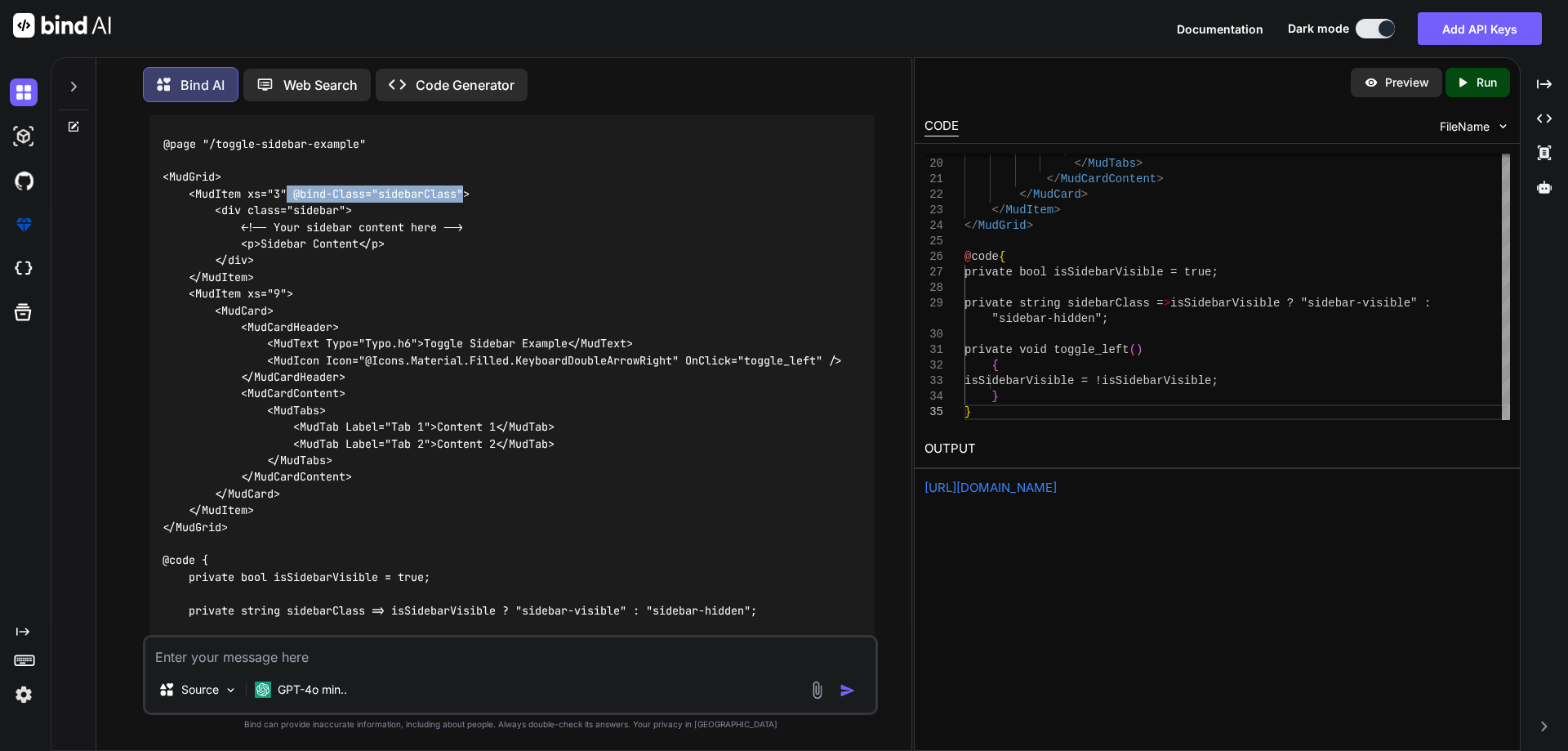
click at [423, 278] on code "@page "/toggle-sidebar-example" <MudGrid> <MudItem xs="3" @bind-Class="sidebarC…" at bounding box center [503, 427] width 679 height 583
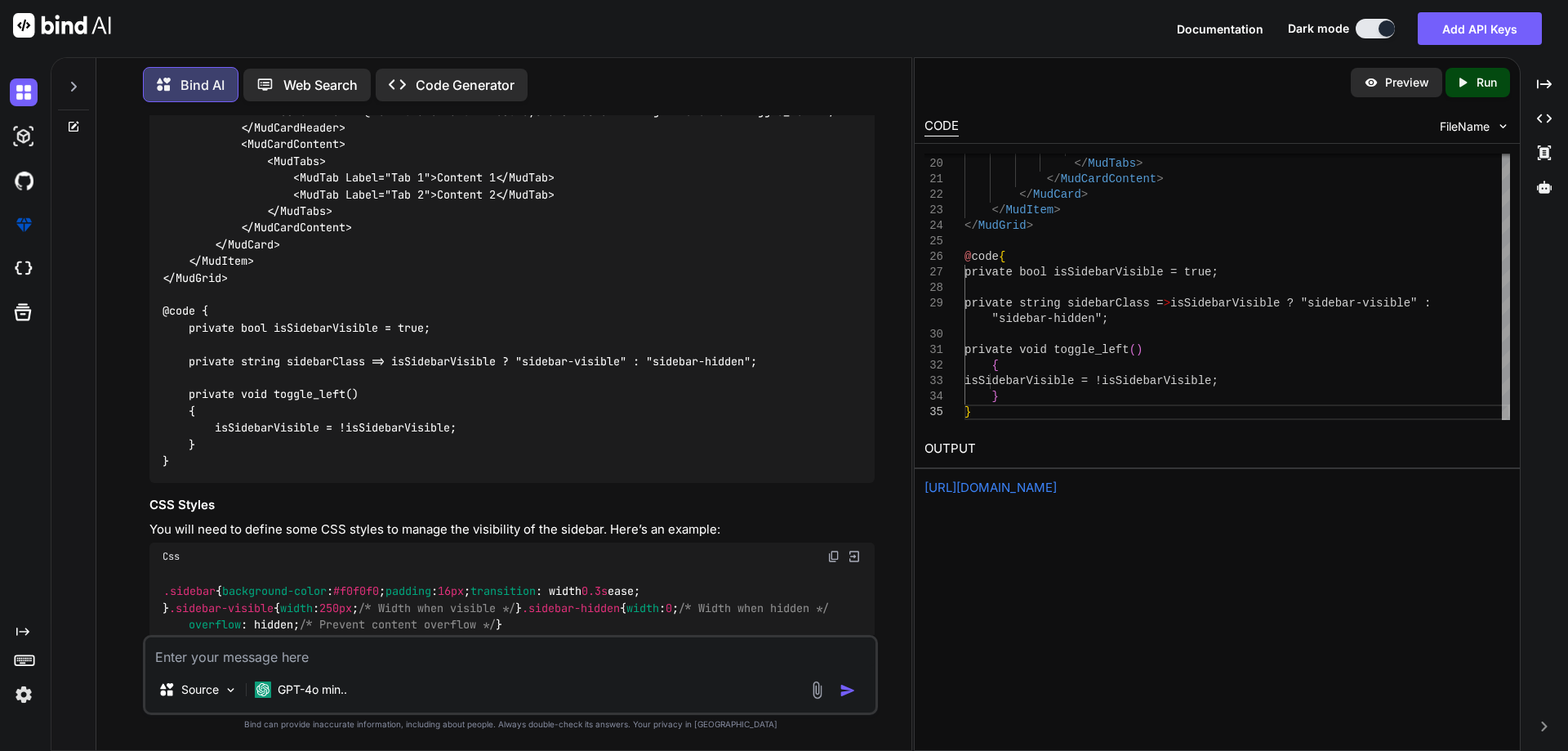
scroll to position [7714, 0]
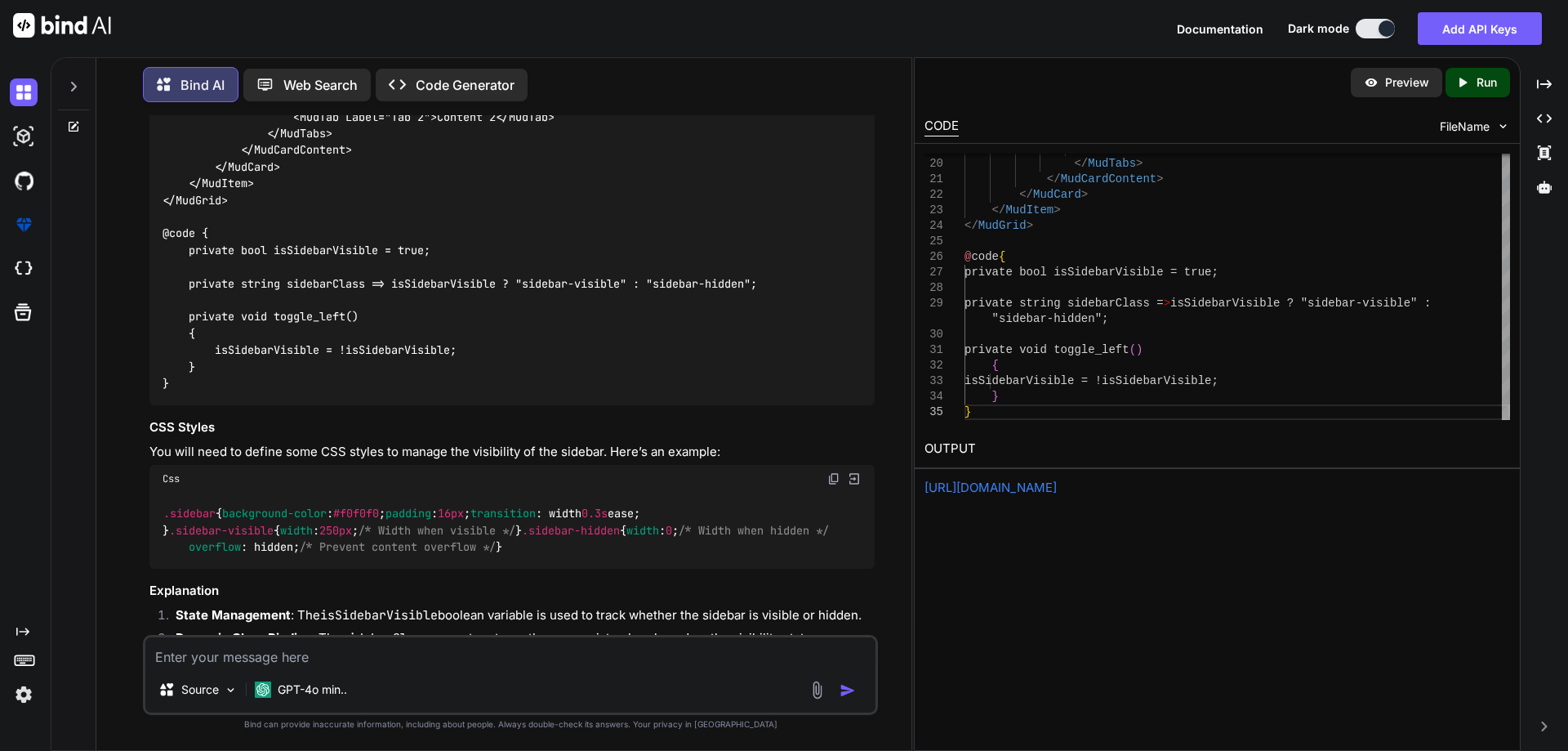
click at [328, 370] on code "@page "/toggle-sidebar-example" <MudGrid> <MudItem xs="3" @bind-Class="sidebarC…" at bounding box center [503, 100] width 679 height 583
click at [513, 402] on div "@page "/toggle-sidebar-example" <MudGrid> <MudItem xs="3" @bind-Class="sidebarC…" at bounding box center [512, 101] width 726 height 609
click at [545, 363] on code "@page "/toggle-sidebar-example" <MudGrid> <MudItem xs="3" @bind-Class="sidebarC…" at bounding box center [503, 100] width 679 height 583
click at [696, 375] on code "@page "/toggle-sidebar-example" <MudGrid> <MudItem xs="3" @bind-Class="sidebarC…" at bounding box center [503, 100] width 679 height 583
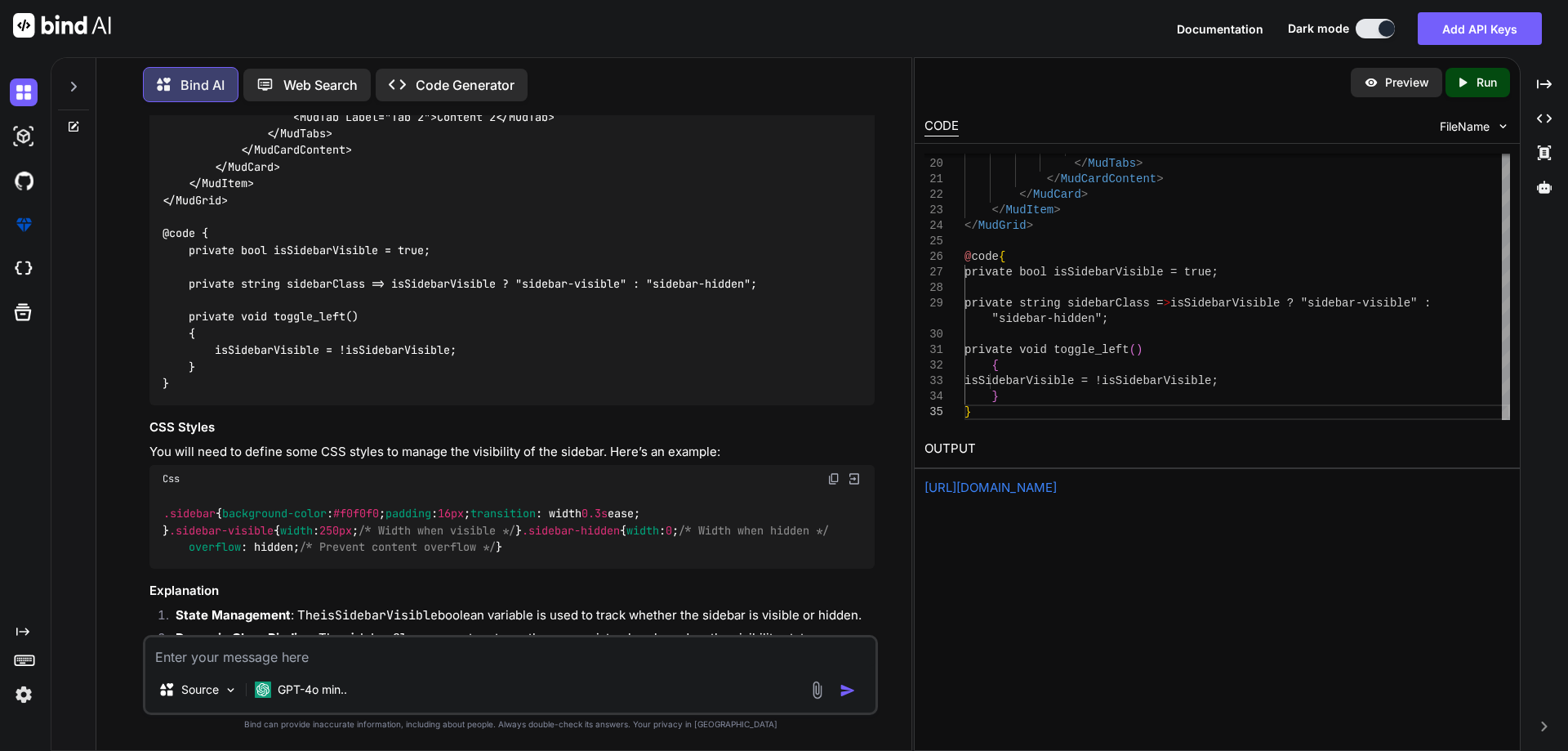
click at [452, 376] on code "@page "/toggle-sidebar-example" <MudGrid> <MudItem xs="3" @bind-Class="sidebarC…" at bounding box center [503, 100] width 679 height 583
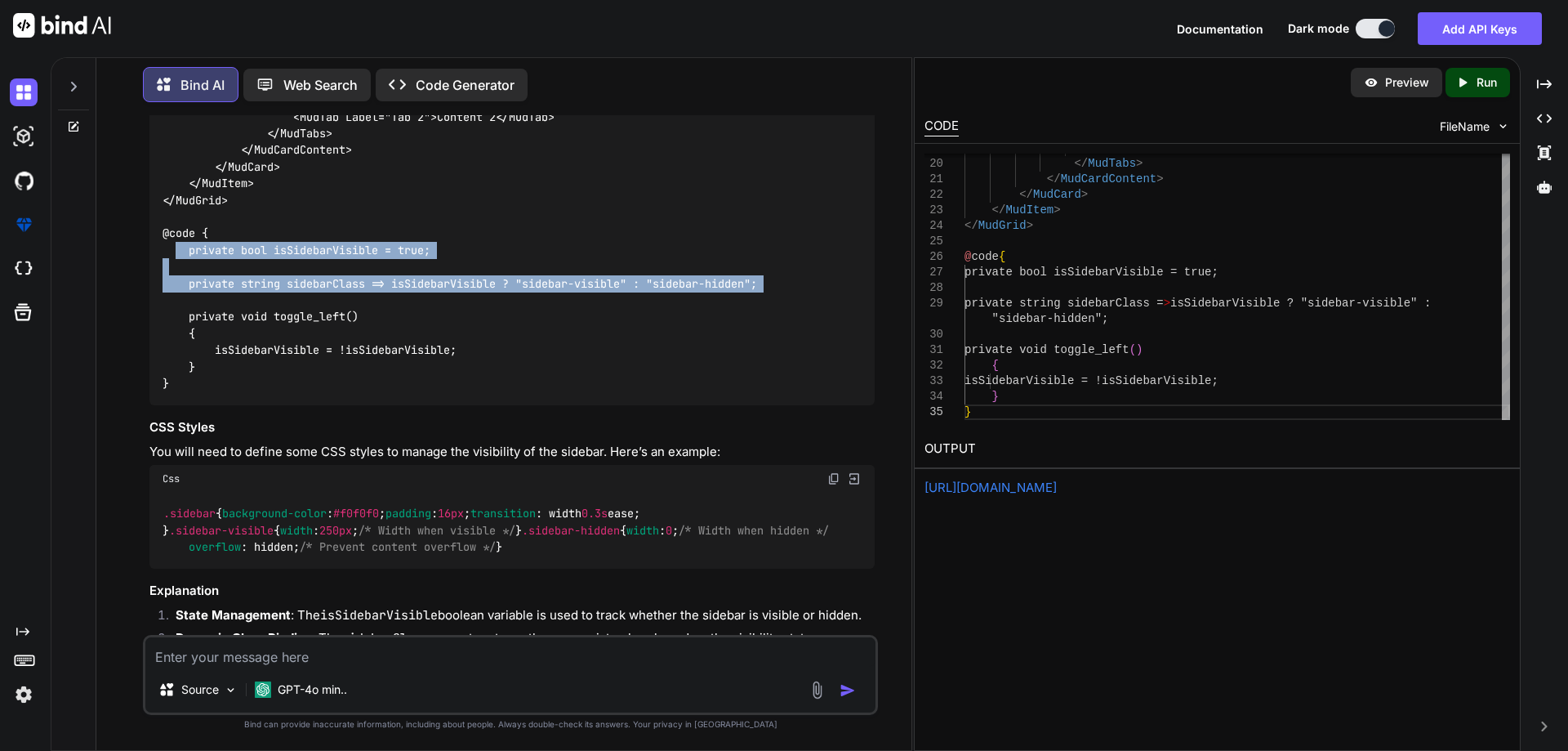
drag, startPoint x: 179, startPoint y: 330, endPoint x: 793, endPoint y: 379, distance: 616.0
click at [793, 379] on div "@page "/toggle-sidebar-example" <MudGrid> <MudItem xs="3" @bind-Class="sidebarC…" at bounding box center [512, 101] width 726 height 609
copy code "private bool isSidebarVisible = true; private string sidebarClass => isSidebarV…"
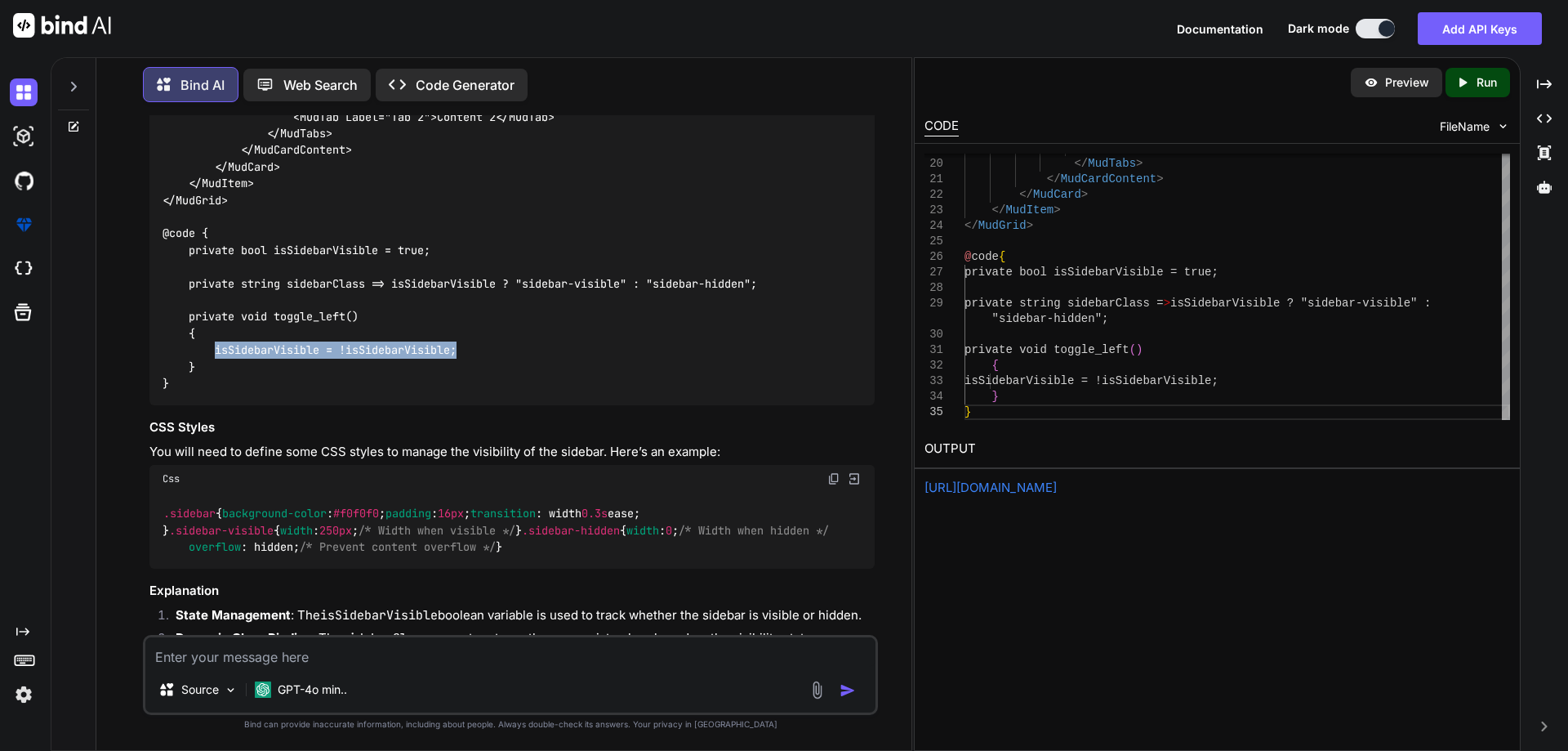
drag, startPoint x: 214, startPoint y: 434, endPoint x: 484, endPoint y: 433, distance: 270.0
click at [484, 406] on div "@page "/toggle-sidebar-example" <MudGrid> <MudItem xs="3" @bind-Class="sidebarC…" at bounding box center [512, 101] width 726 height 609
copy code "isSidebarVisible = !isSidebarVisible;"
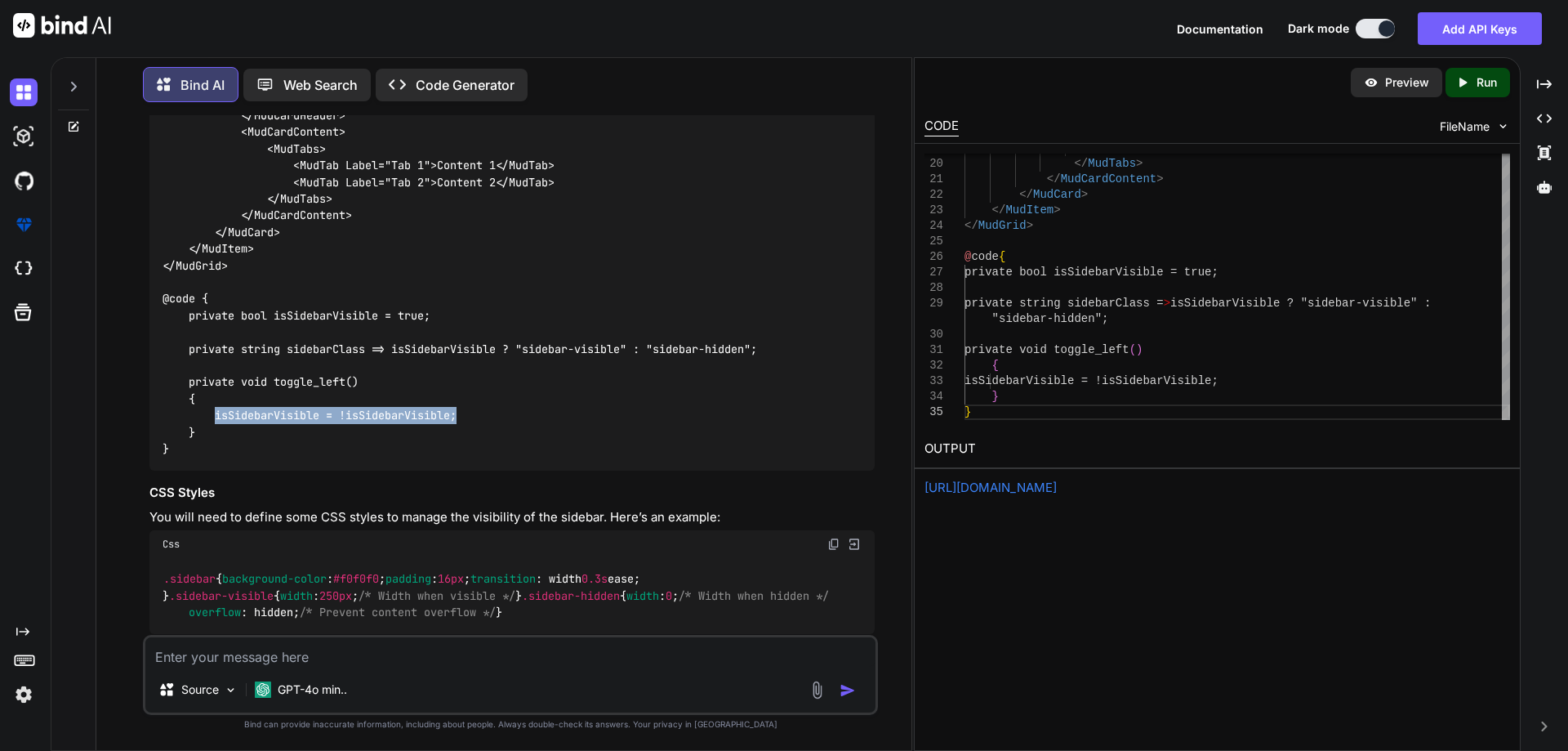
scroll to position [7551, 0]
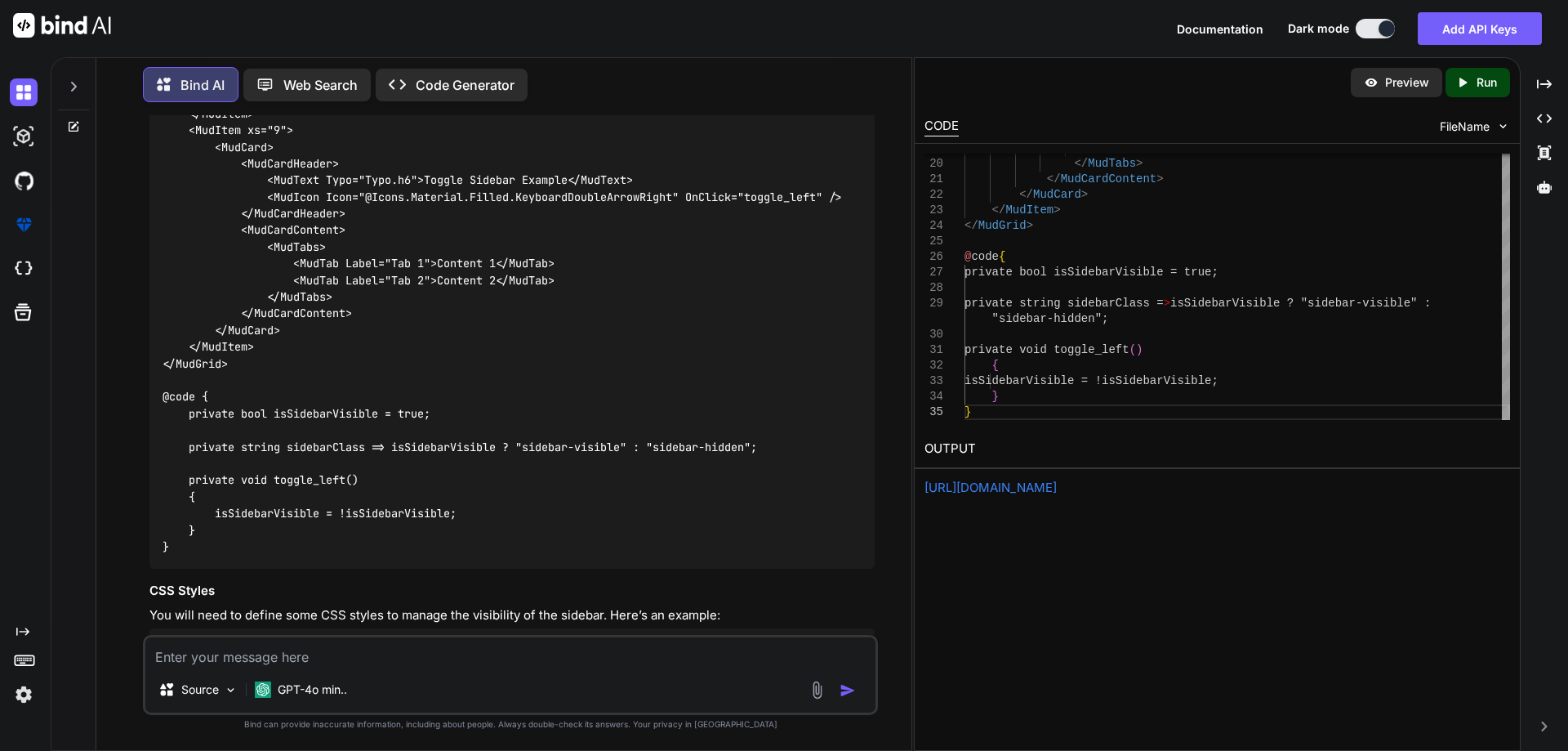
click at [320, 497] on code "@page "/toggle-sidebar-example" <MudGrid> <MudItem xs="3" @bind-Class="sidebarC…" at bounding box center [503, 263] width 679 height 583
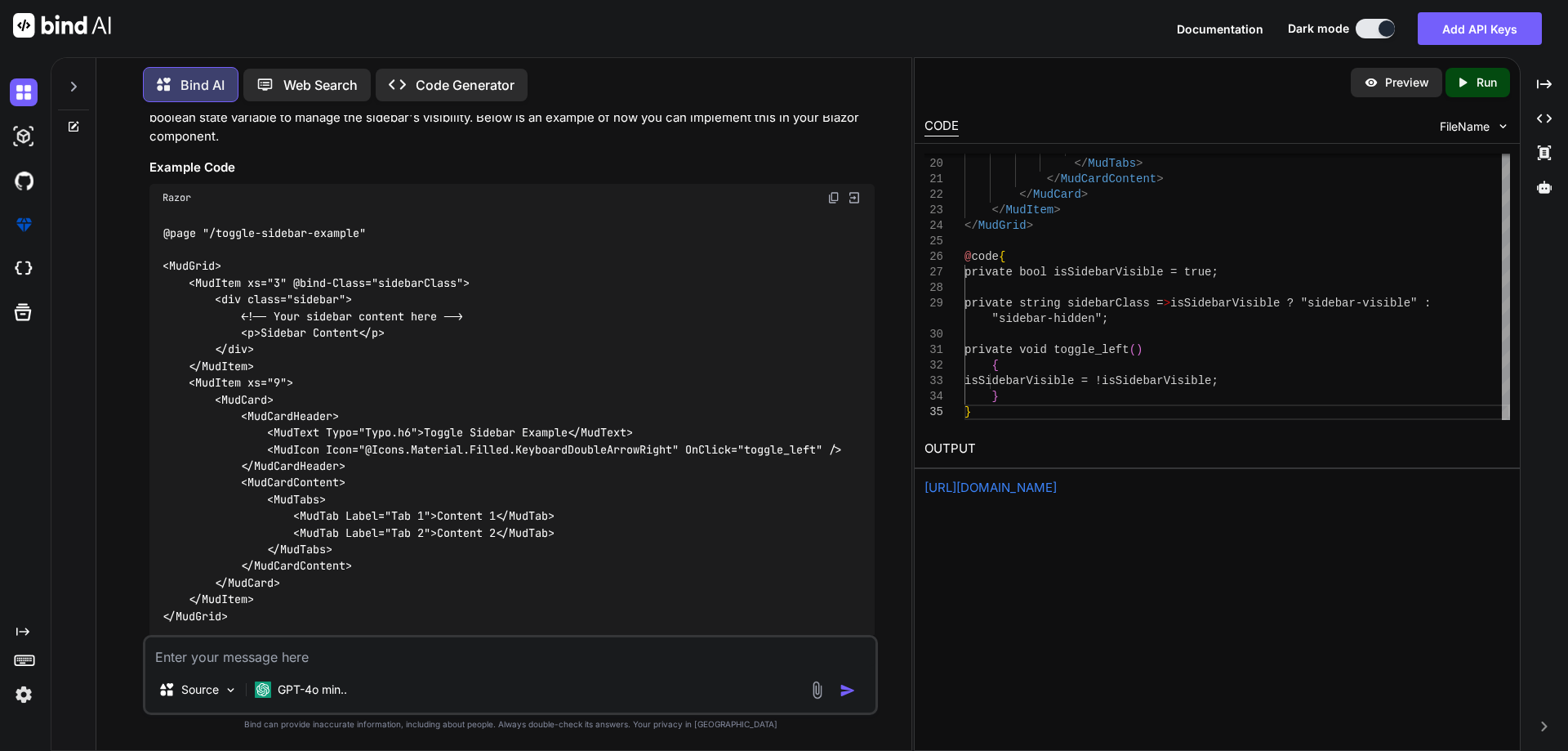
scroll to position [7305, 0]
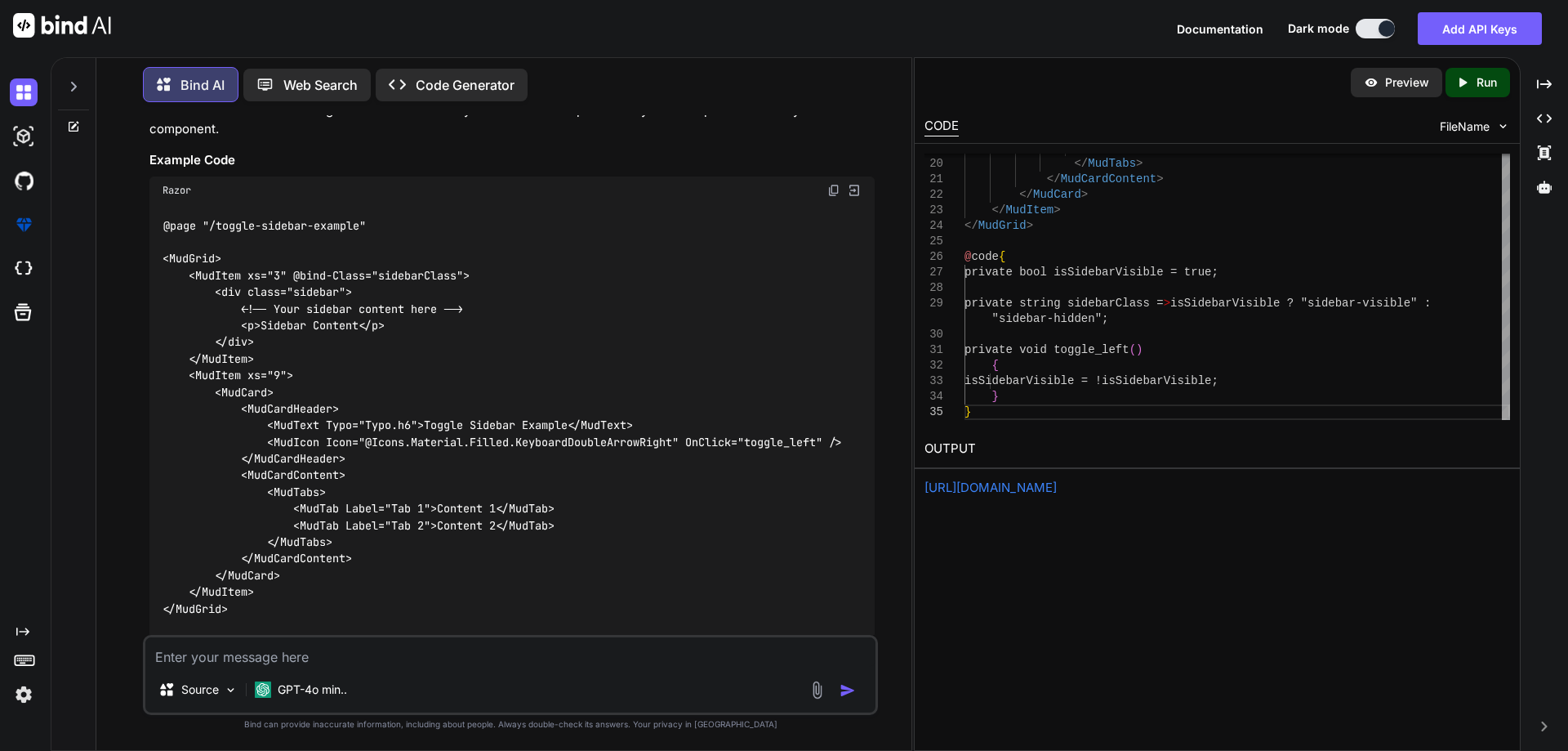
click at [408, 366] on code "@page "/toggle-sidebar-example" <MudGrid> <MudItem xs="3" @bind-Class="sidebarC…" at bounding box center [503, 508] width 679 height 583
click at [424, 355] on code "@page "/toggle-sidebar-example" <MudGrid> <MudItem xs="3" @bind-Class="sidebarC…" at bounding box center [503, 508] width 679 height 583
click at [319, 379] on code "@page "/toggle-sidebar-example" <MudGrid> <MudItem xs="3" @bind-Class="sidebarC…" at bounding box center [503, 508] width 679 height 583
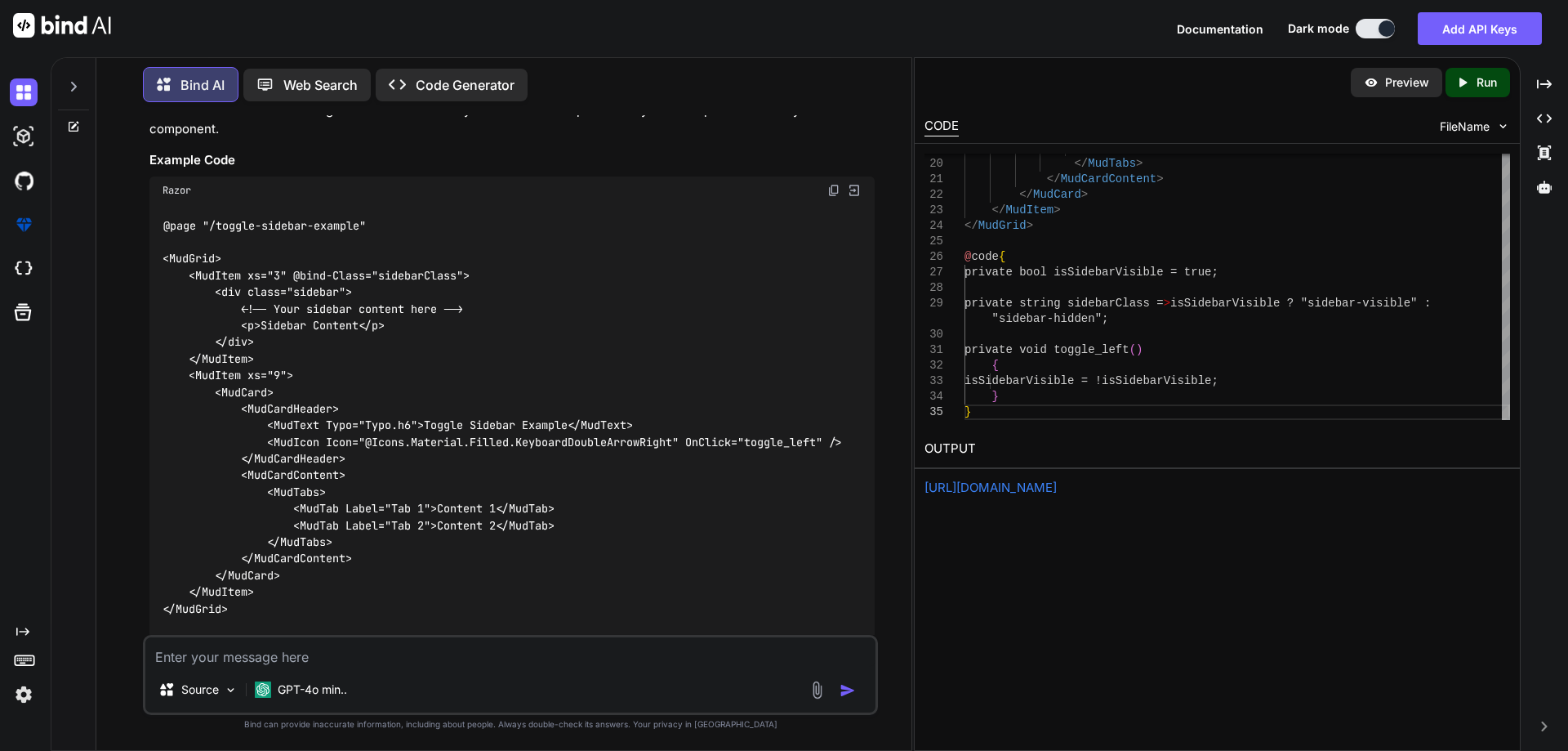
click at [337, 412] on code "@page "/toggle-sidebar-example" <MudGrid> <MudItem xs="3" @bind-Class="sidebarC…" at bounding box center [503, 508] width 679 height 583
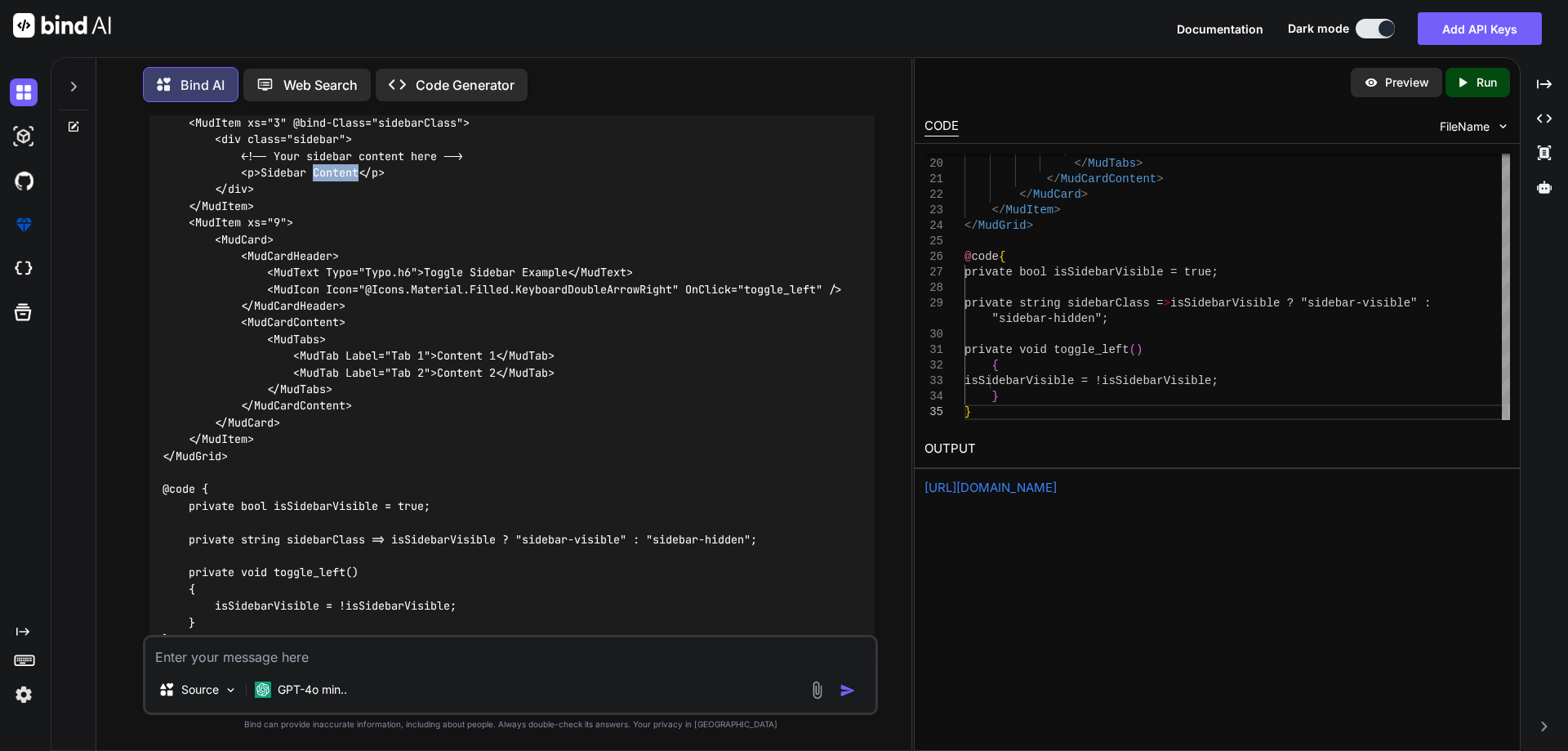
scroll to position [7469, 0]
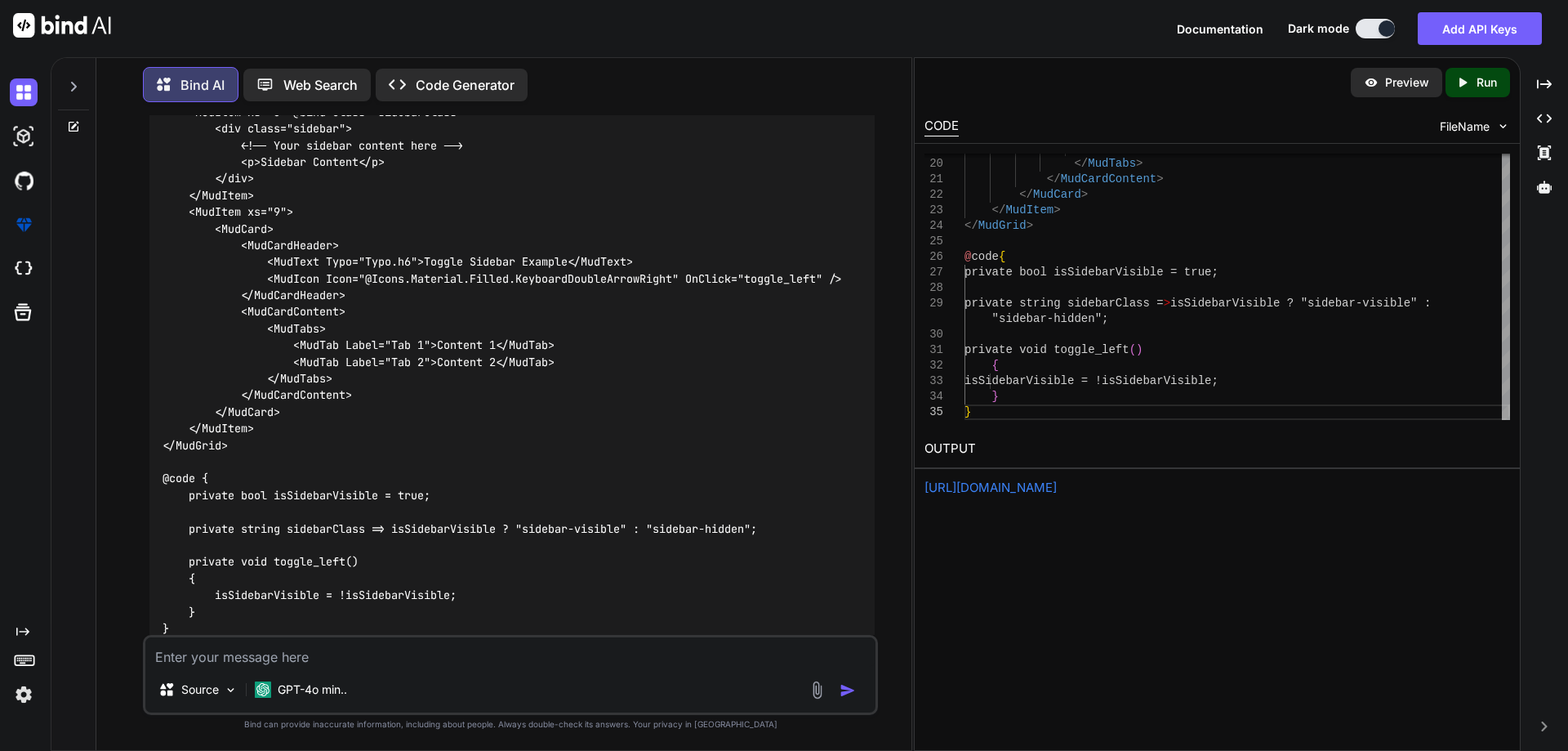
click at [323, 217] on code "@page "/toggle-sidebar-example" <MudGrid> <MudItem xs="3" @bind-Class="sidebarC…" at bounding box center [503, 345] width 679 height 583
click at [433, 199] on code "@page "/toggle-sidebar-example" <MudGrid> <MudItem xs="3" @bind-Class="sidebarC…" at bounding box center [503, 345] width 679 height 583
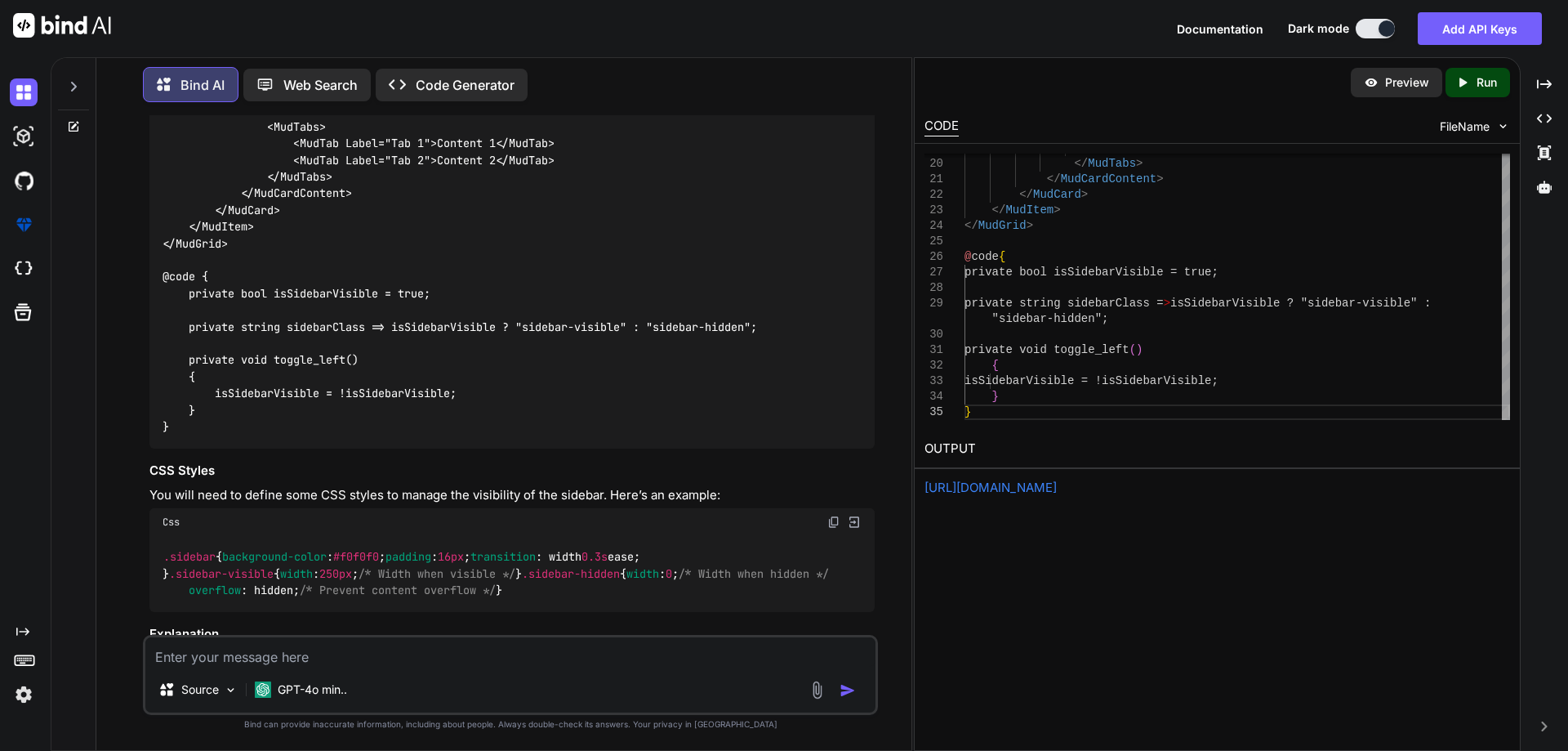
scroll to position [7714, 0]
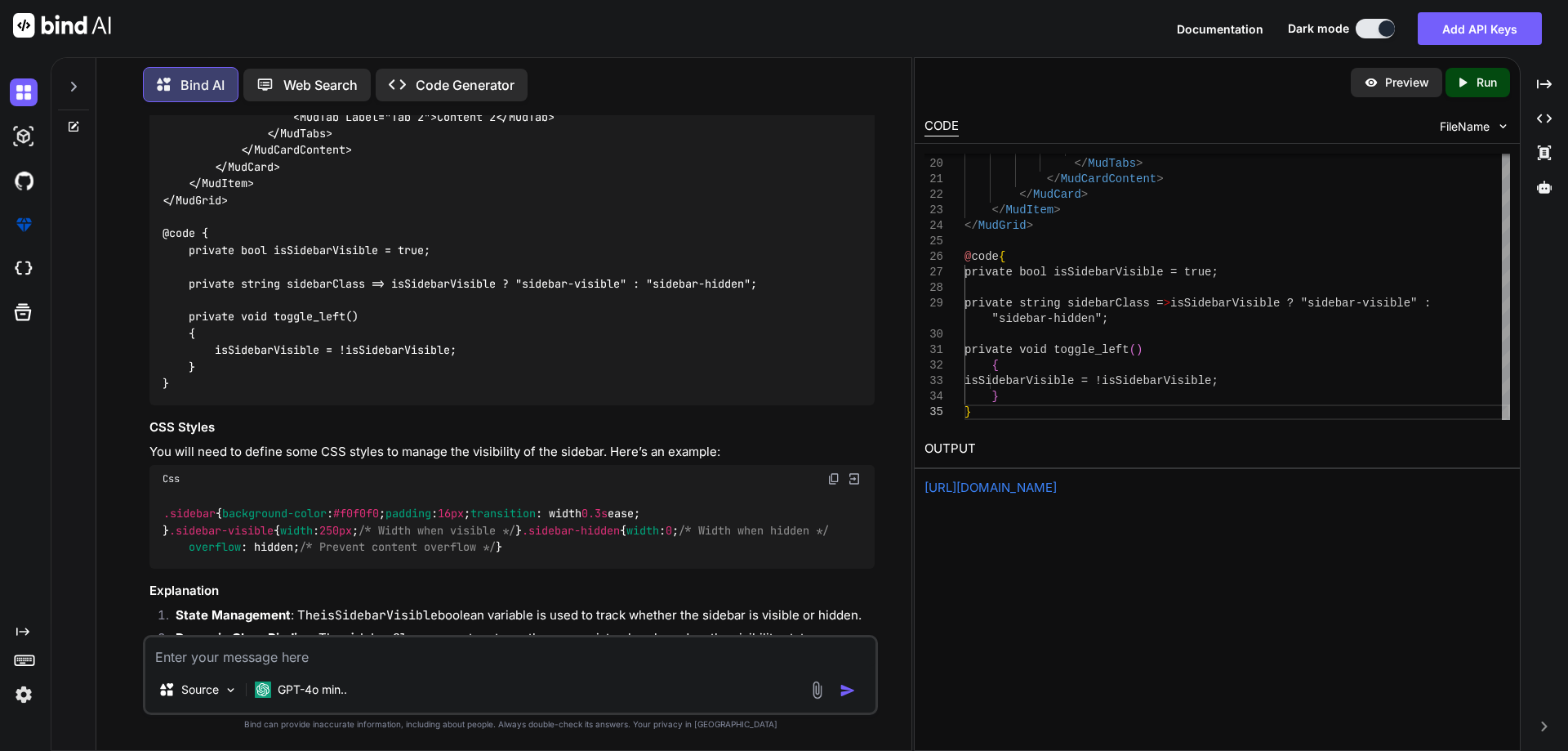
click at [322, 333] on code "@page "/toggle-sidebar-example" <MudGrid> <MudItem xs="3" @bind-Class="sidebarC…" at bounding box center [503, 100] width 679 height 583
click at [383, 392] on code "@page "/toggle-sidebar-example" <MudGrid> <MudItem xs="3" @bind-Class="sidebarC…" at bounding box center [503, 100] width 679 height 583
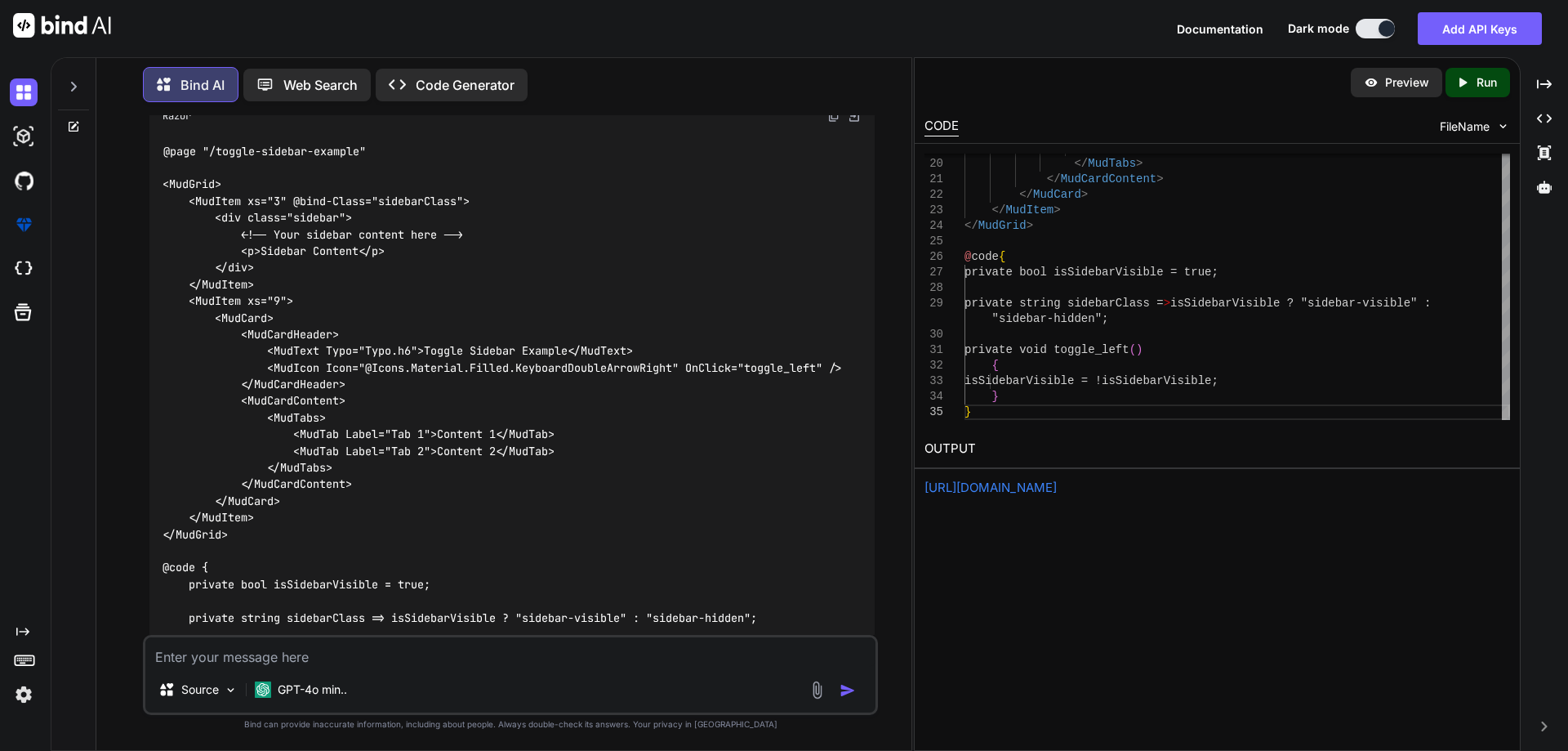
scroll to position [7387, 0]
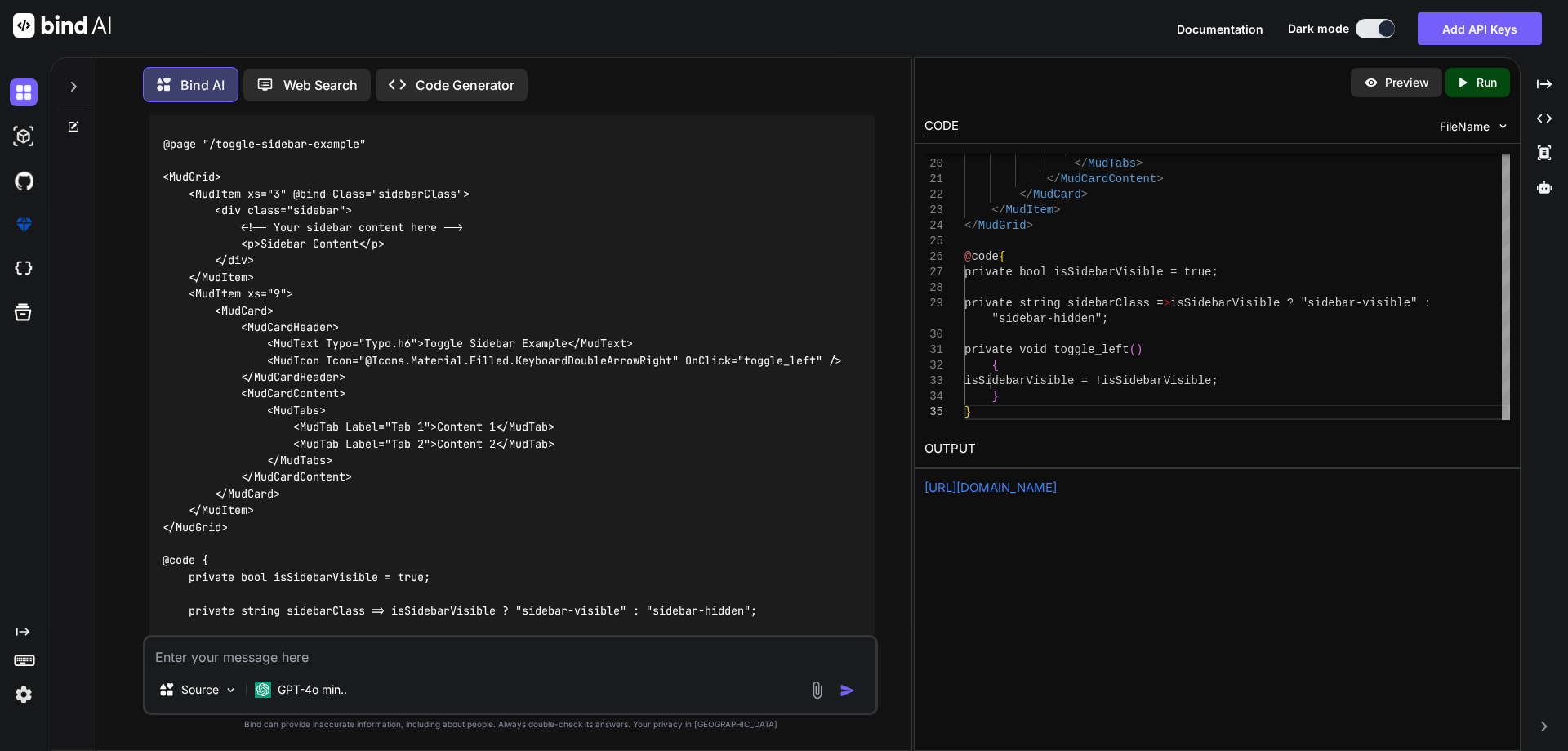
click at [731, 442] on code "@page "/toggle-sidebar-example" <MudGrid> <MudItem xs="3" @bind-Class="sidebarC…" at bounding box center [503, 427] width 679 height 583
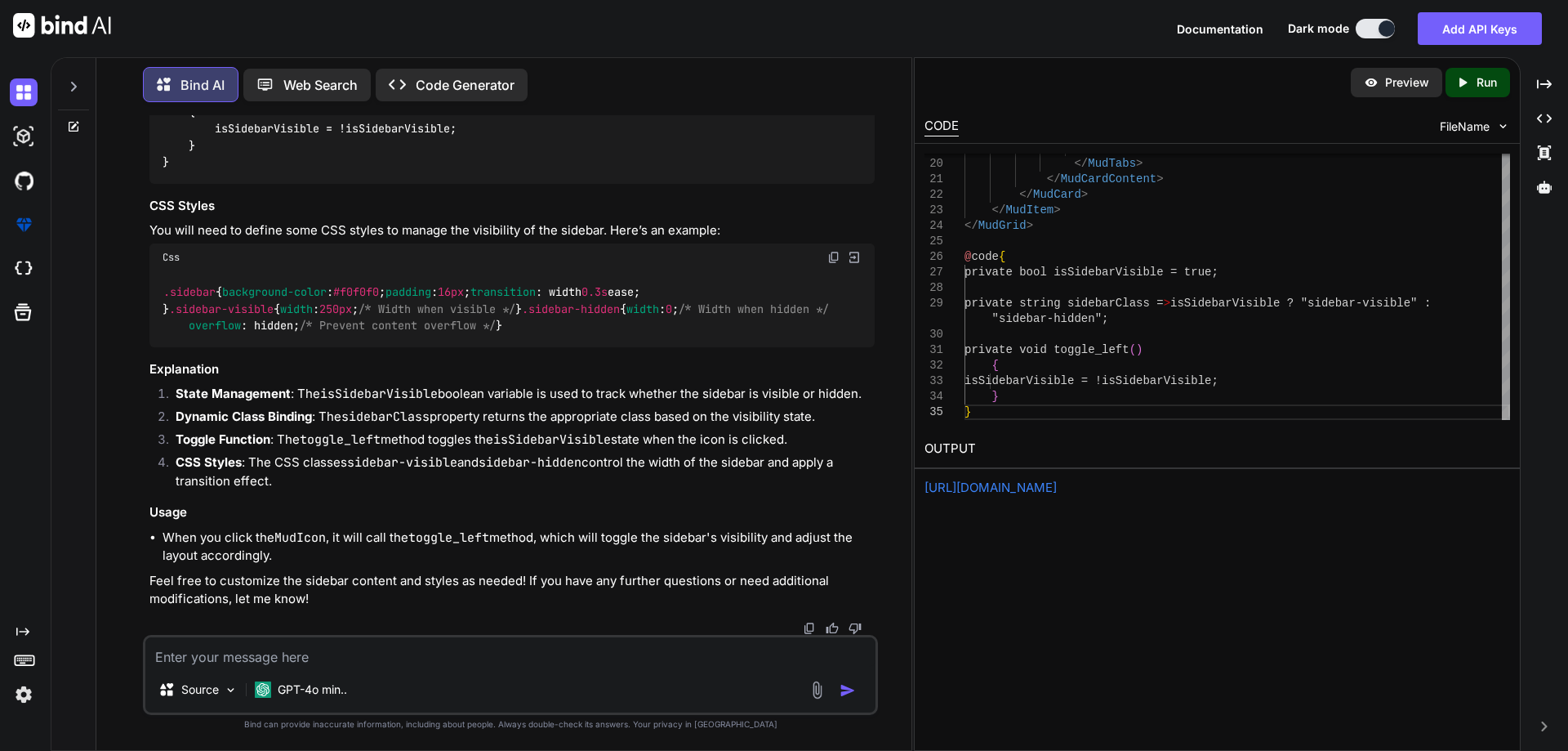
scroll to position [8204, 0]
click at [195, 283] on code ".sidebar { background-color : #f0f0f0 ; padding : 16px ; transition : width 0.3…" at bounding box center [496, 309] width 667 height 50
click at [236, 302] on span ".sidebar-visible" at bounding box center [221, 309] width 105 height 15
drag, startPoint x: 233, startPoint y: 204, endPoint x: 209, endPoint y: 225, distance: 31.9
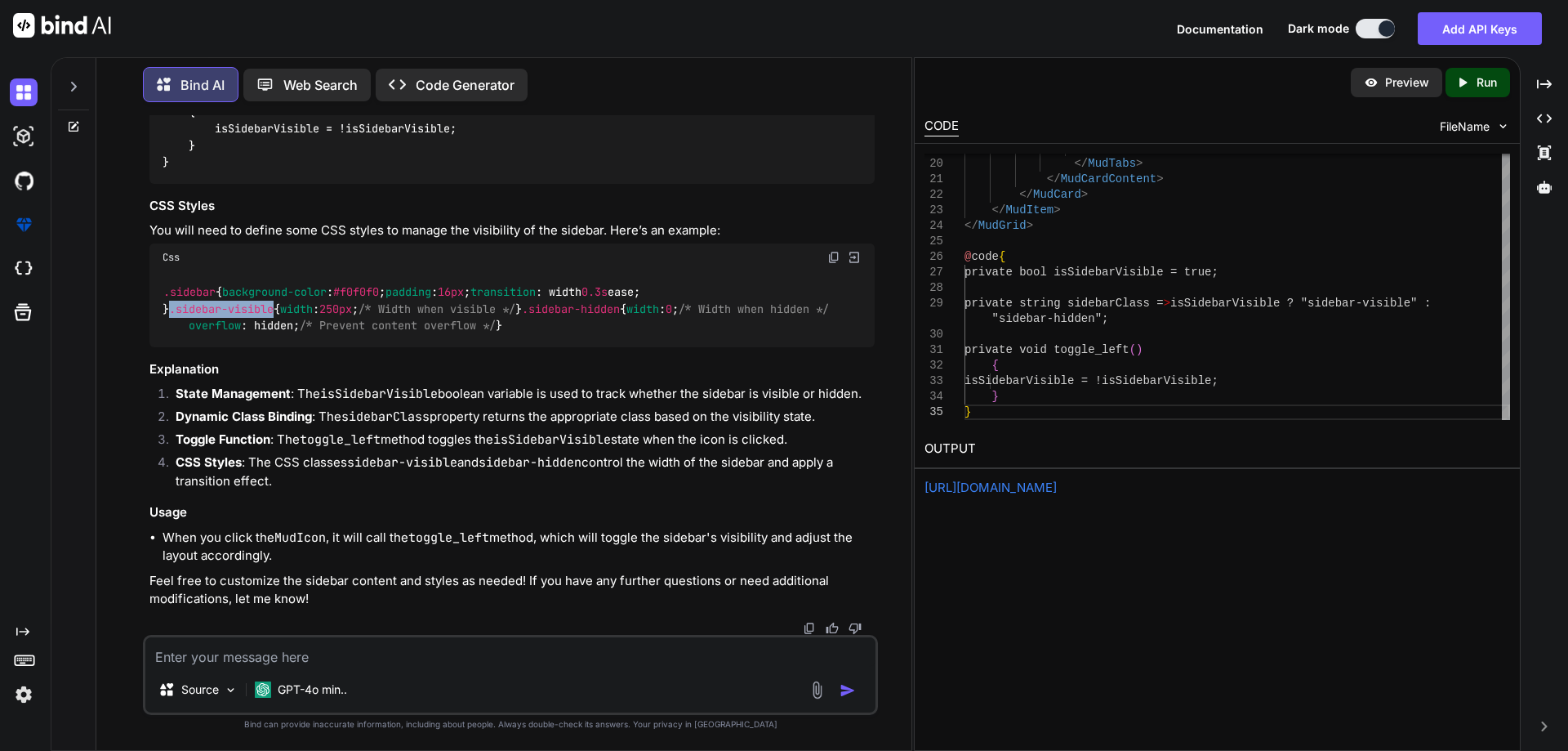
click at [169, 302] on span ".sidebar-visible" at bounding box center [221, 309] width 105 height 15
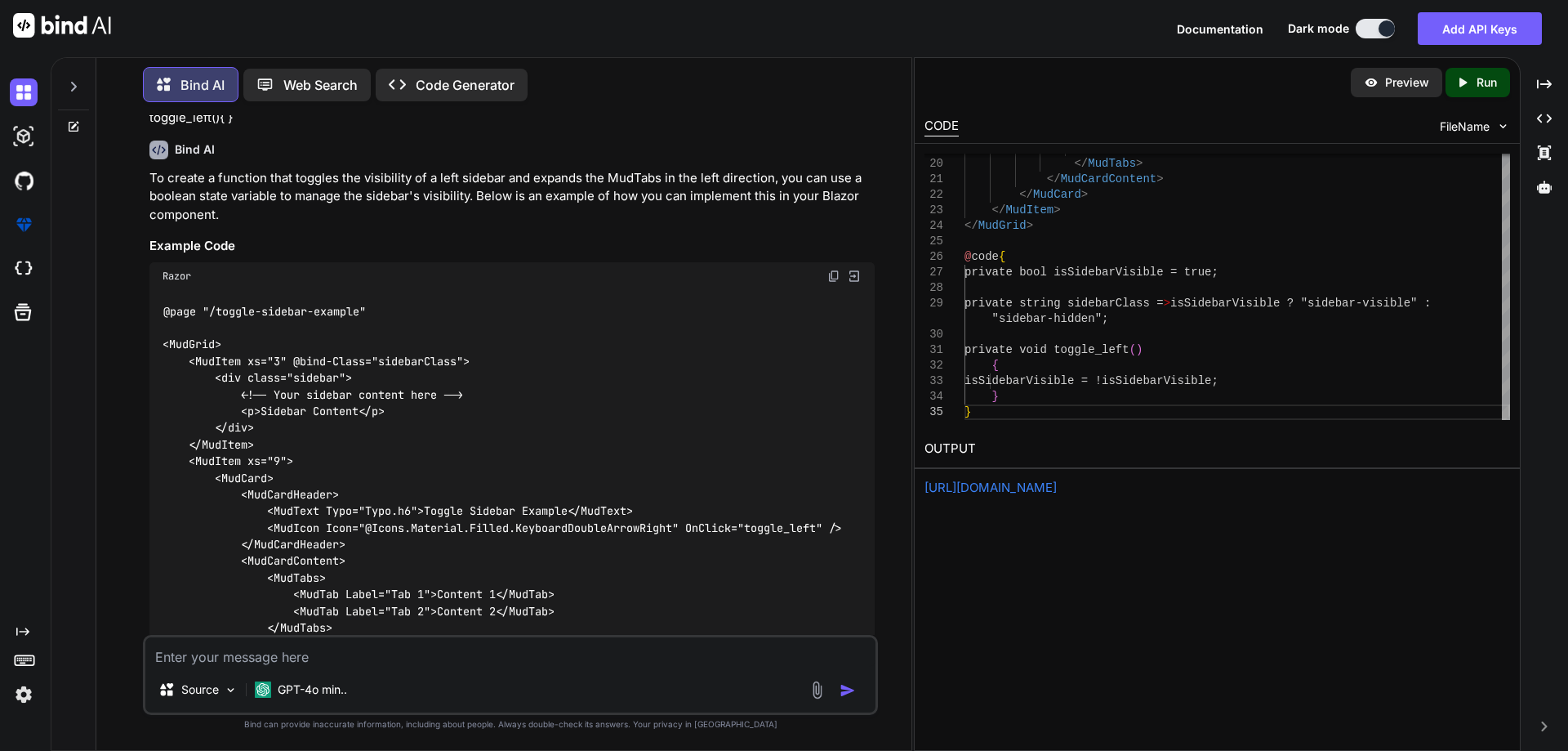
scroll to position [7224, 0]
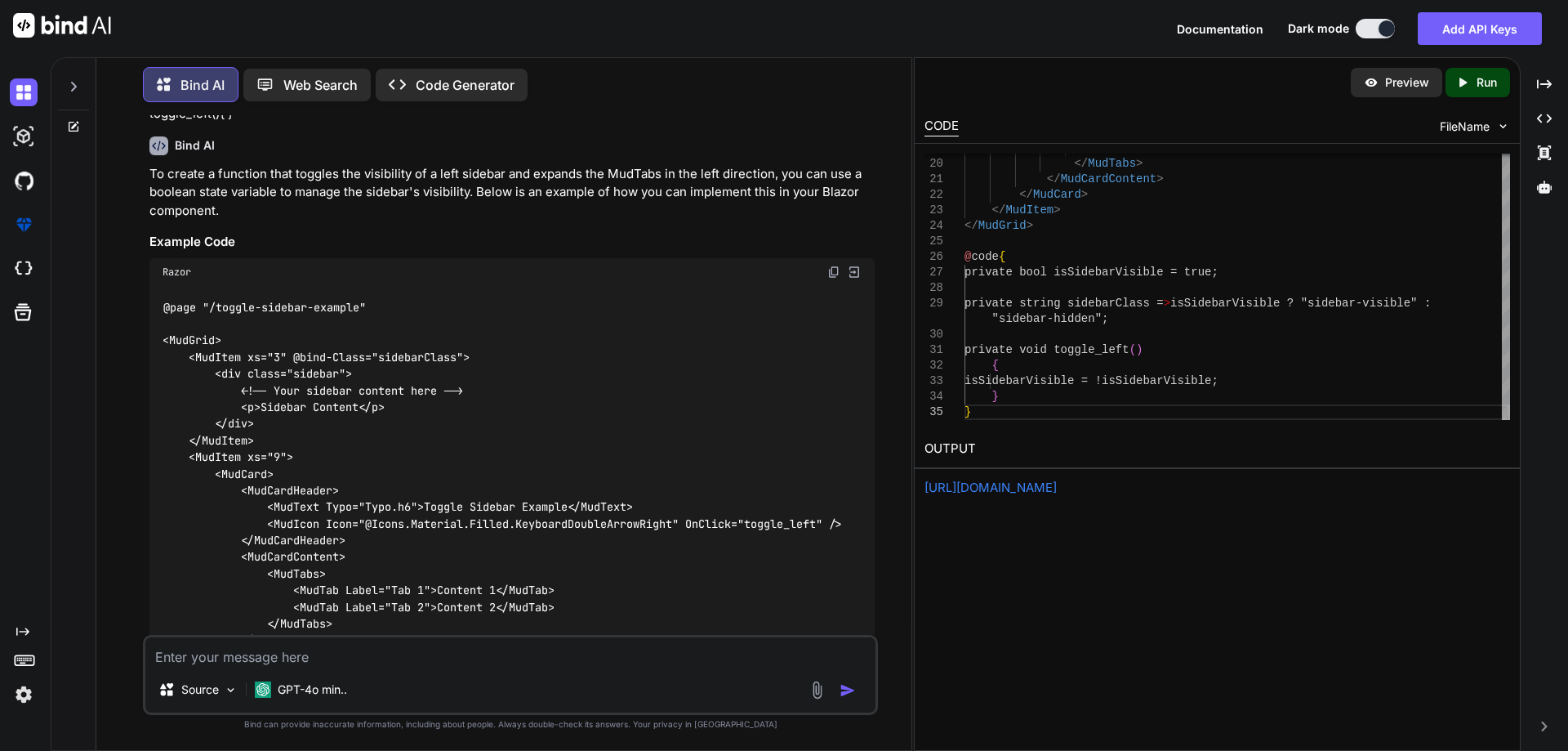
click at [317, 462] on code "@page "/toggle-sidebar-example" <MudGrid> <MudItem xs="3" @bind-Class="sidebarC…" at bounding box center [503, 590] width 679 height 583
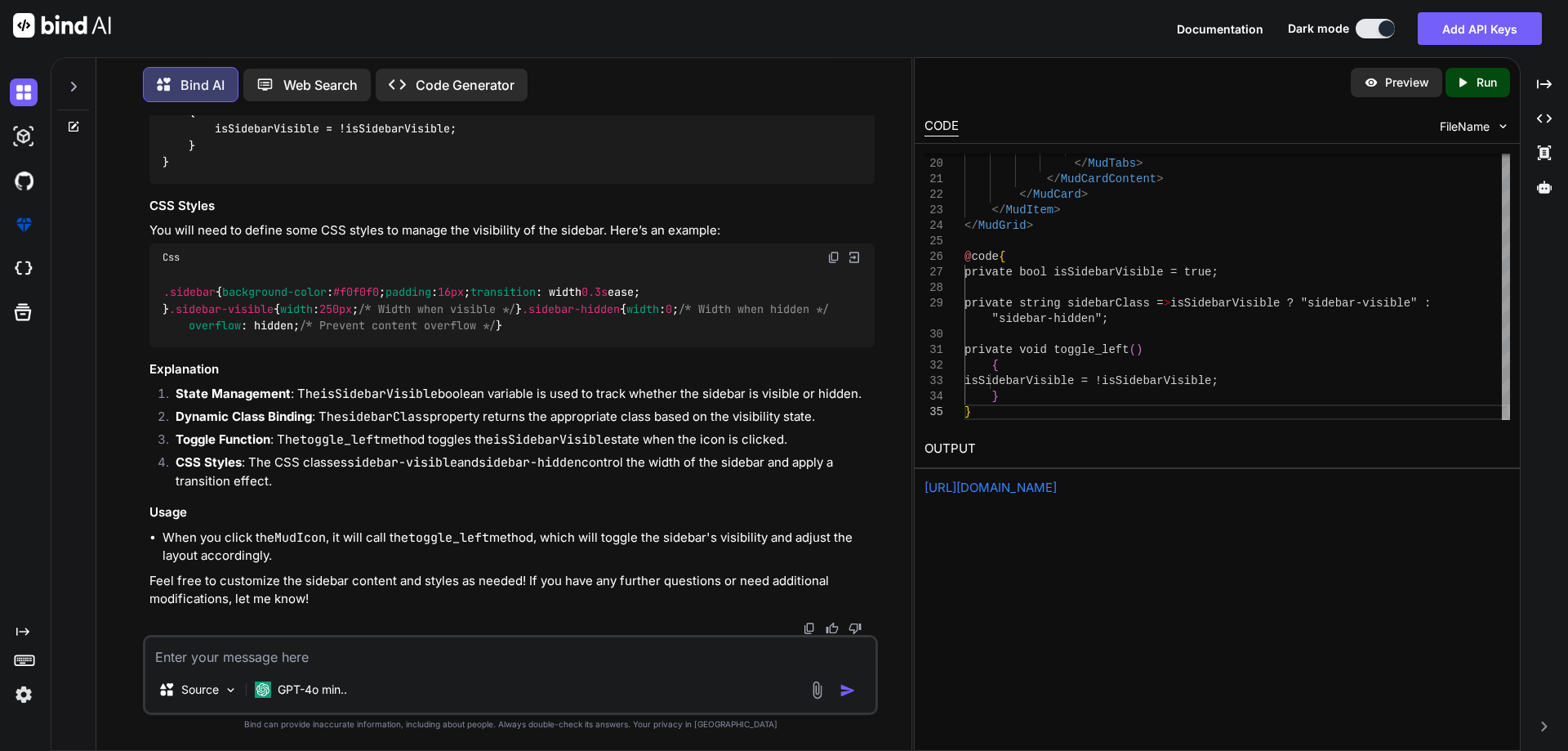
scroll to position [8041, 0]
click at [198, 316] on span ".sidebar-visible" at bounding box center [221, 309] width 105 height 15
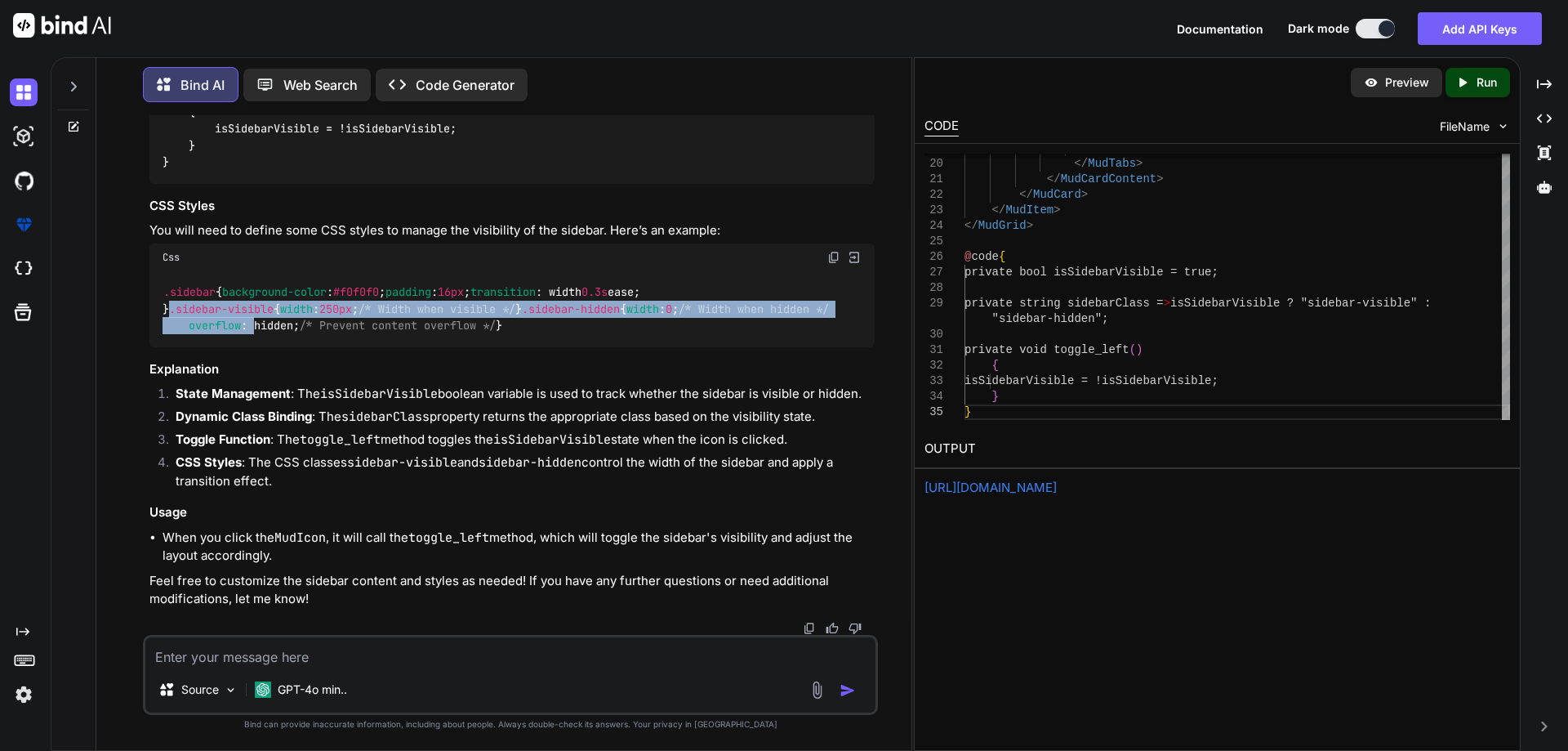
drag, startPoint x: 163, startPoint y: 376, endPoint x: 257, endPoint y: 477, distance: 138.0
click at [257, 334] on code ".sidebar { background-color : #f0f0f0 ; padding : 16px ; transition : width 0.3…" at bounding box center [496, 309] width 667 height 50
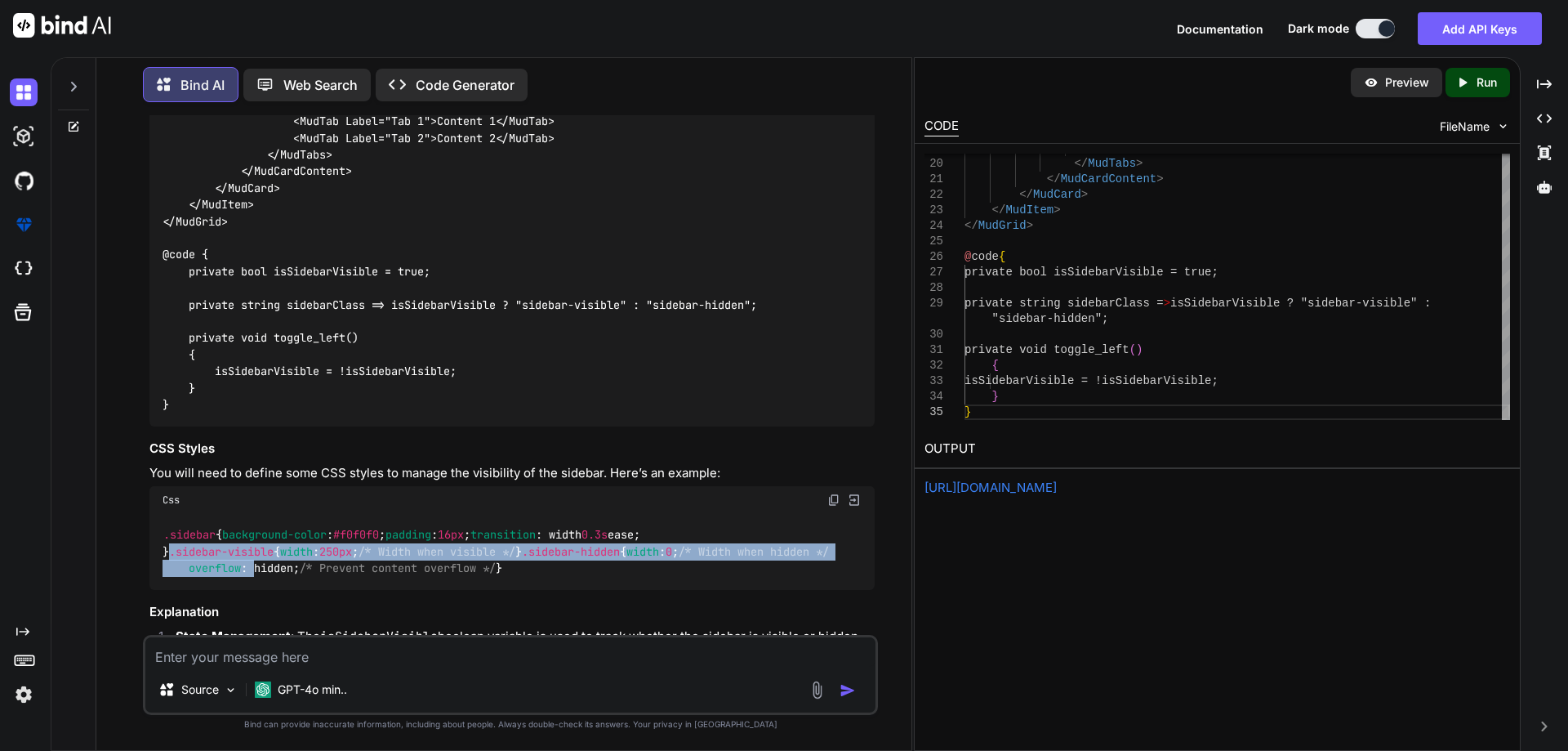
scroll to position [7632, 0]
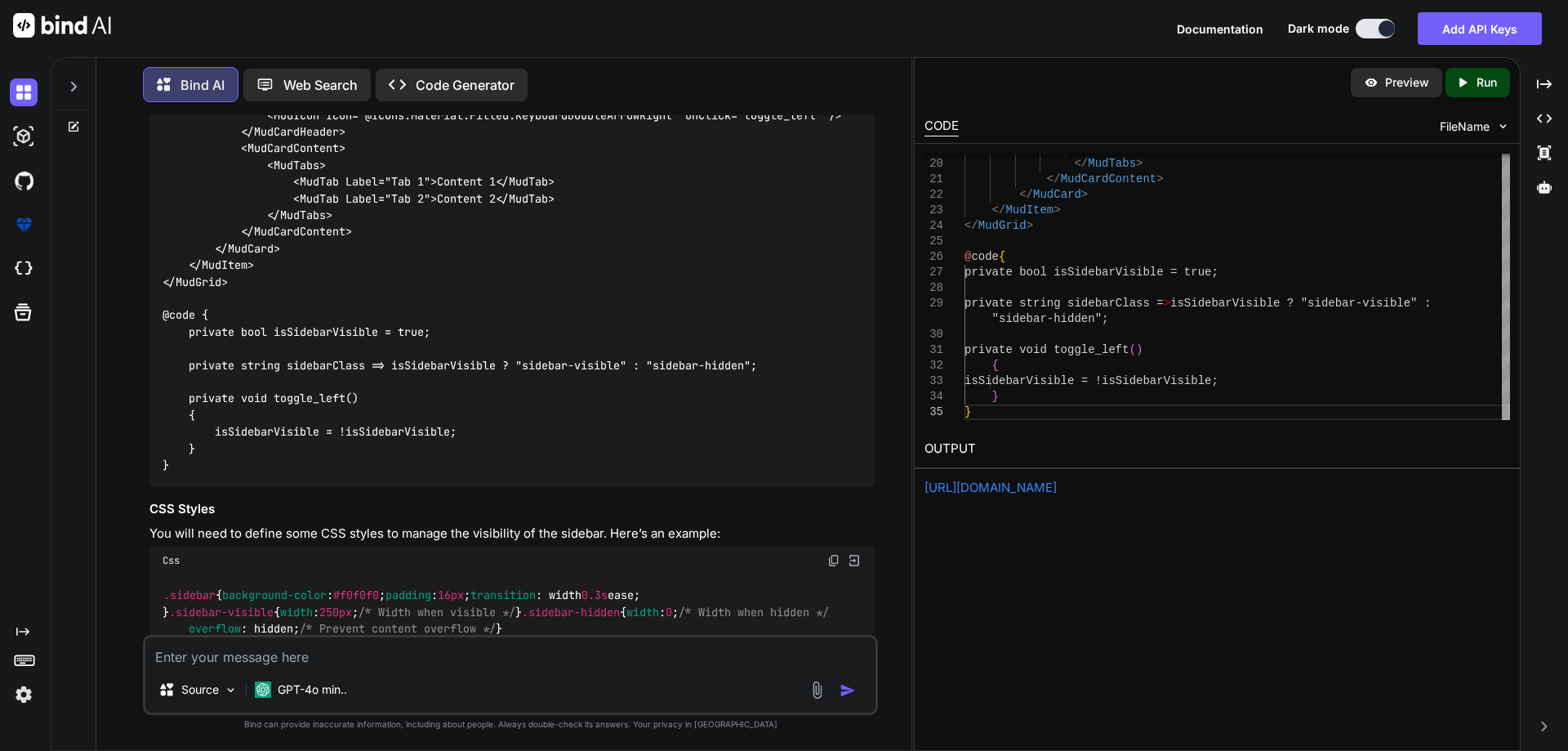
click at [334, 448] on code "@page "/toggle-sidebar-example" <MudGrid> <MudItem xs="3" @bind-Class="sidebarC…" at bounding box center [503, 181] width 679 height 583
click at [323, 454] on code "@page "/toggle-sidebar-example" <MudGrid> <MudItem xs="3" @bind-Class="sidebarC…" at bounding box center [503, 181] width 679 height 583
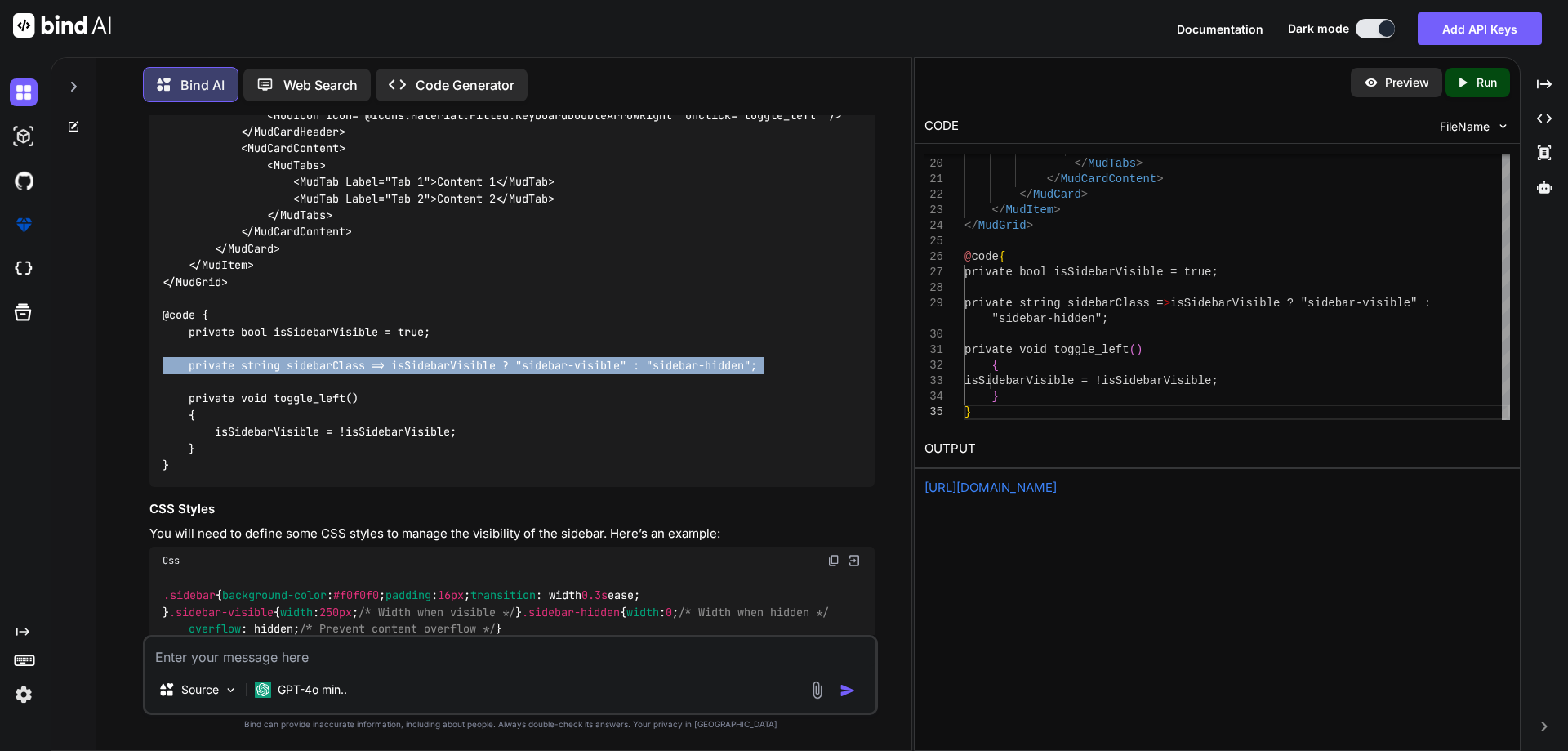
click at [323, 454] on code "@page "/toggle-sidebar-example" <MudGrid> <MudItem xs="3" @bind-Class="sidebarC…" at bounding box center [503, 181] width 679 height 583
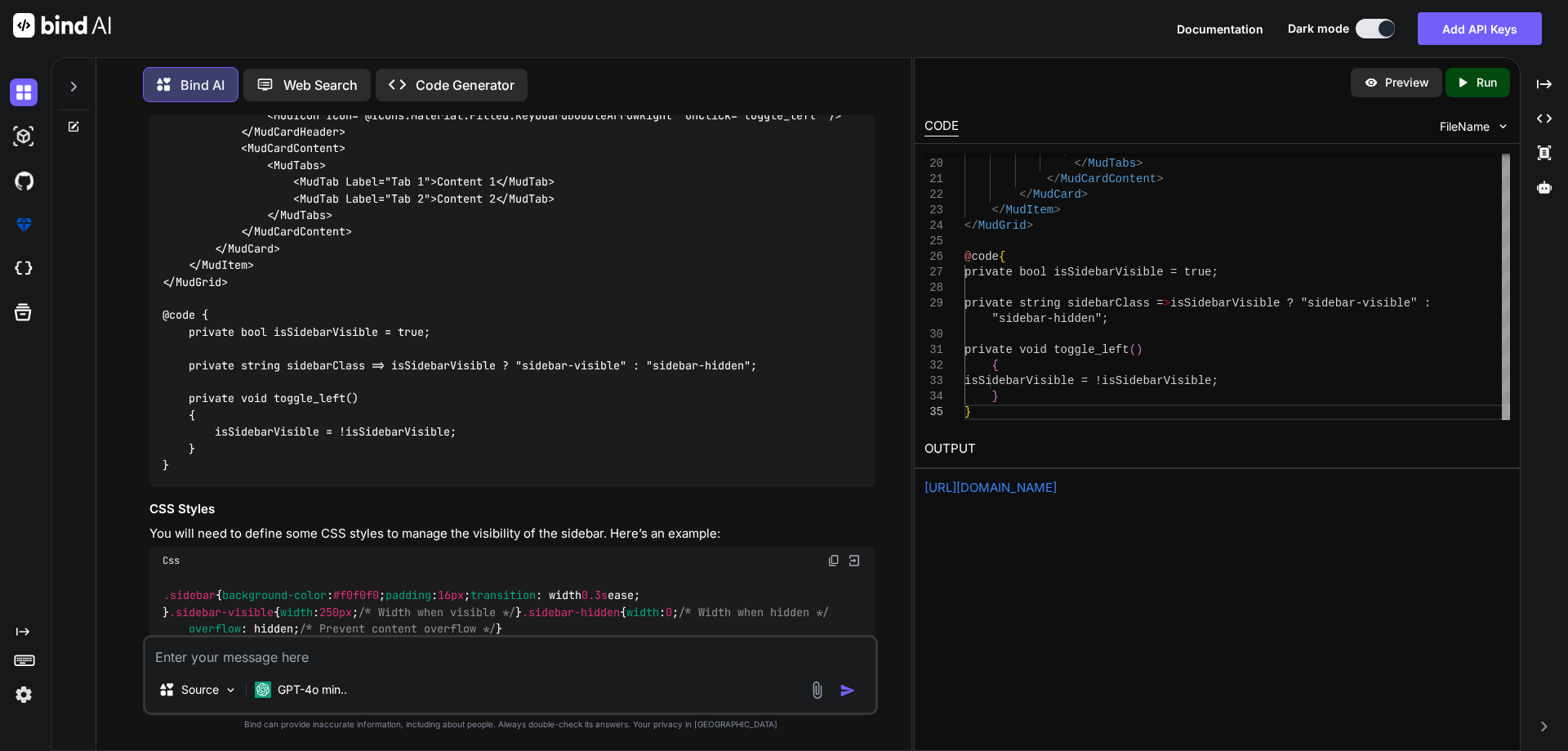
click at [323, 454] on code "@page "/toggle-sidebar-example" <MudGrid> <MudItem xs="3" @bind-Class="sidebarC…" at bounding box center [503, 181] width 679 height 583
click at [453, 458] on code "@page "/toggle-sidebar-example" <MudGrid> <MudItem xs="3" @bind-Class="sidebarC…" at bounding box center [503, 181] width 679 height 583
click at [451, 452] on code "@page "/toggle-sidebar-example" <MudGrid> <MudItem xs="3" @bind-Class="sidebarC…" at bounding box center [503, 181] width 679 height 583
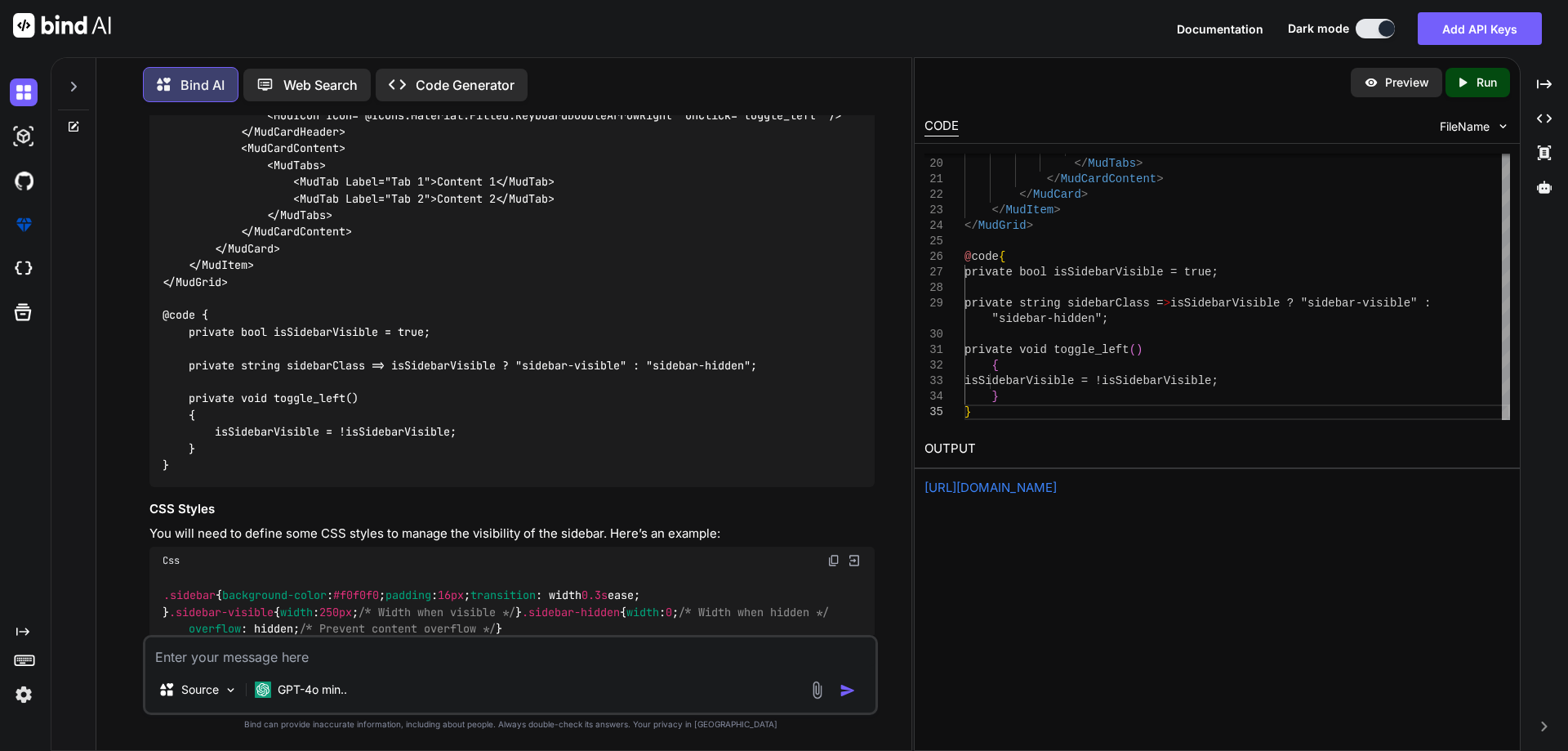
click at [451, 452] on code "@page "/toggle-sidebar-example" <MudGrid> <MudItem xs="3" @bind-Class="sidebarC…" at bounding box center [503, 181] width 679 height 583
drag, startPoint x: 538, startPoint y: 454, endPoint x: 567, endPoint y: 441, distance: 31.8
click at [551, 449] on code "@page "/toggle-sidebar-example" <MudGrid> <MudItem xs="3" @bind-Class="sidebarC…" at bounding box center [503, 181] width 679 height 583
drag, startPoint x: 624, startPoint y: 445, endPoint x: 539, endPoint y: 457, distance: 85.8
click at [539, 457] on code "@page "/toggle-sidebar-example" <MudGrid> <MudItem xs="3" @bind-Class="sidebarC…" at bounding box center [503, 181] width 679 height 583
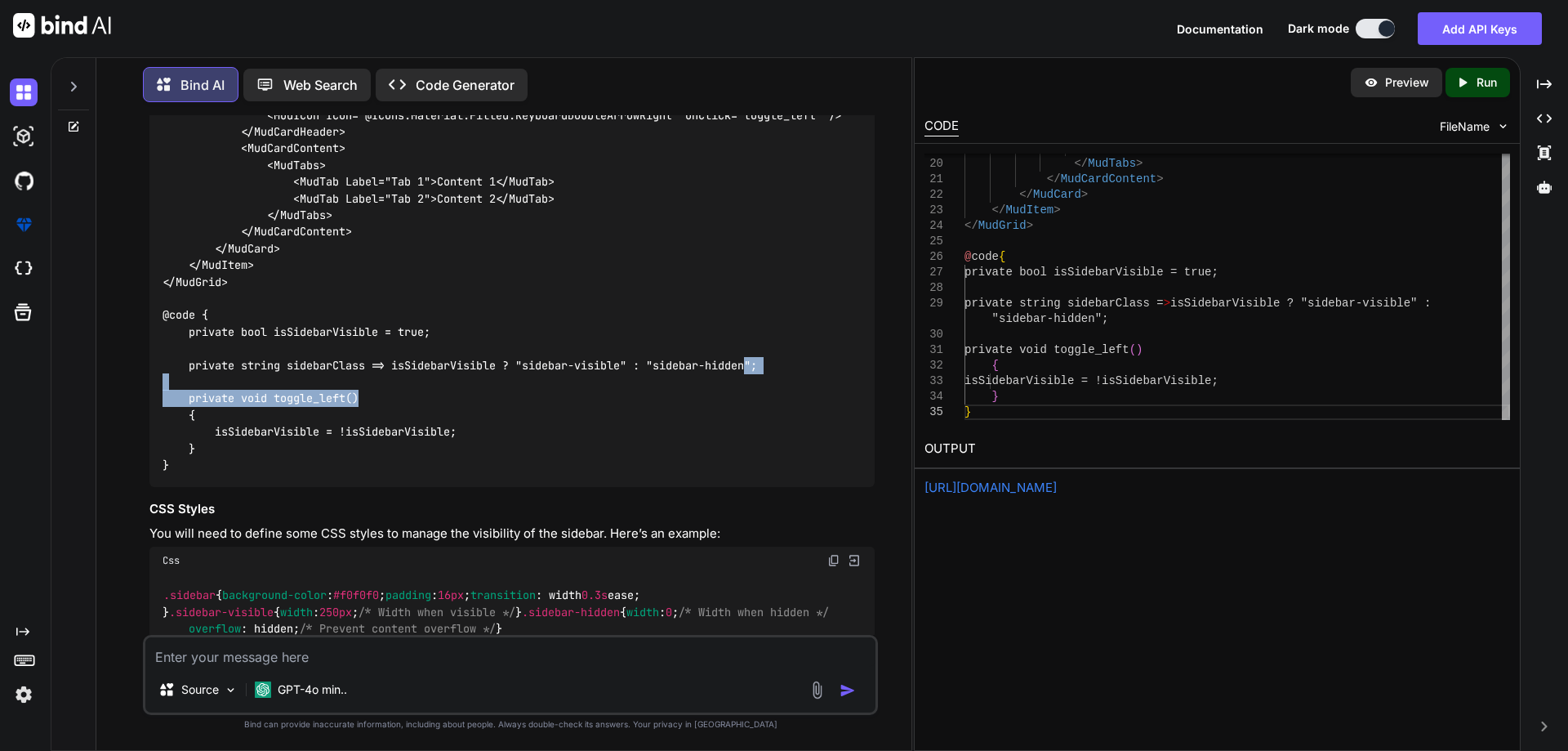
drag, startPoint x: 756, startPoint y: 452, endPoint x: 499, endPoint y: 465, distance: 257.3
click at [595, 469] on div "@page "/toggle-sidebar-example" <MudGrid> <MudItem xs="3" @bind-Class="sidebarC…" at bounding box center [512, 182] width 726 height 609
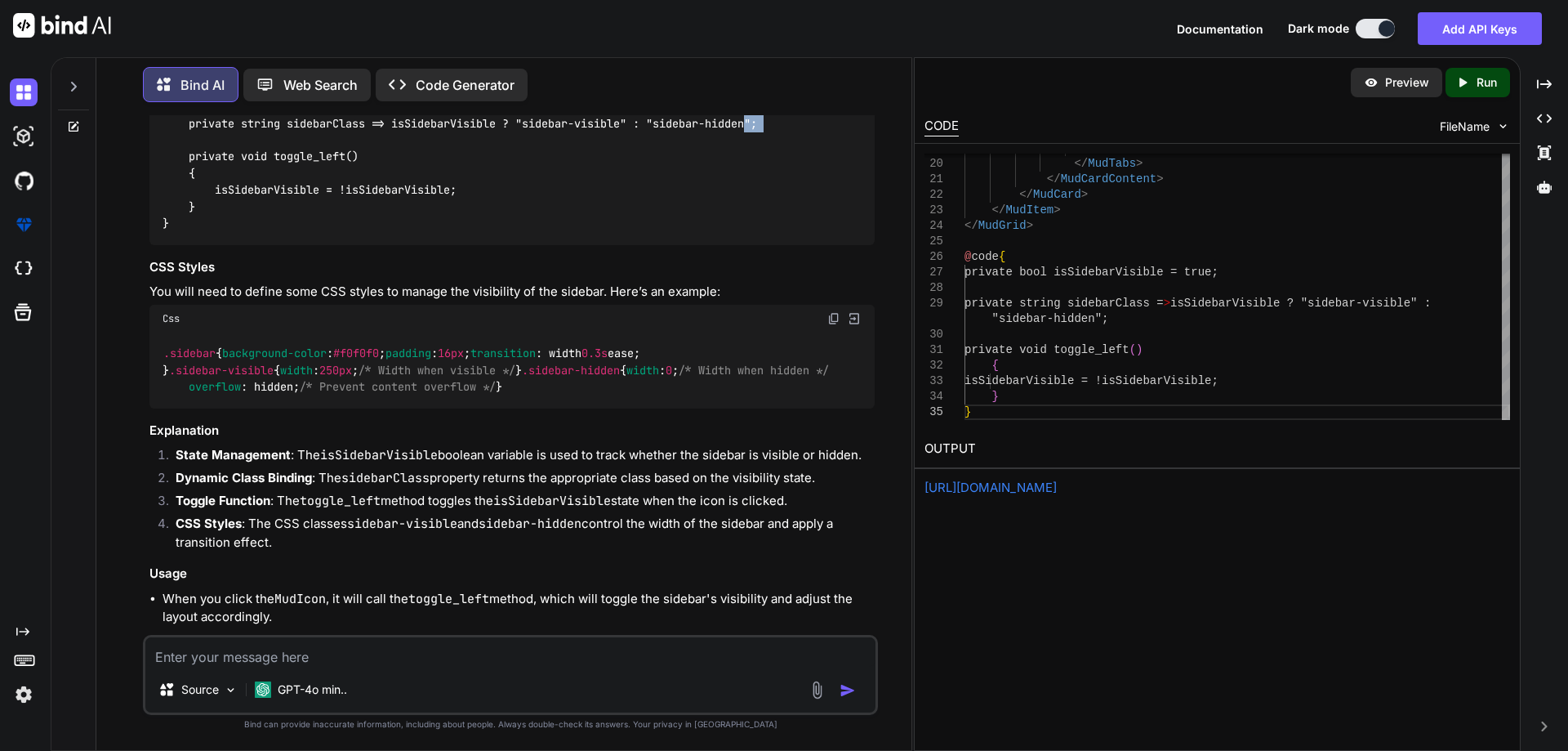
scroll to position [7878, 0]
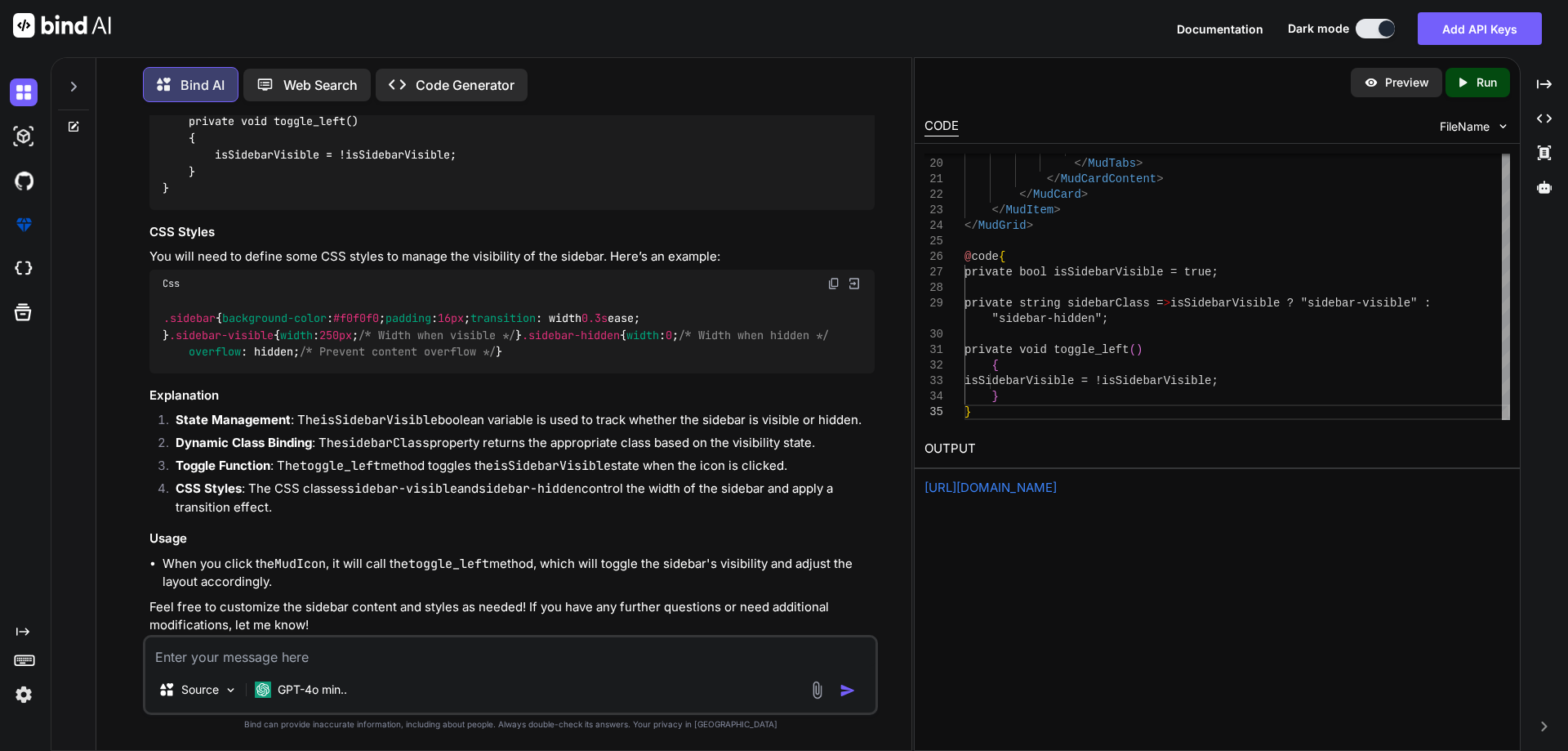
scroll to position [7959, 0]
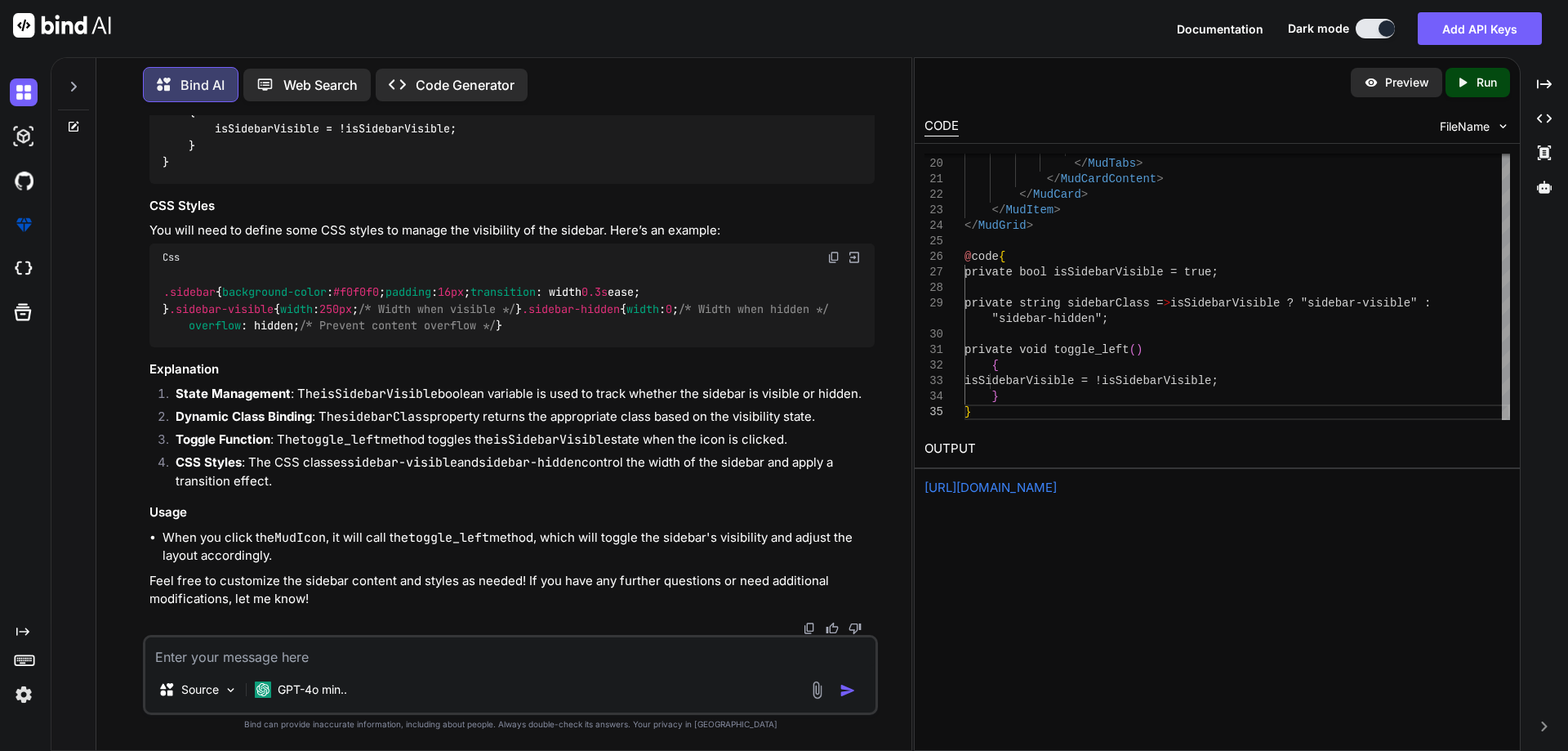
click at [428, 663] on textarea at bounding box center [510, 652] width 731 height 29
type textarea "w"
paste textarea "<MudDrawer Open="true" Anchor="Anchor.Start" Variant="@DrawerVariant.Persistent…"
type textarea "i am use this <MudDrawer Open="true" Anchor="Anchor.Start" Variant="@DrawerVari…"
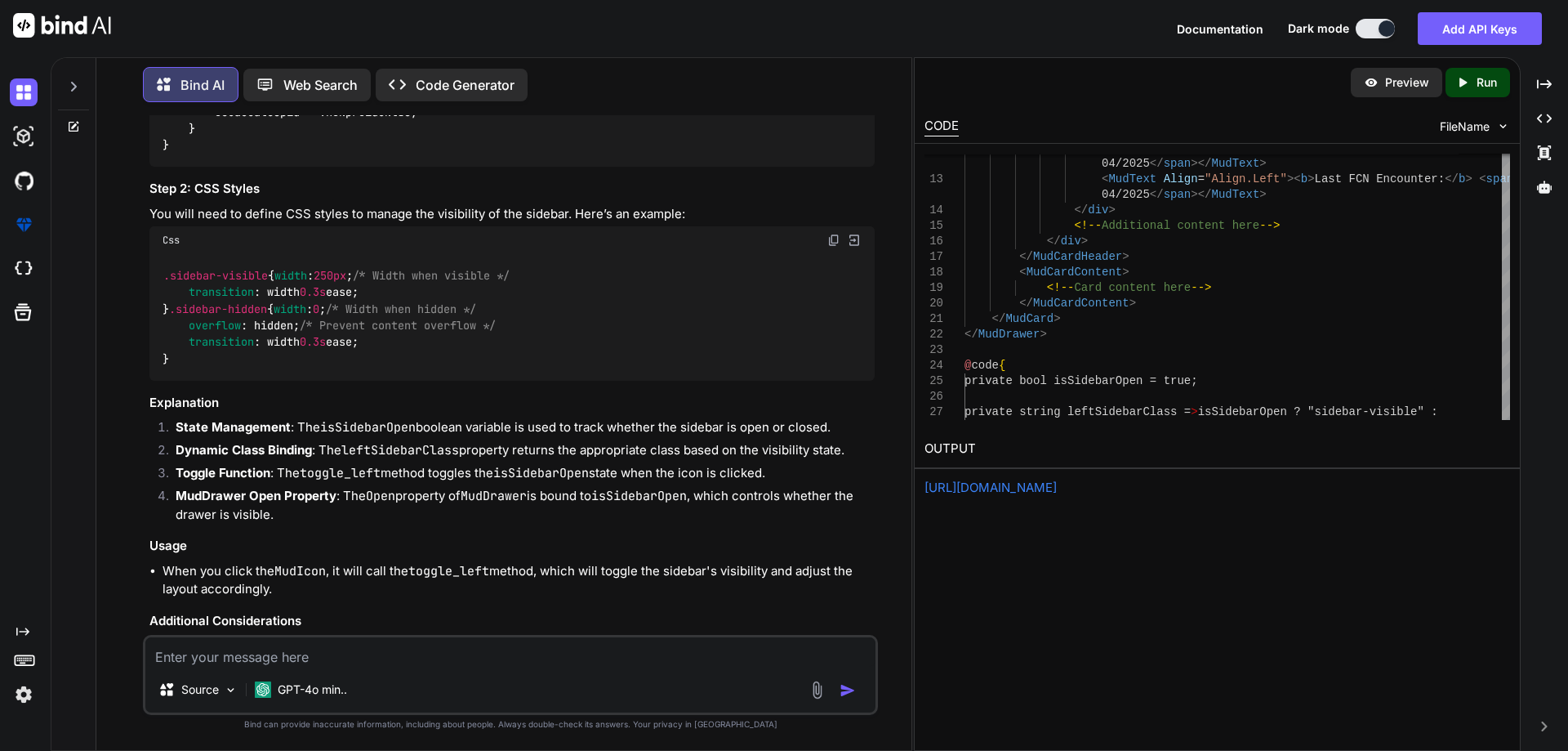
scroll to position [10475, 0]
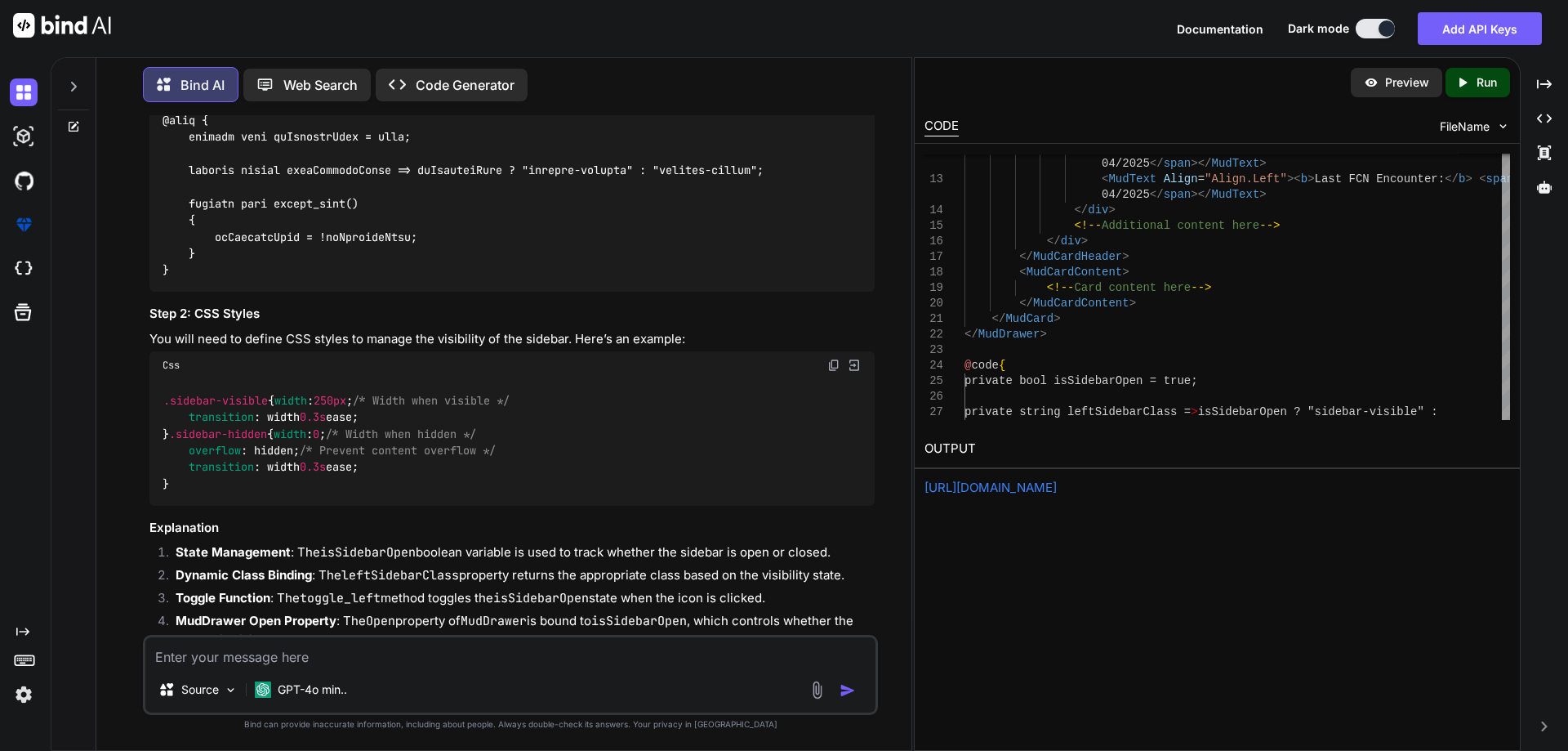
scroll to position [10311, 0]
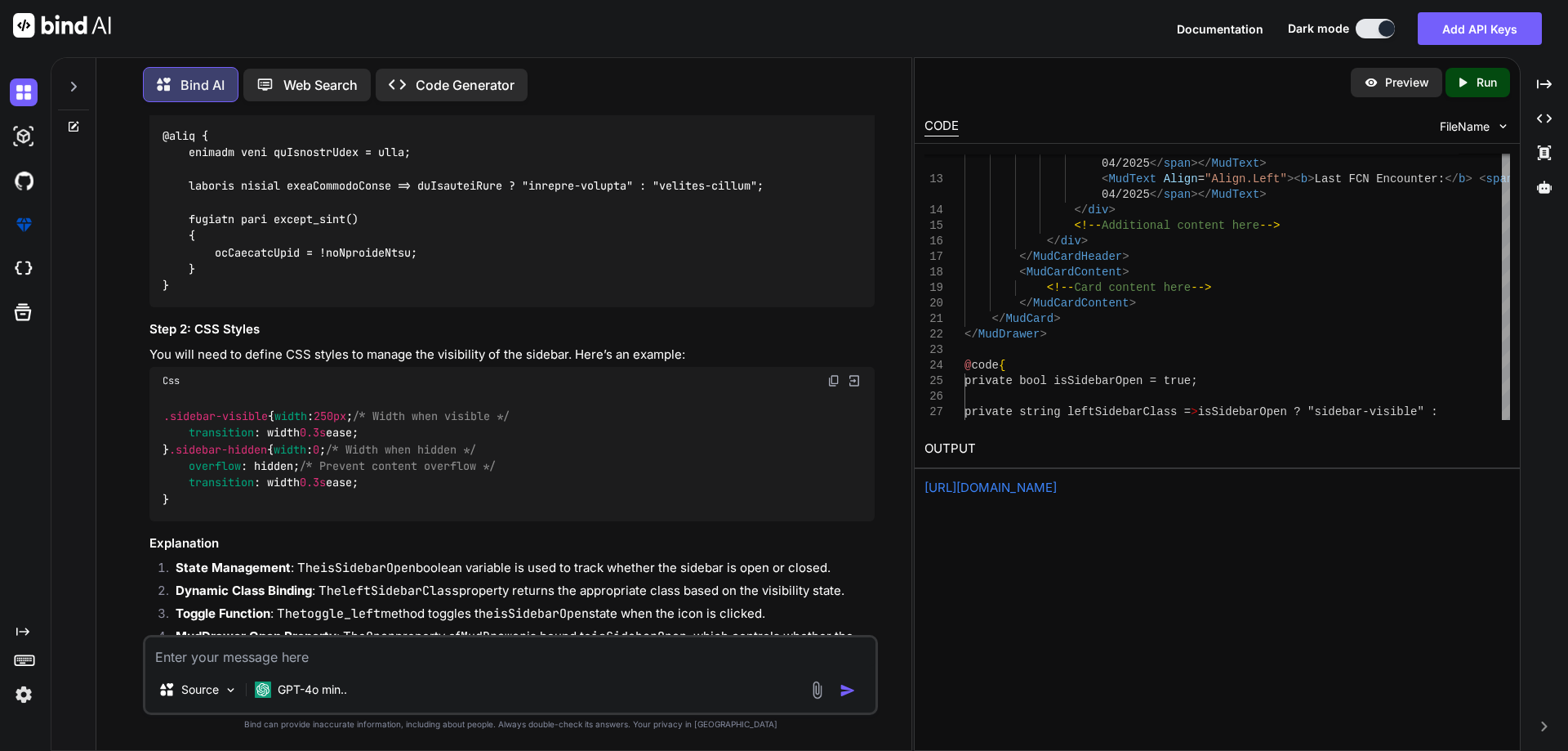
click at [306, 294] on code at bounding box center [741, 19] width 1157 height 550
click at [325, 294] on code at bounding box center [741, 19] width 1157 height 550
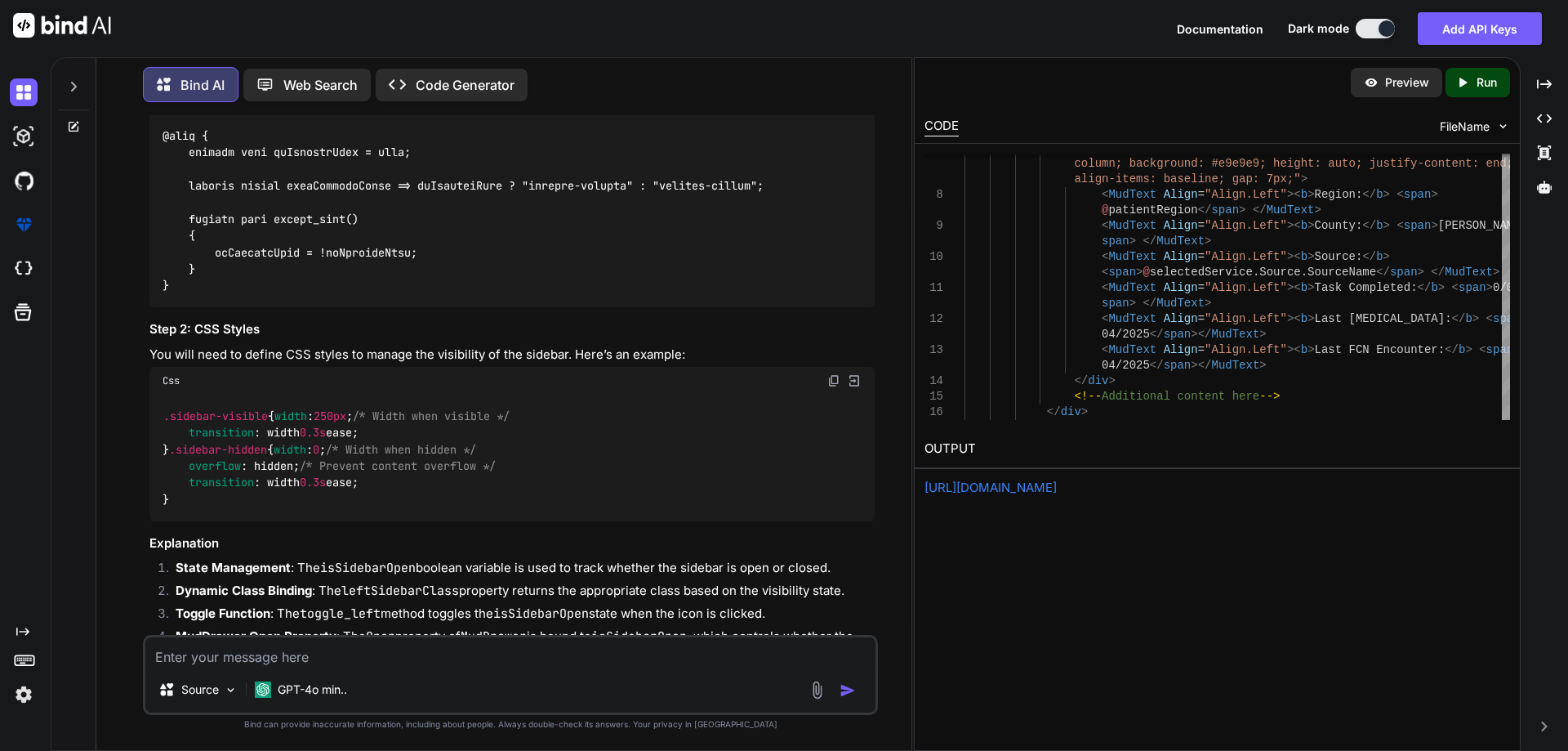
click at [1057, 488] on link "[URL][DOMAIN_NAME]" at bounding box center [991, 487] width 132 height 16
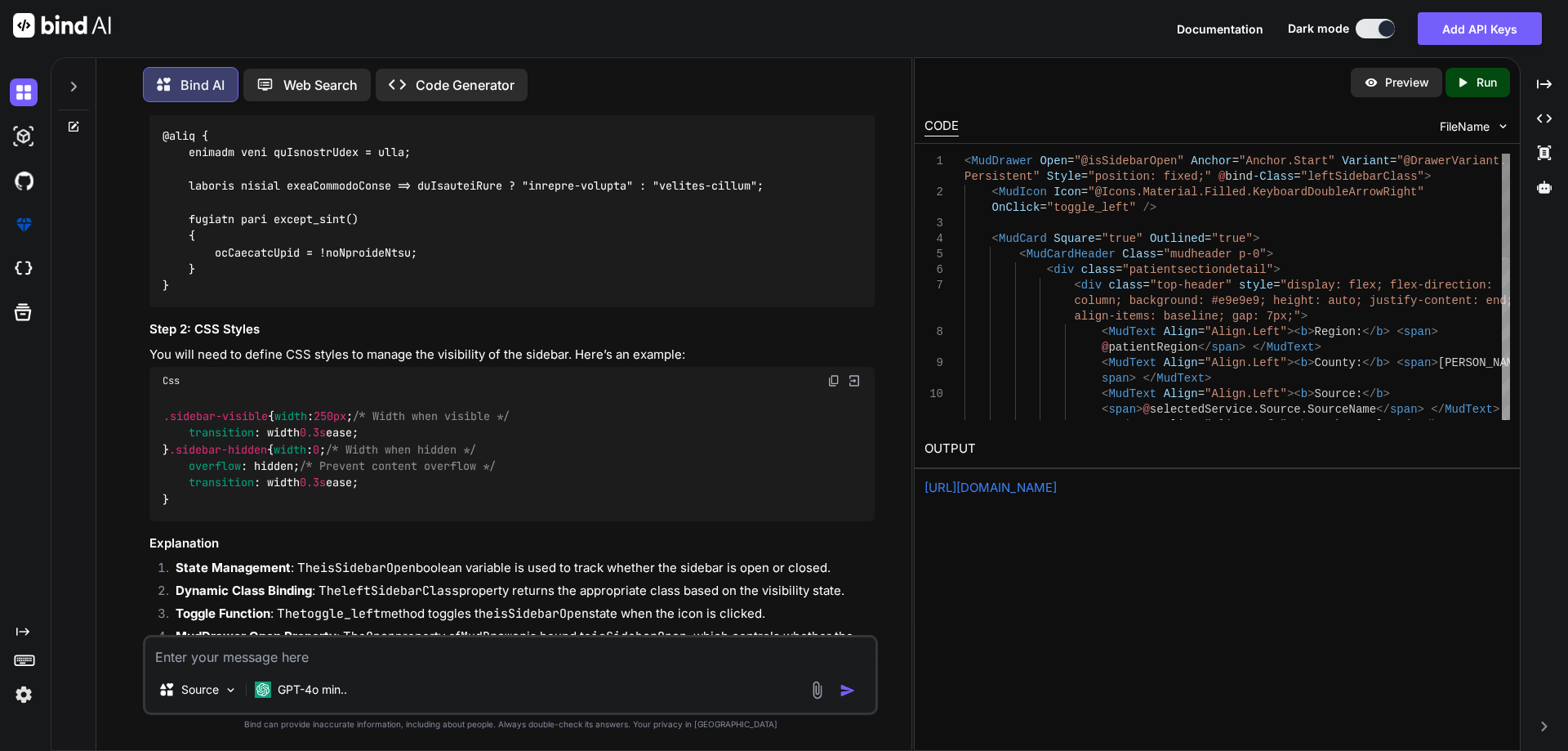
scroll to position [0, 0]
drag, startPoint x: 1160, startPoint y: 164, endPoint x: 1069, endPoint y: 166, distance: 91.0
click at [1069, 166] on div "< MudText Align = "Align.Left" >< b > Task Completed: </ b > < span > 0/0 </ sp…" at bounding box center [1237, 495] width 545 height 683
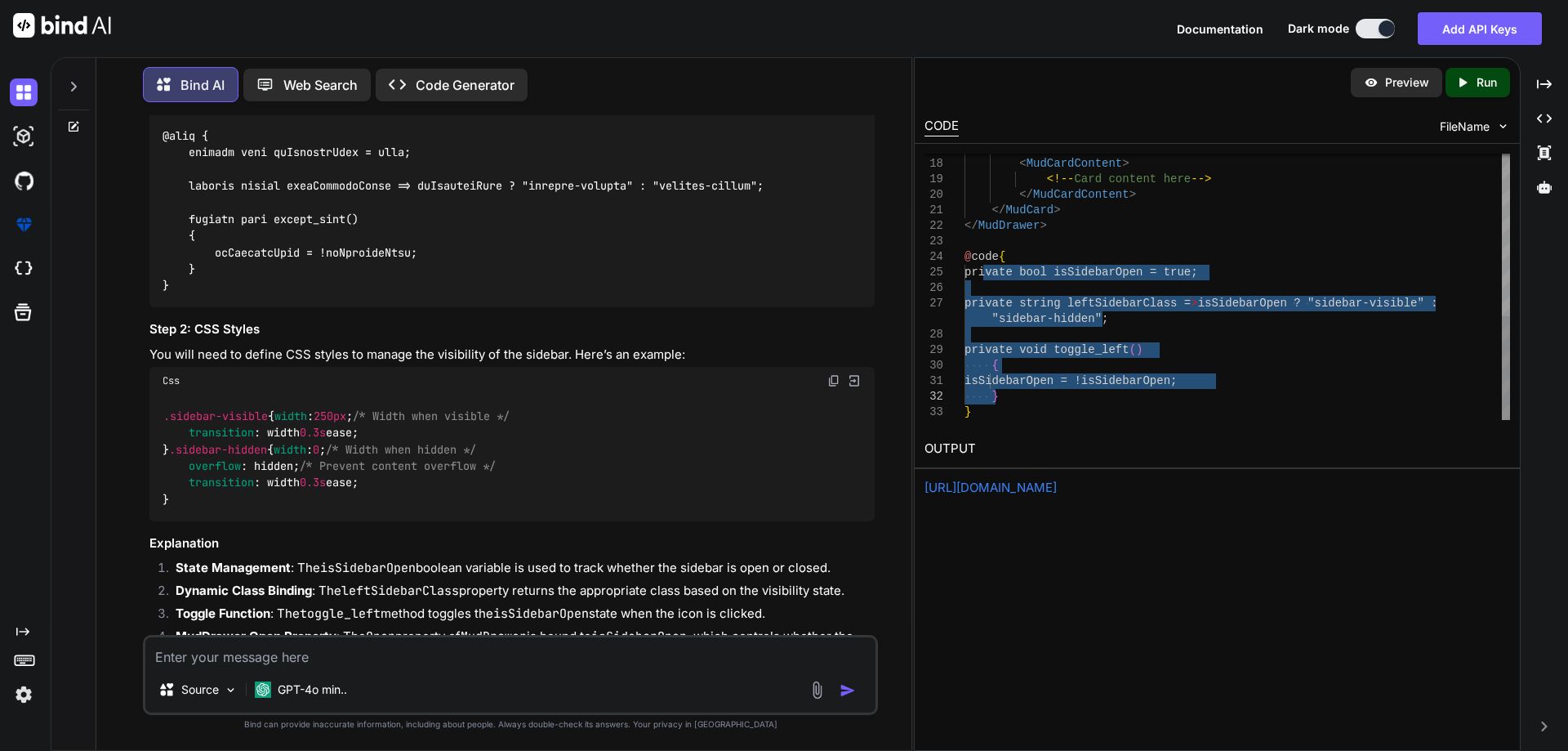
drag, startPoint x: 984, startPoint y: 274, endPoint x: 1143, endPoint y: 402, distance: 204.1
click at [1143, 402] on div "</ MudCardHeader > < MudCardContent > <!-- Card content here --> </ MudCardCont…" at bounding box center [1237, 79] width 545 height 683
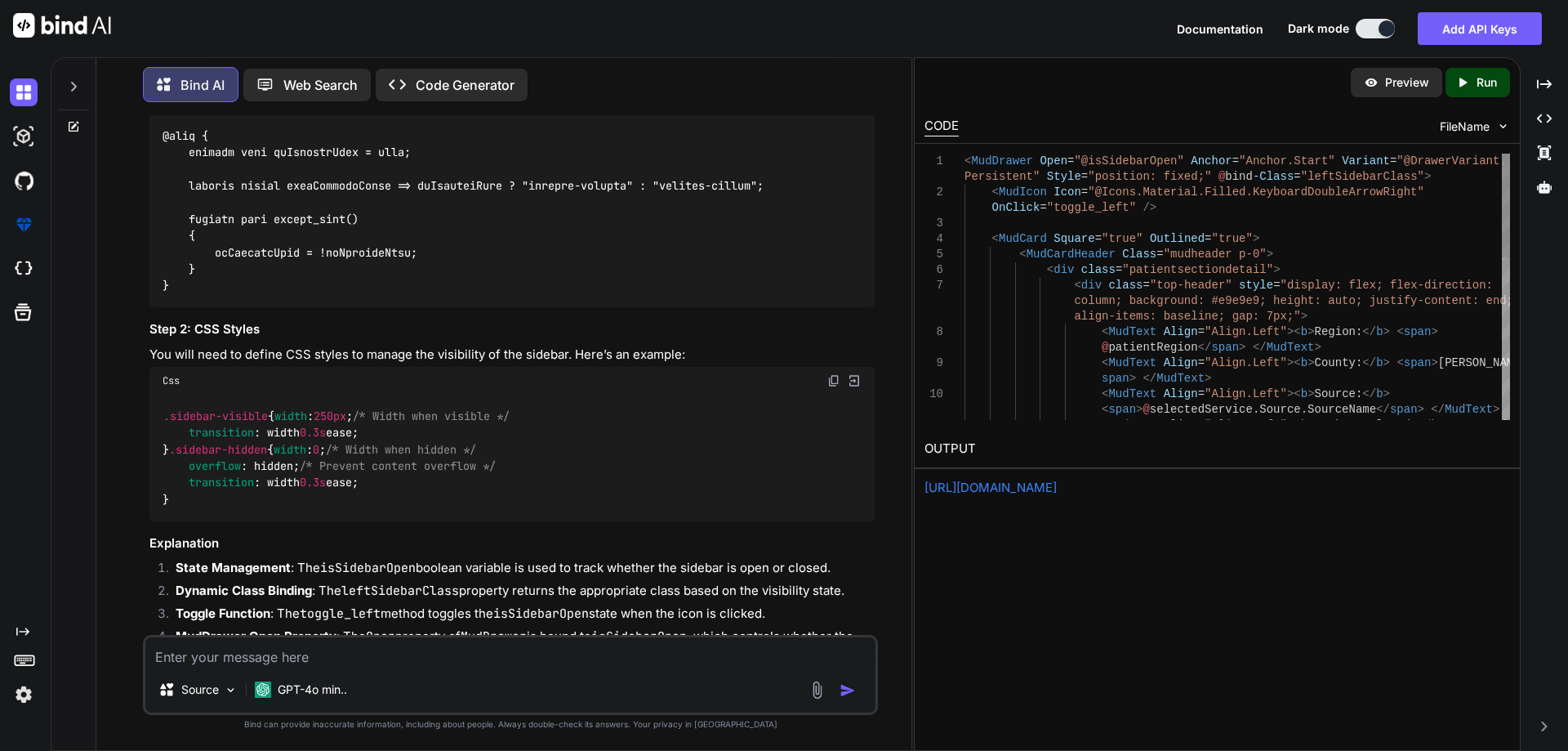
click at [1108, 236] on div "< span > @ selectedService.Source.SourceName </ span > </ MudText > < MudText A…" at bounding box center [1237, 495] width 545 height 683
drag, startPoint x: 1123, startPoint y: 208, endPoint x: 984, endPoint y: 213, distance: 139.1
click at [984, 213] on div "< span > @ selectedService.Source.SourceName </ span > </ MudText > < MudText A…" at bounding box center [1237, 495] width 545 height 683
type textarea "<MudDrawer Open="@isSidebarOpen" Anchor="Anchor.Start" Variant="@DrawerVariant.…"
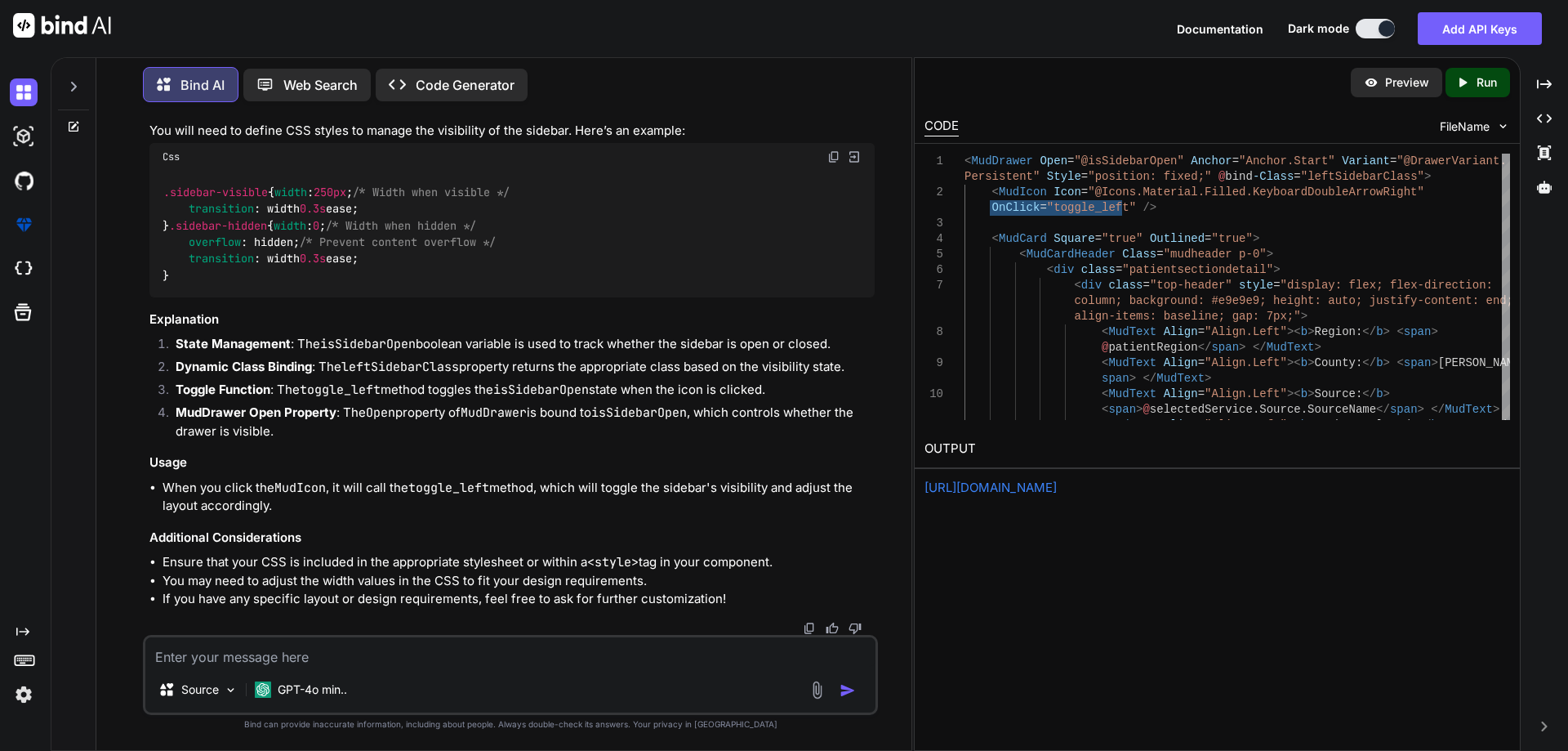
scroll to position [10800, 0]
drag, startPoint x: 266, startPoint y: 227, endPoint x: 236, endPoint y: 230, distance: 30.1
click at [313, 199] on span "250px" at bounding box center [330, 191] width 33 height 15
click at [398, 297] on div ".sidebar-visible { width : 250px ; /* Width when visible */ transition : width …" at bounding box center [512, 234] width 726 height 126
